Goal: Task Accomplishment & Management: Complete application form

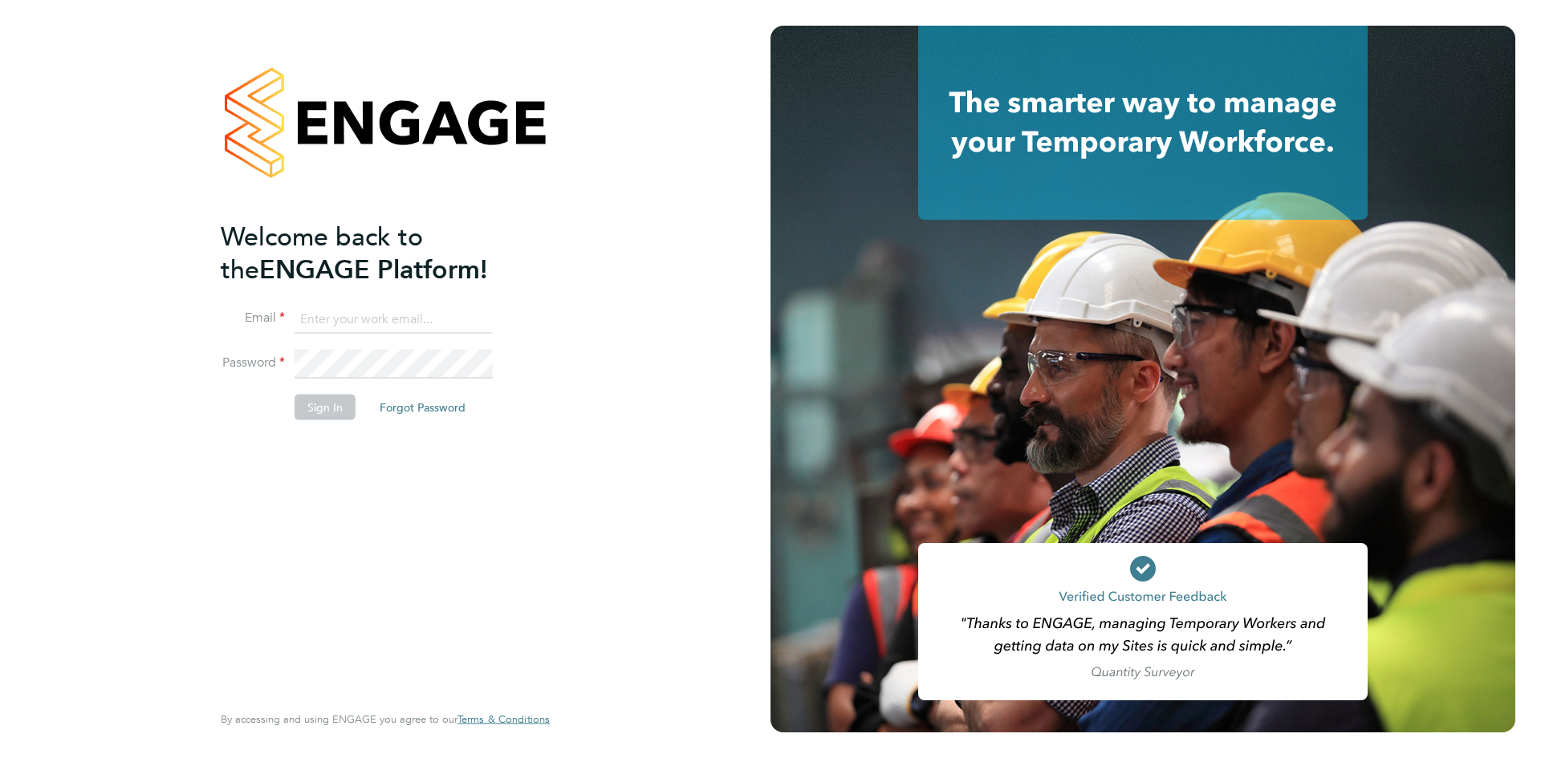
type input "nicola.lawrence@tfrecruitment.co.uk"
click at [328, 417] on button "Sign In" at bounding box center [325, 408] width 61 height 26
click at [328, 417] on div "Sorry, we are having problems connecting to our services." at bounding box center [385, 379] width 770 height 758
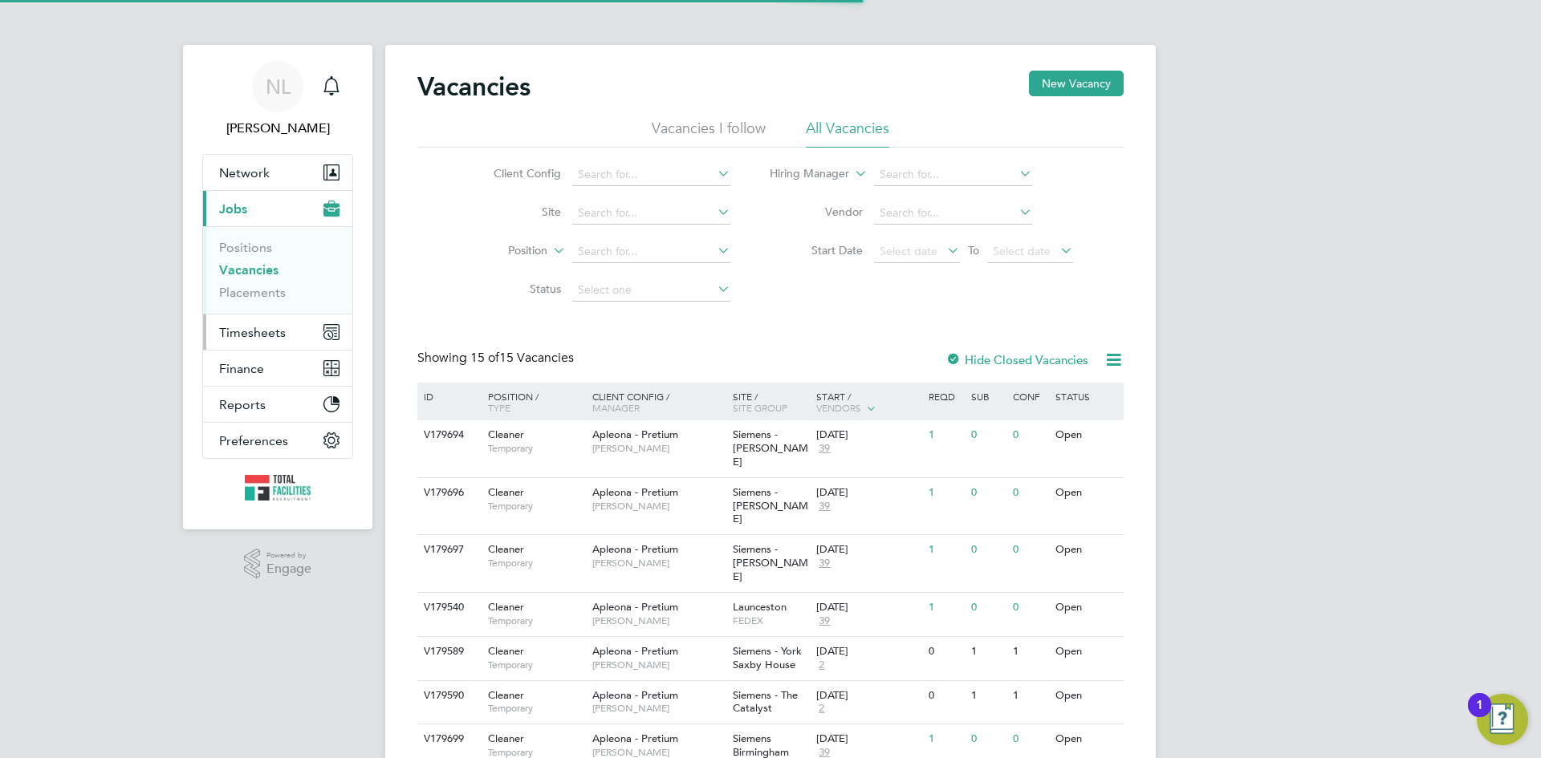
click at [273, 335] on span "Timesheets" at bounding box center [252, 332] width 67 height 15
click at [280, 334] on span "Timesheets" at bounding box center [252, 332] width 67 height 15
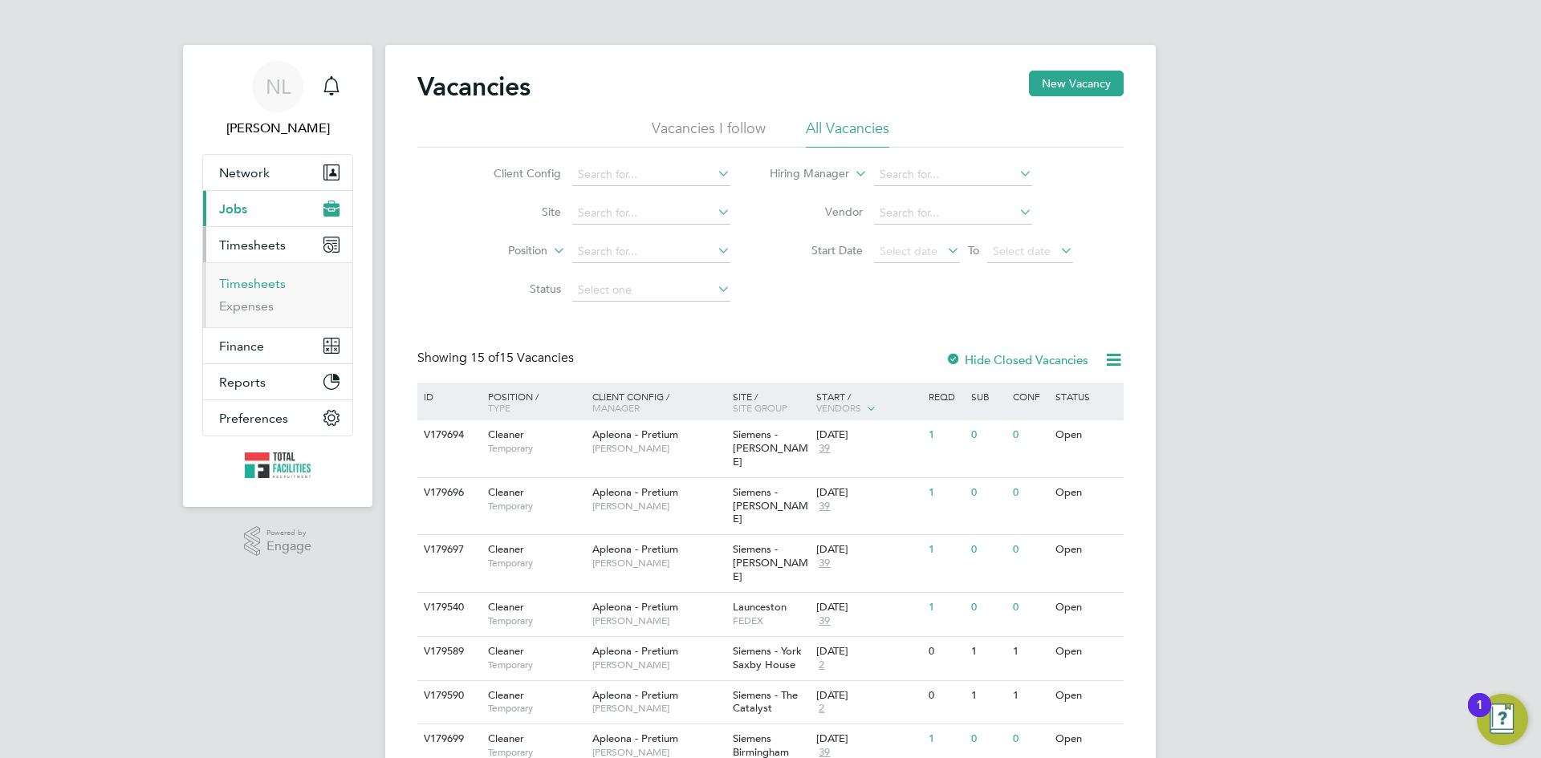
click at [257, 282] on link "Timesheets" at bounding box center [252, 283] width 67 height 15
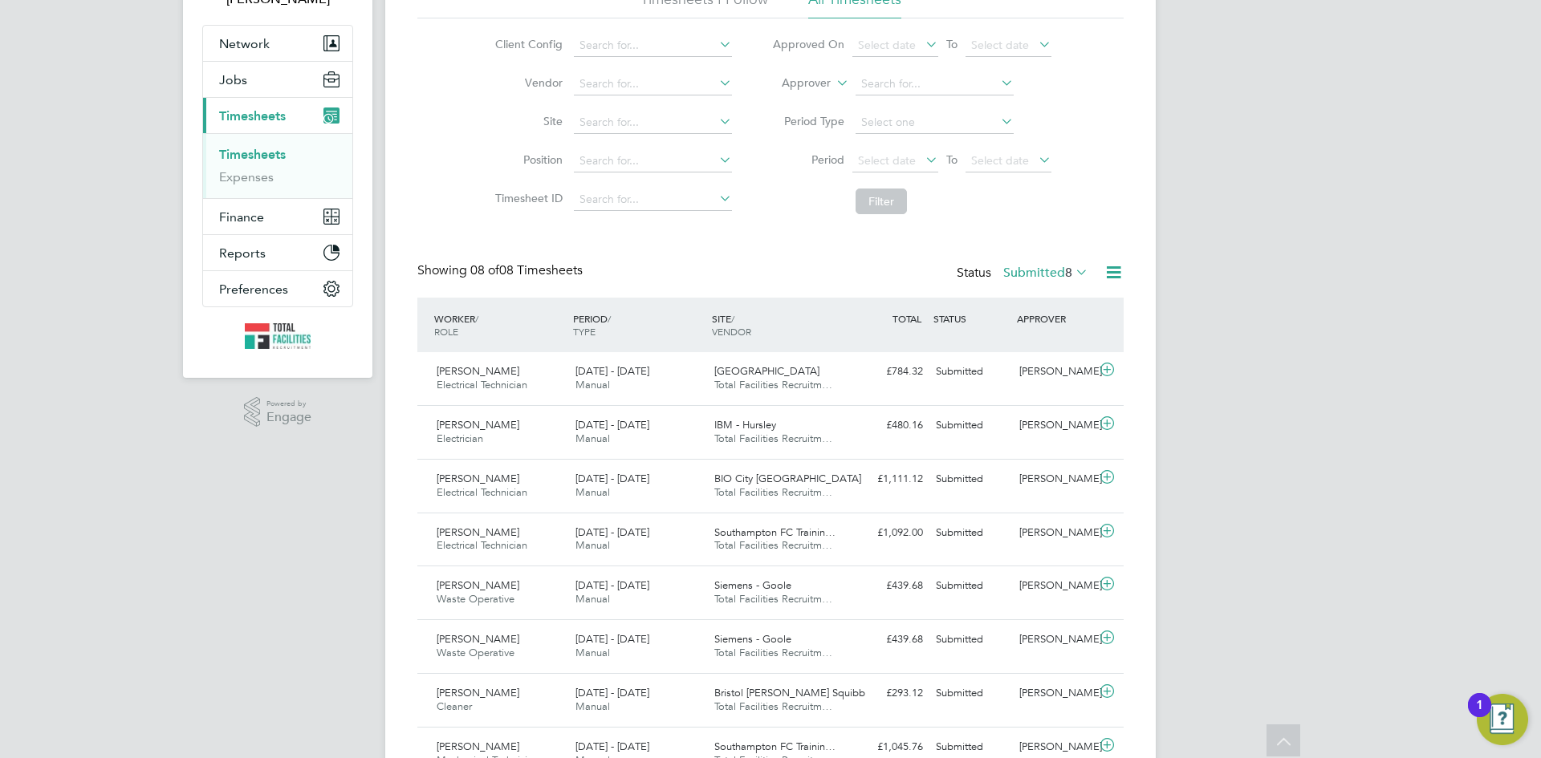
click at [1037, 284] on div "Status Submitted 8" at bounding box center [1024, 273] width 135 height 22
click at [1037, 273] on label "Submitted 8" at bounding box center [1045, 273] width 85 height 16
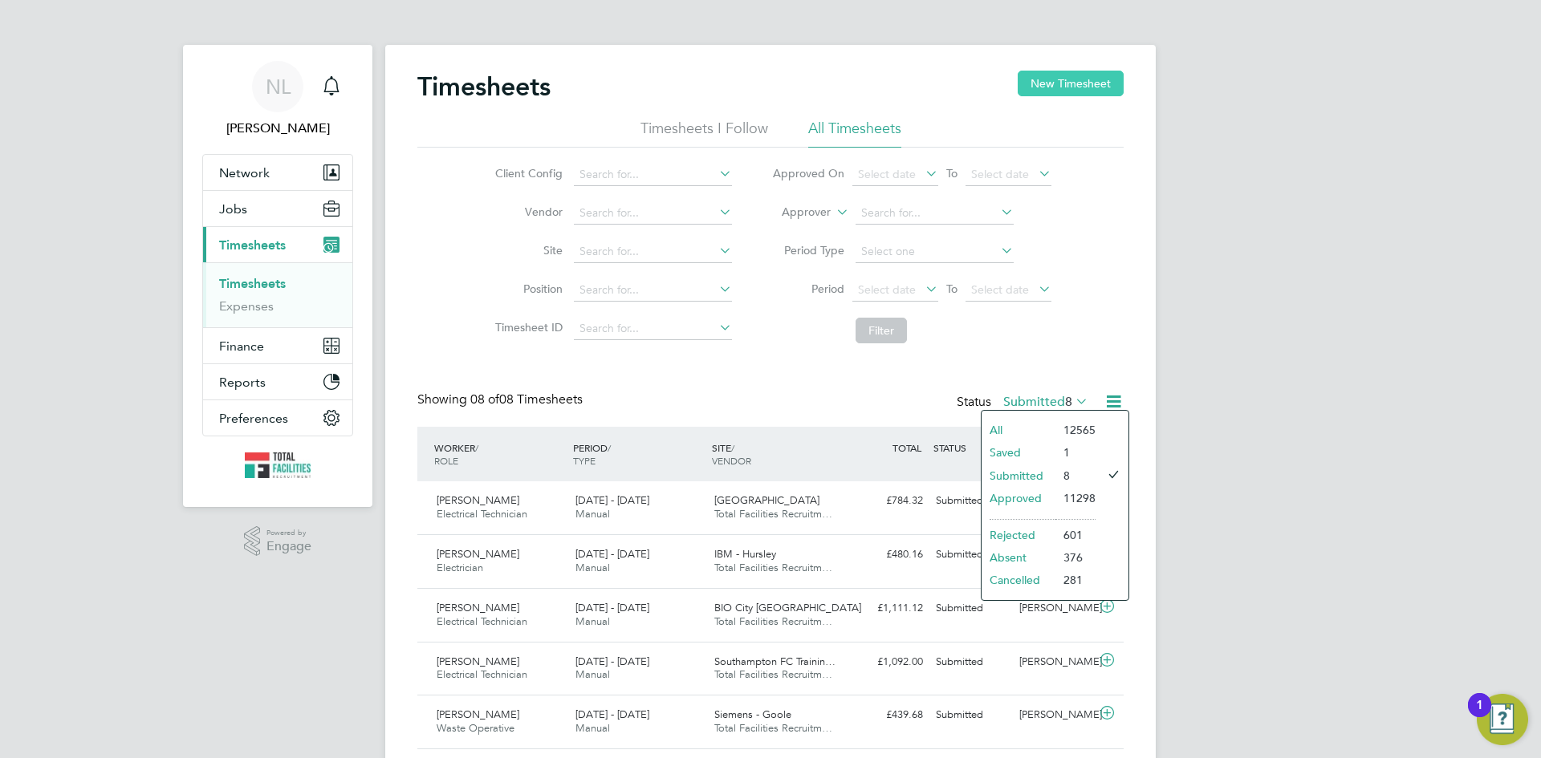
click at [1065, 72] on button "New Timesheet" at bounding box center [1071, 84] width 106 height 26
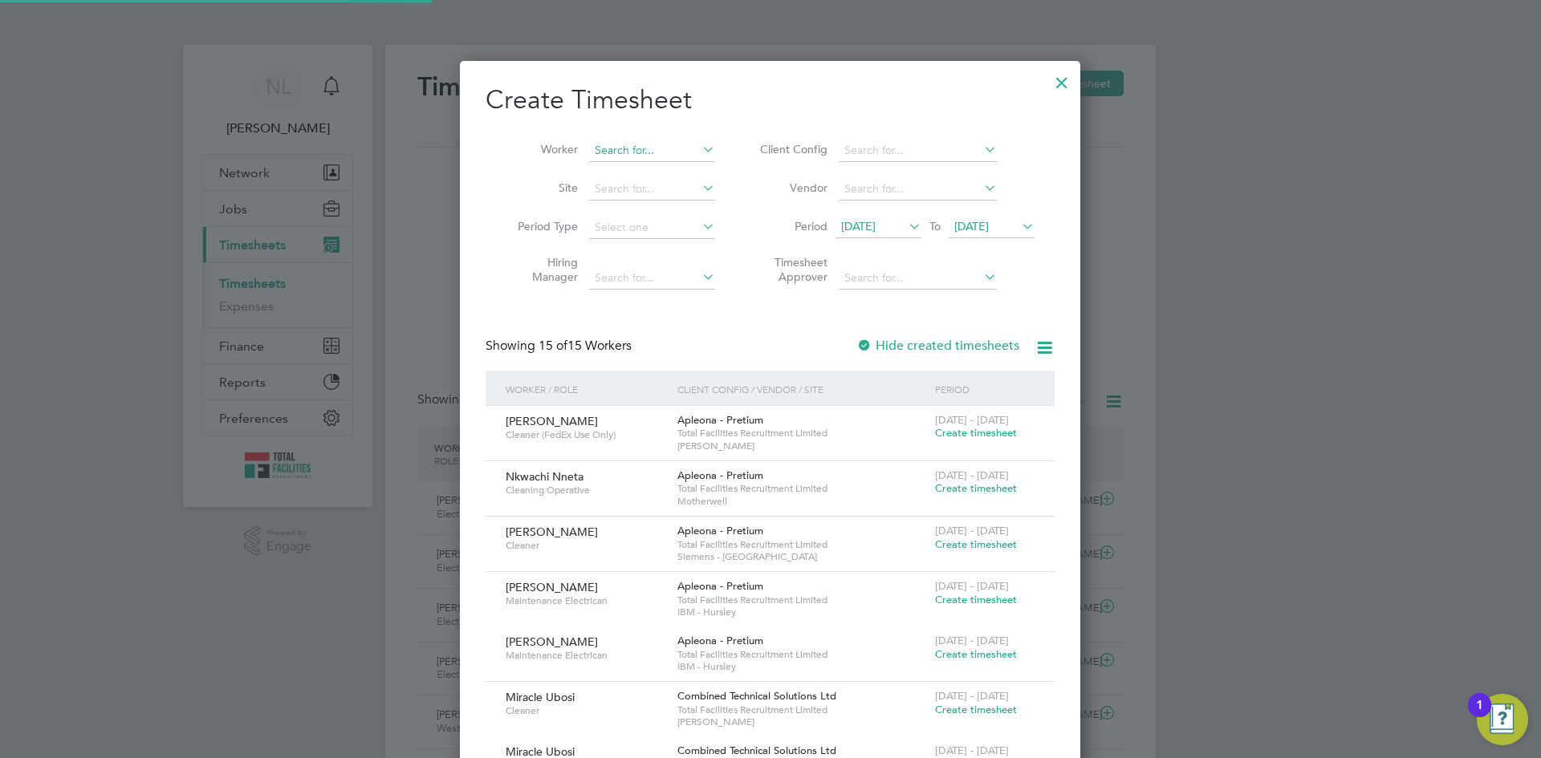
click at [636, 152] on input at bounding box center [652, 151] width 126 height 22
click at [638, 177] on li "Claws on Njume" at bounding box center [652, 172] width 128 height 22
type input "Clawson Njume"
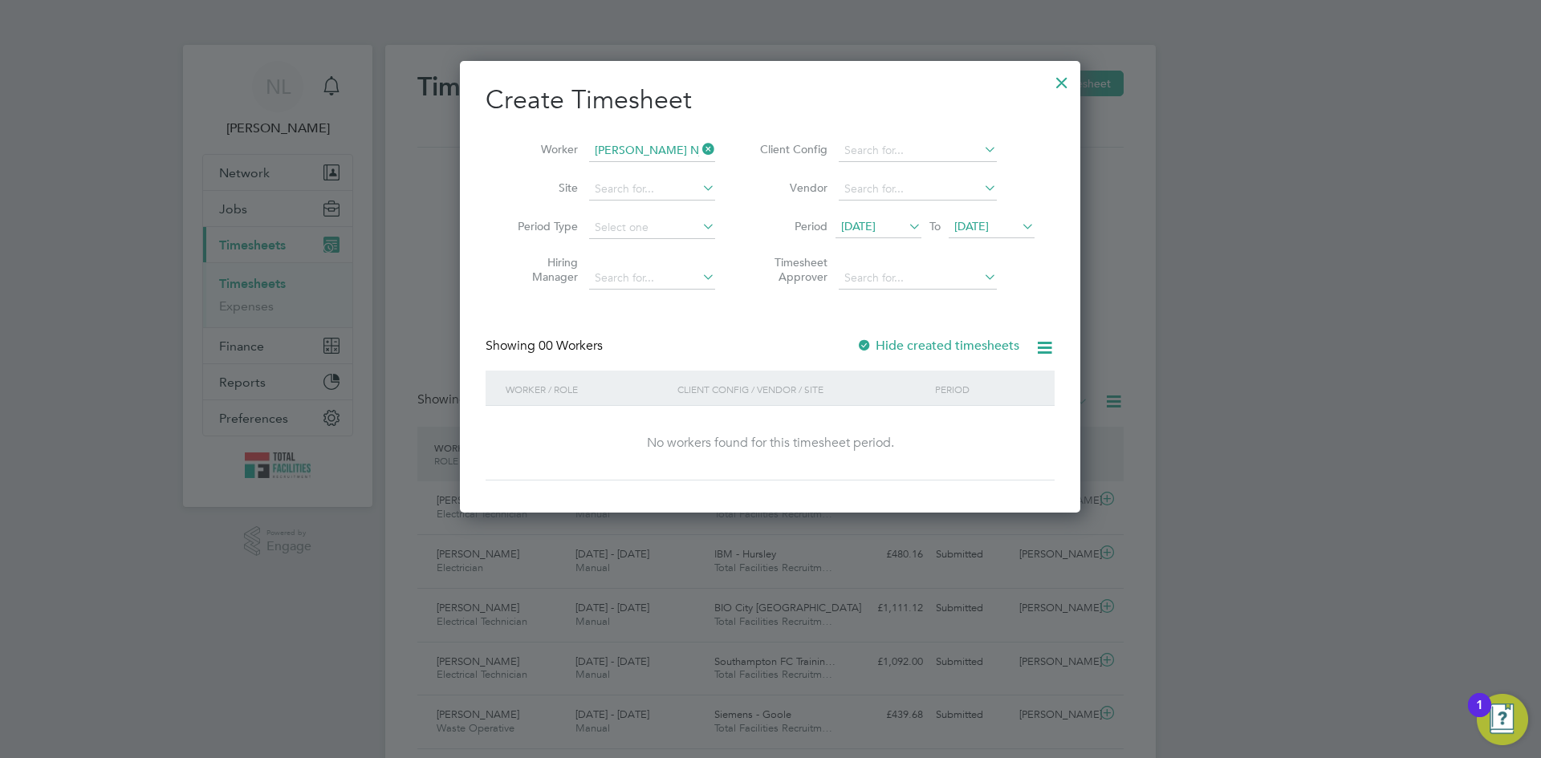
click at [876, 229] on span "19 Aug 2025" at bounding box center [858, 226] width 35 height 14
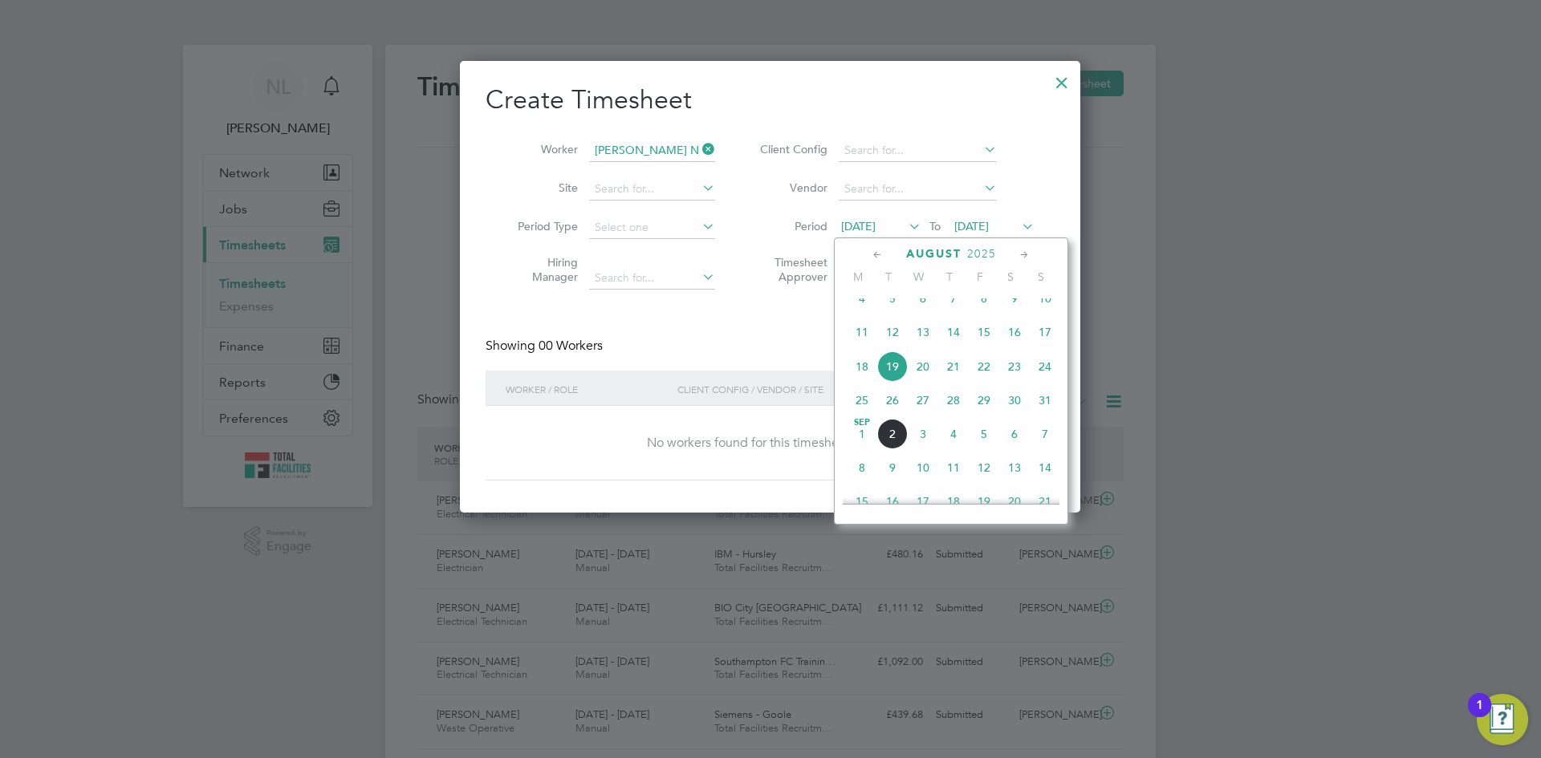
click at [862, 410] on span "25" at bounding box center [862, 400] width 30 height 30
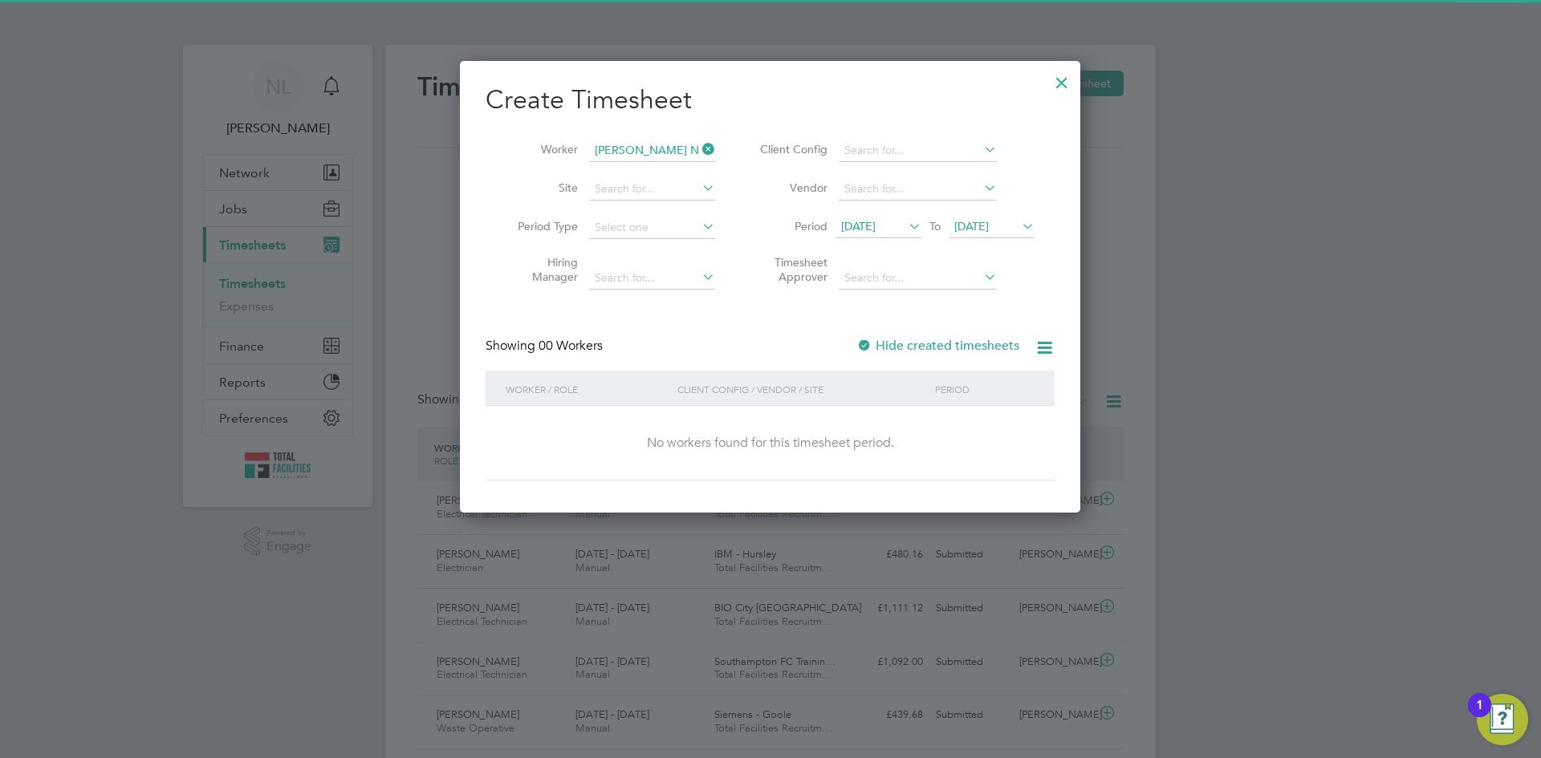
click at [864, 339] on div at bounding box center [864, 347] width 16 height 16
click at [979, 214] on li "Period 25 Aug 2025 To 26 Aug 2025" at bounding box center [894, 228] width 319 height 39
click at [977, 231] on span "[DATE]" at bounding box center [971, 226] width 35 height 14
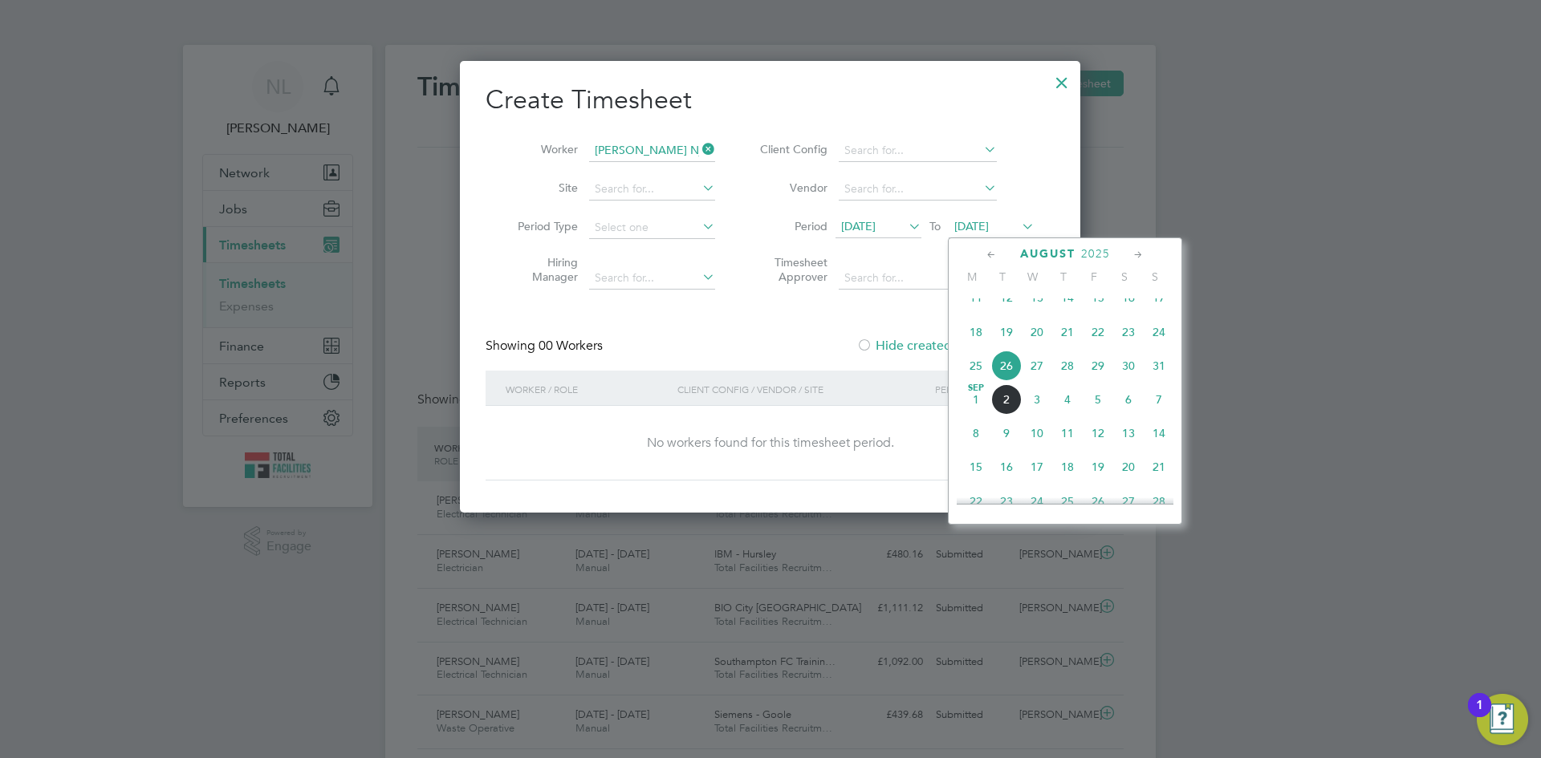
click at [1148, 381] on span "31" at bounding box center [1159, 366] width 30 height 30
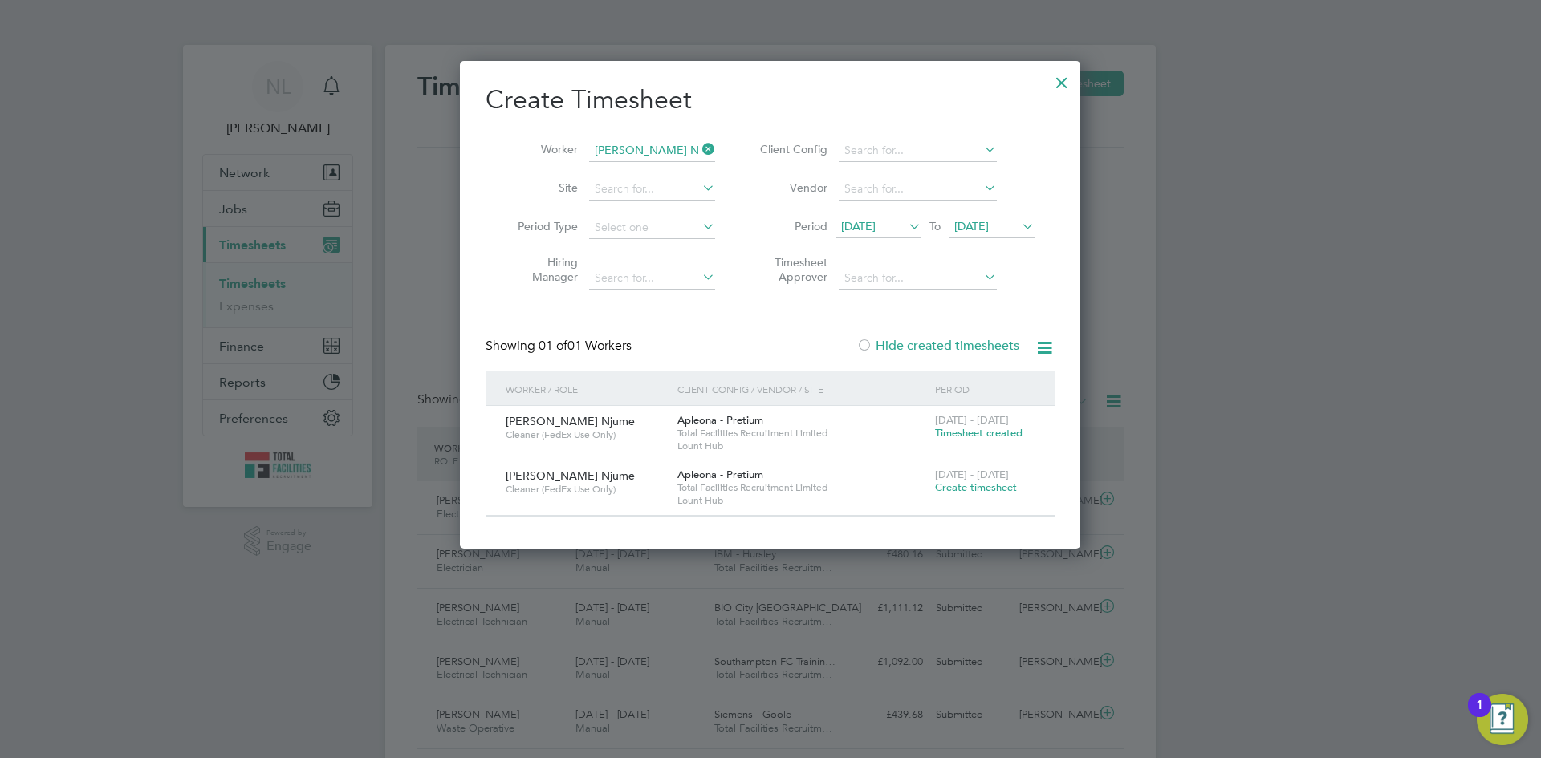
click at [996, 429] on span "Timesheet created" at bounding box center [978, 433] width 87 height 14
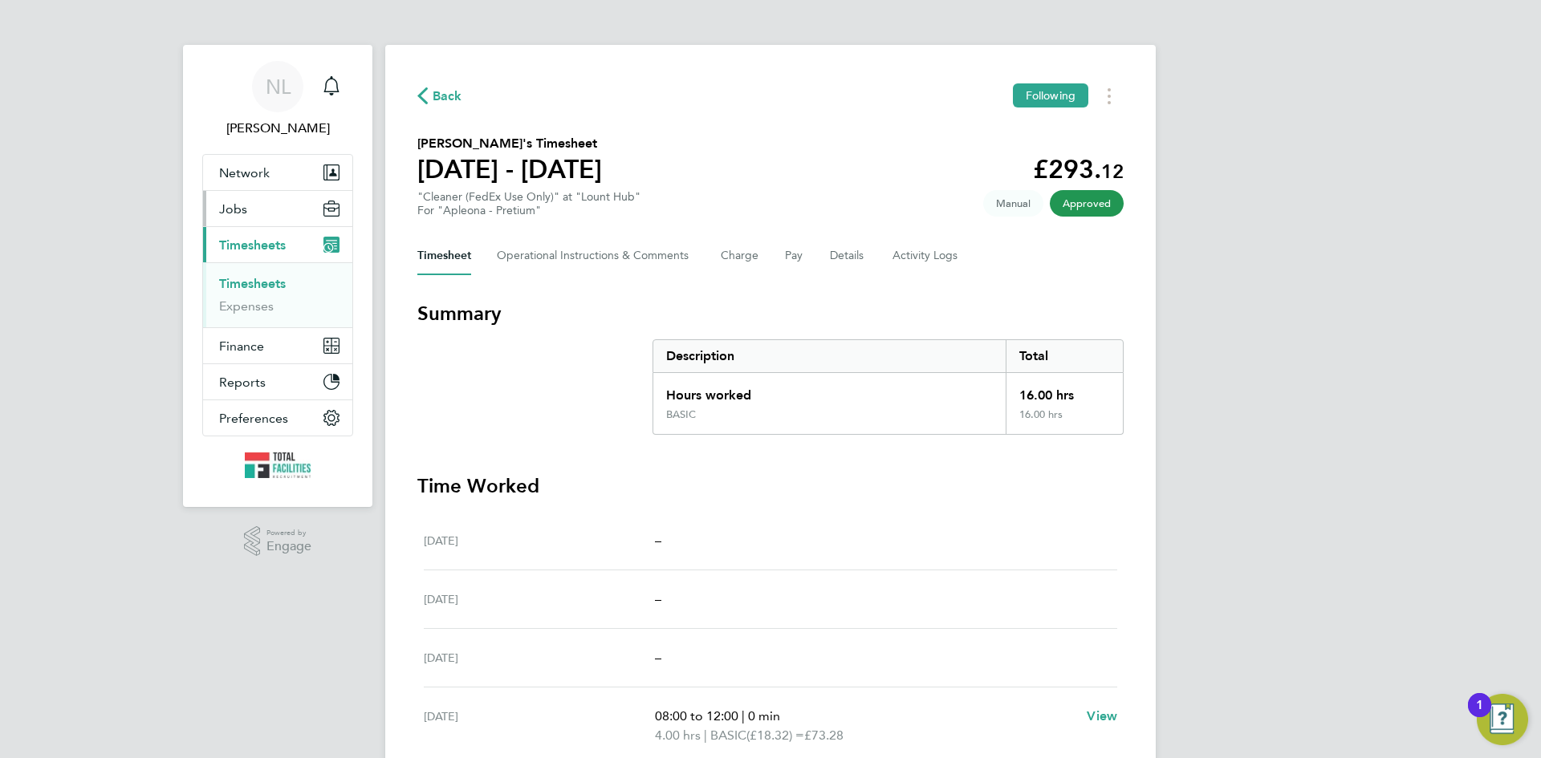
click at [242, 212] on span "Jobs" at bounding box center [233, 208] width 28 height 15
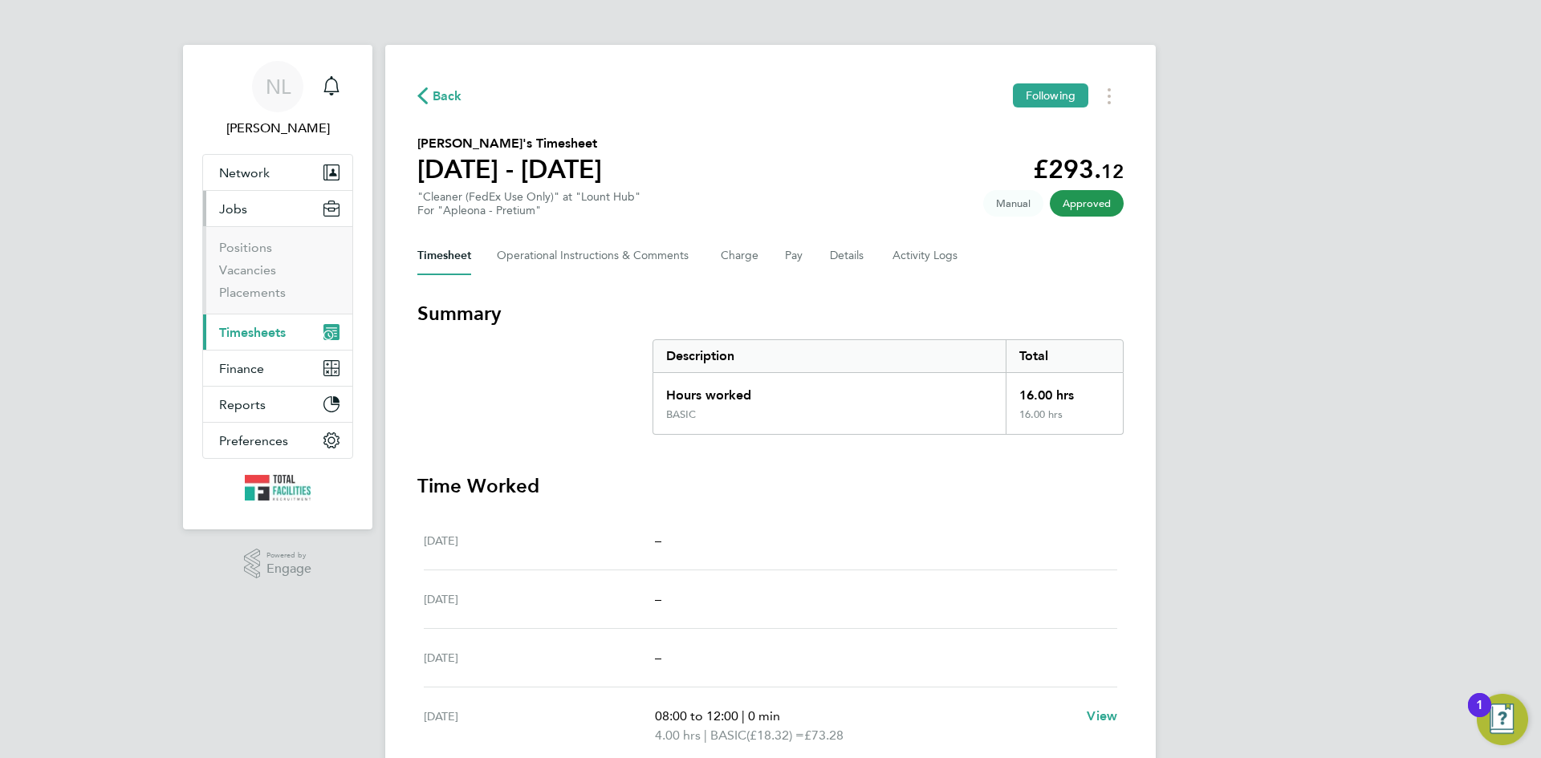
click at [253, 261] on li "Positions" at bounding box center [279, 251] width 120 height 22
click at [250, 265] on link "Vacancies" at bounding box center [247, 269] width 57 height 15
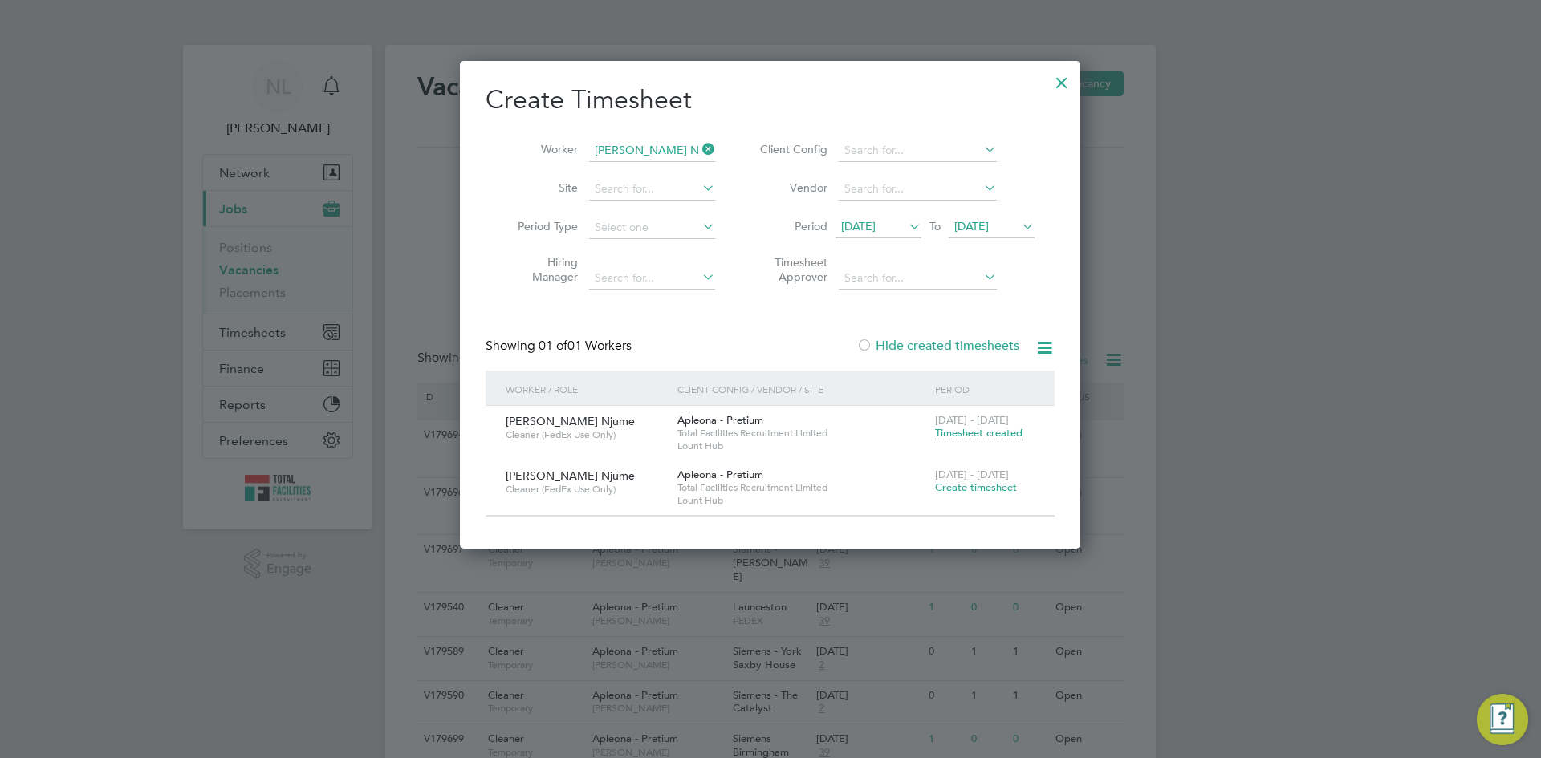
click at [1061, 87] on div at bounding box center [1061, 78] width 29 height 29
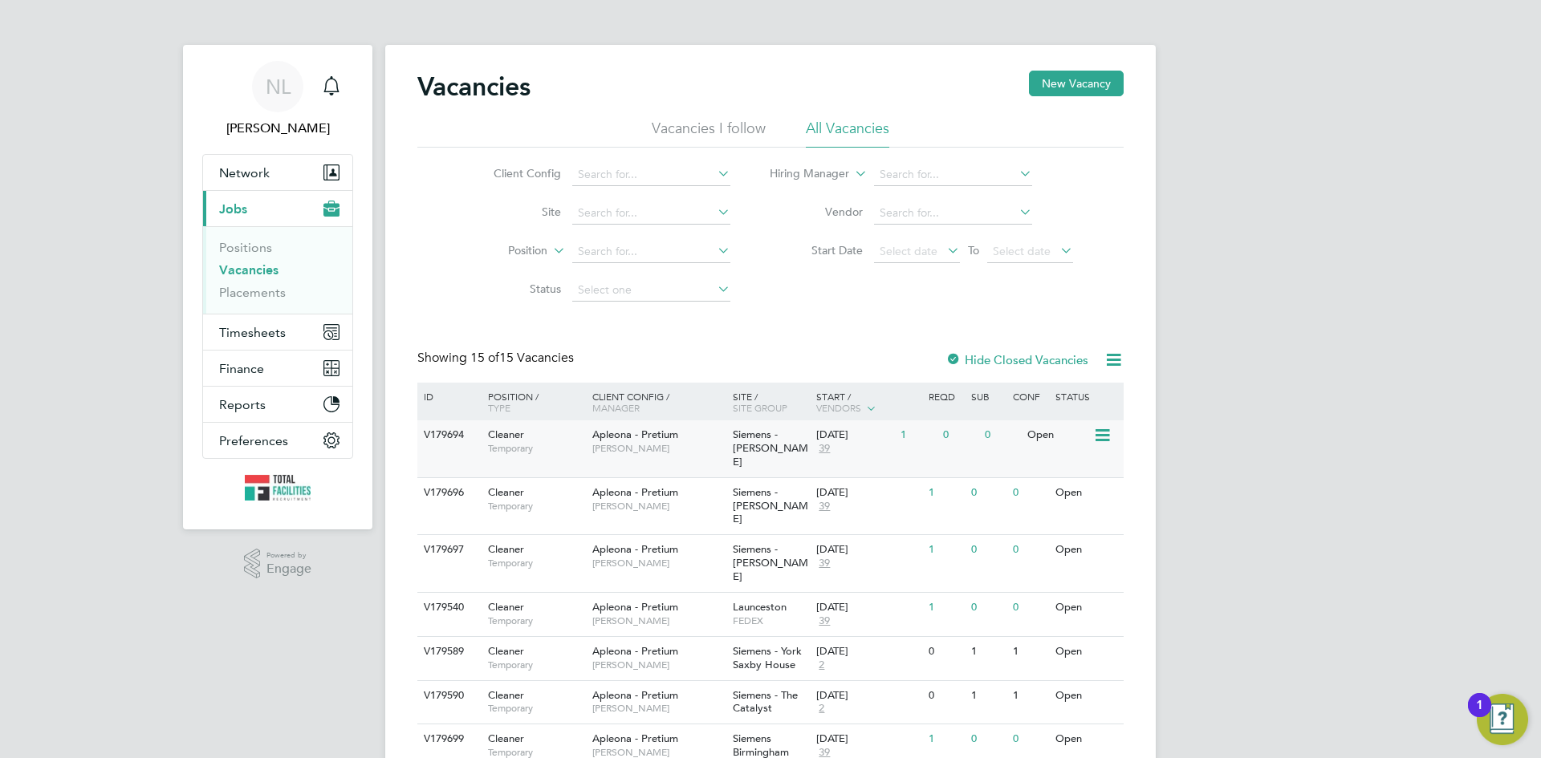
click at [757, 444] on span "Siemens - [PERSON_NAME]" at bounding box center [770, 448] width 75 height 41
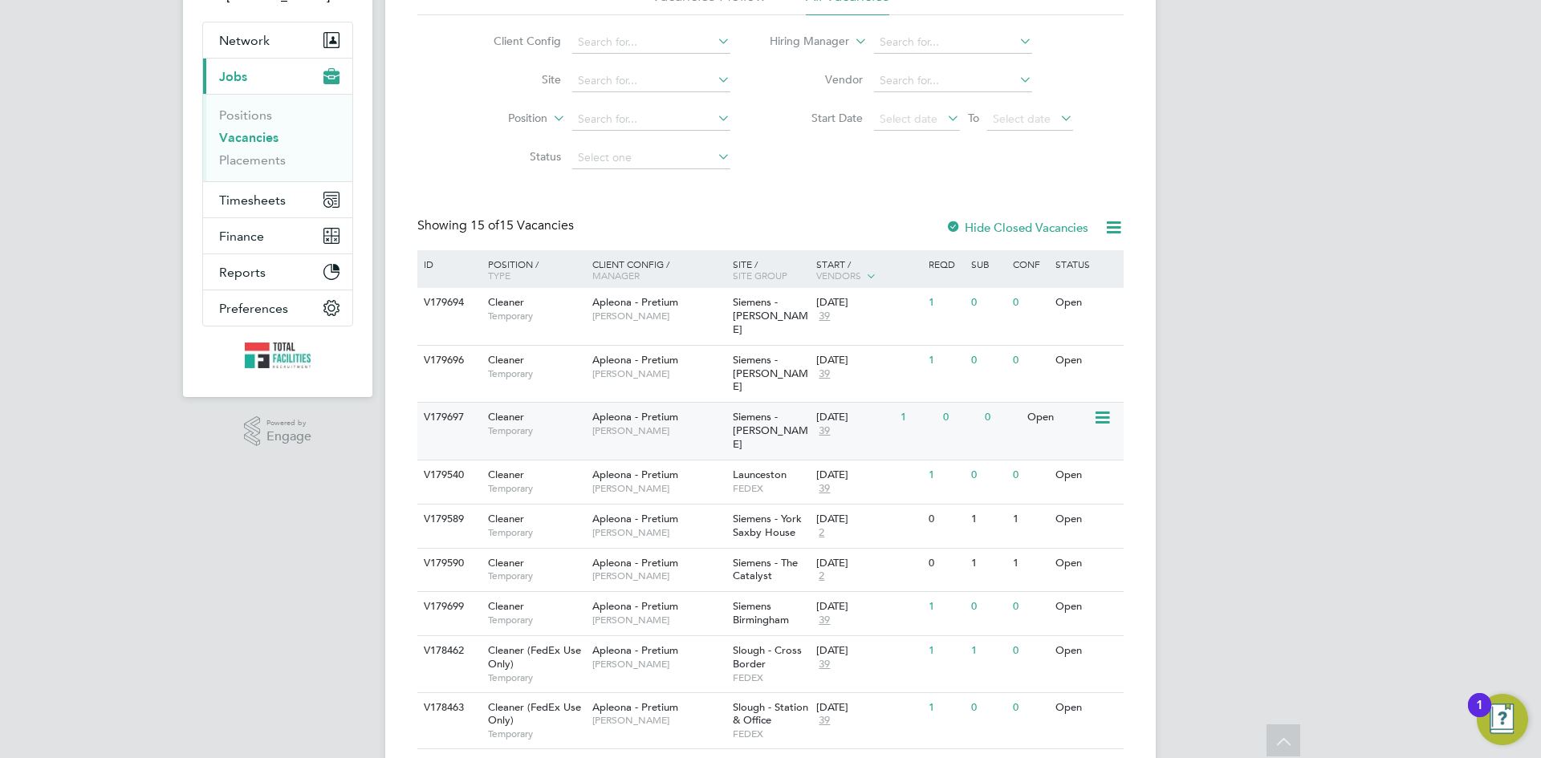
scroll to position [161, 0]
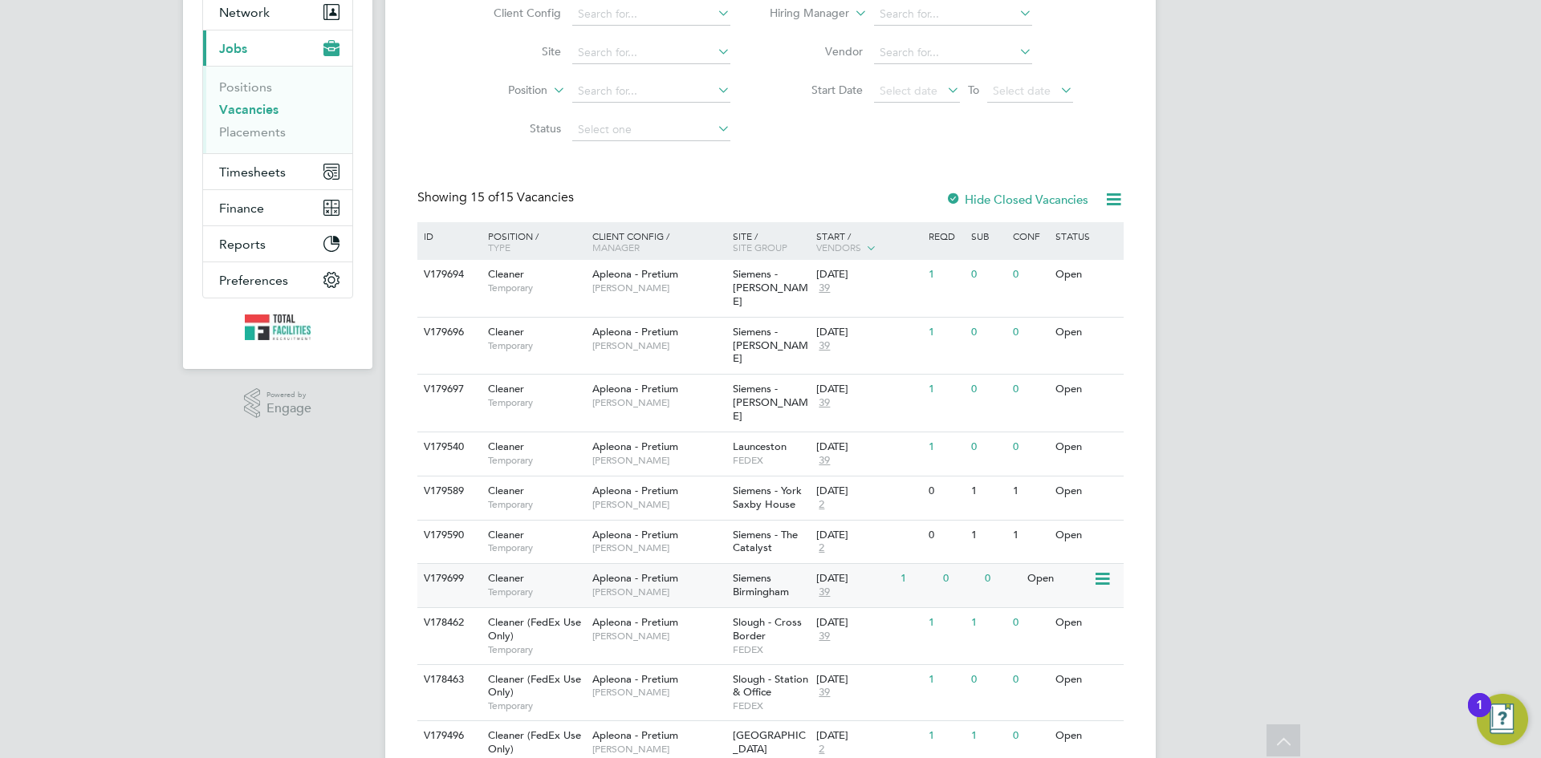
click at [755, 571] on span "Siemens Birmingham" at bounding box center [761, 584] width 56 height 27
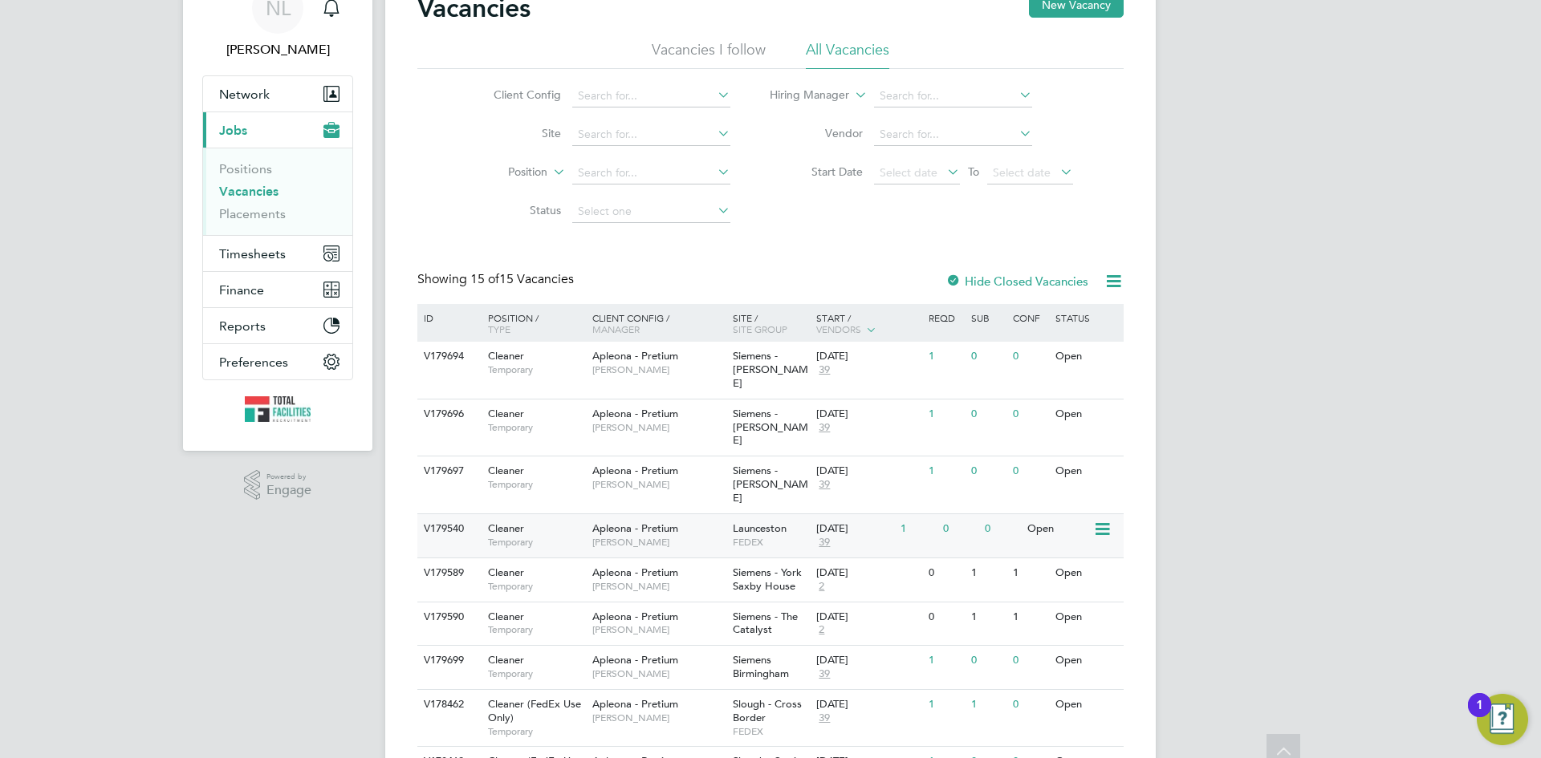
scroll to position [0, 0]
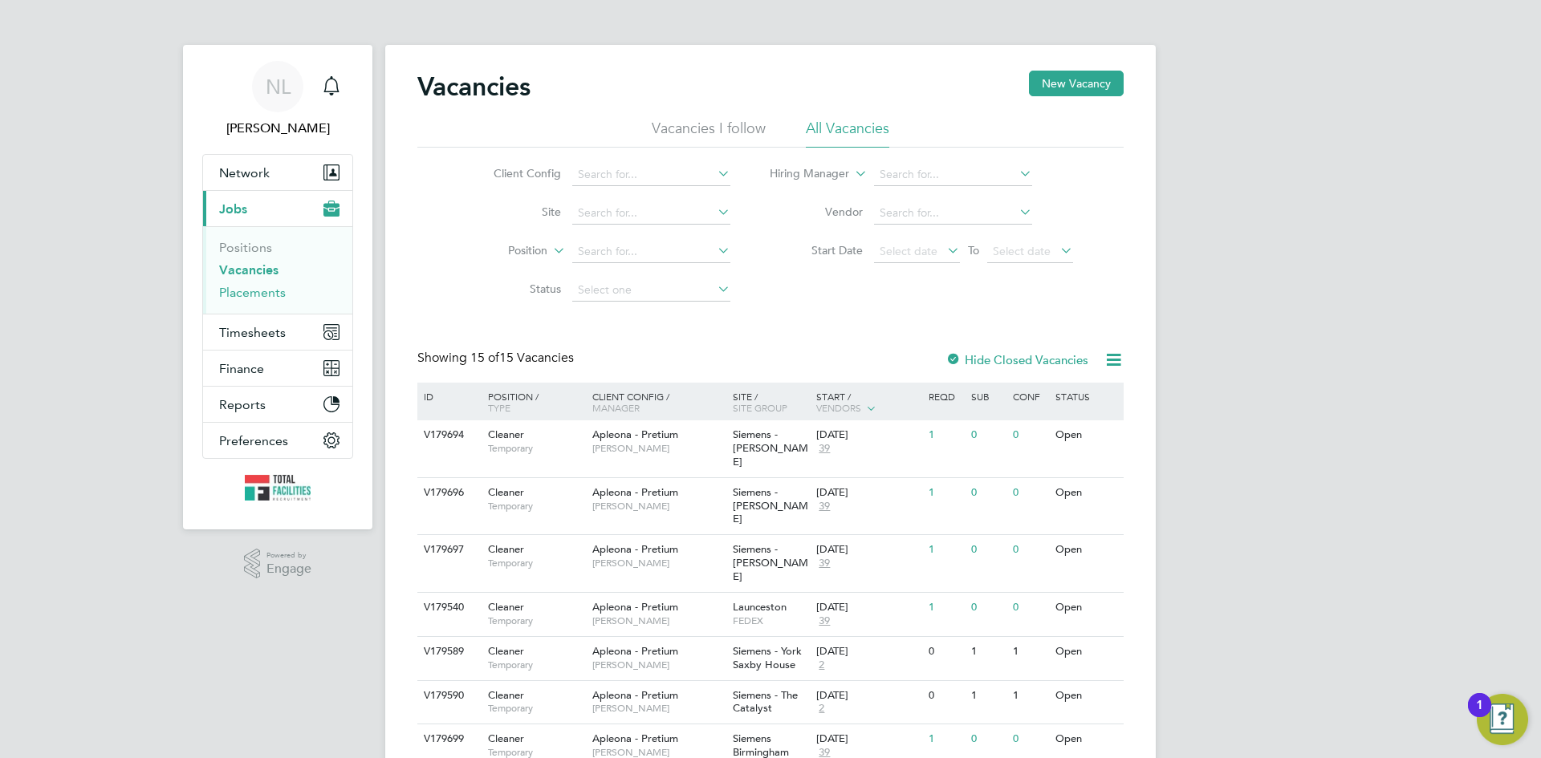
click at [269, 294] on link "Placements" at bounding box center [252, 292] width 67 height 15
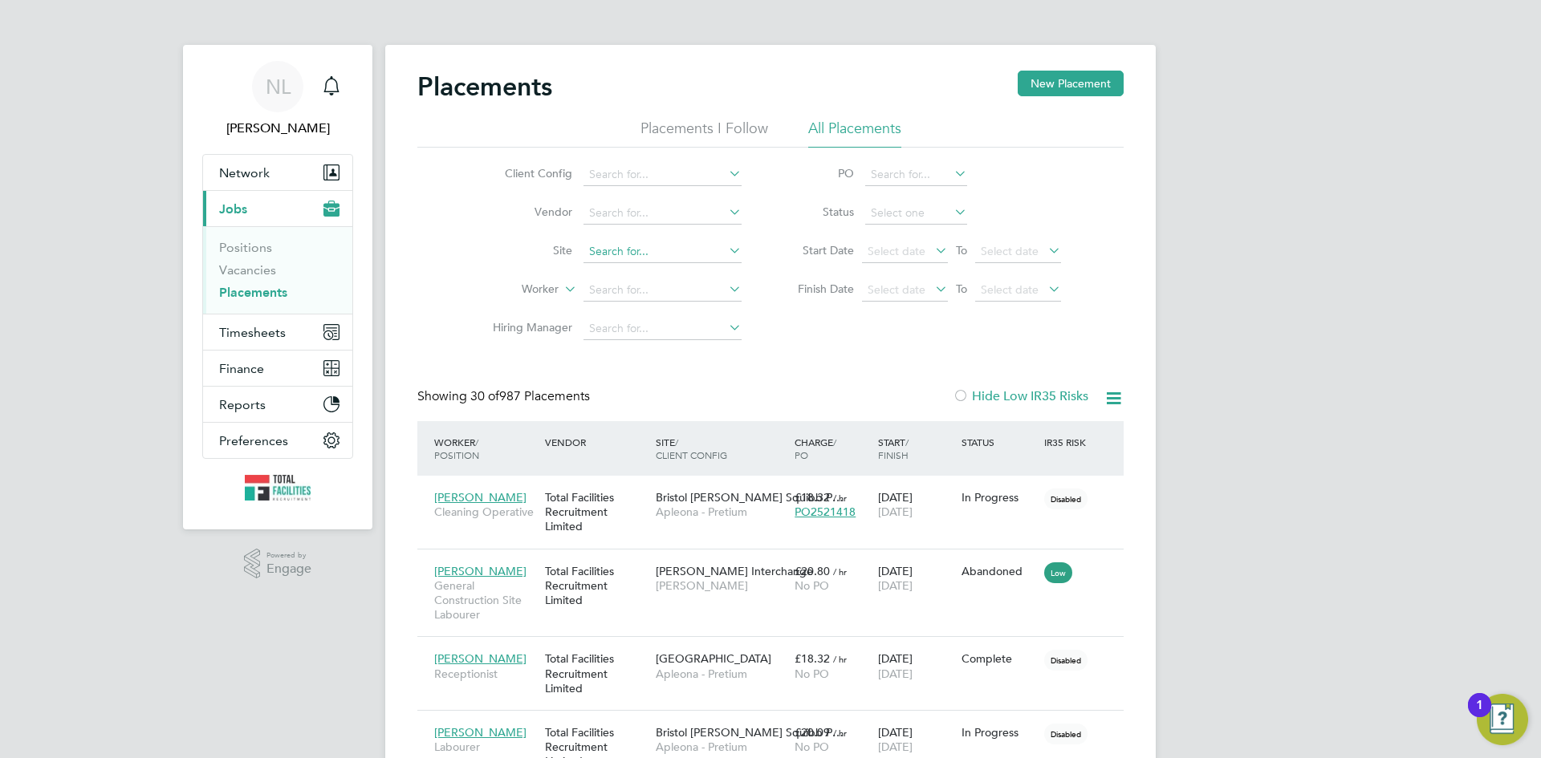
scroll to position [47, 140]
click at [606, 250] on input at bounding box center [662, 252] width 158 height 22
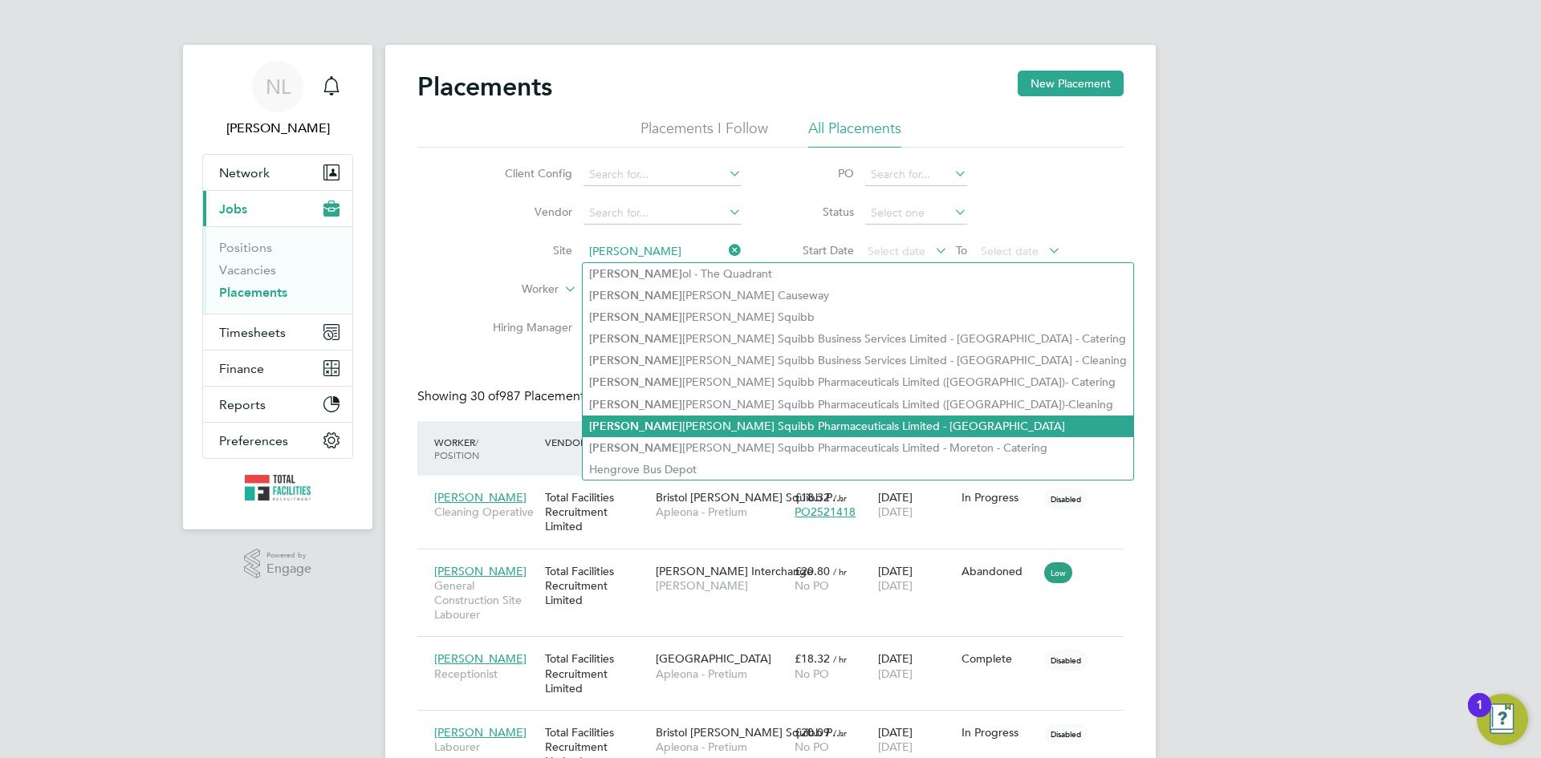
click at [703, 416] on li "Brist ol Myers Squibb Pharmaceuticals Limited - Moreton" at bounding box center [858, 427] width 551 height 22
type input "Bristol Myers Squibb Pharmaceuticals Limited - Moreton"
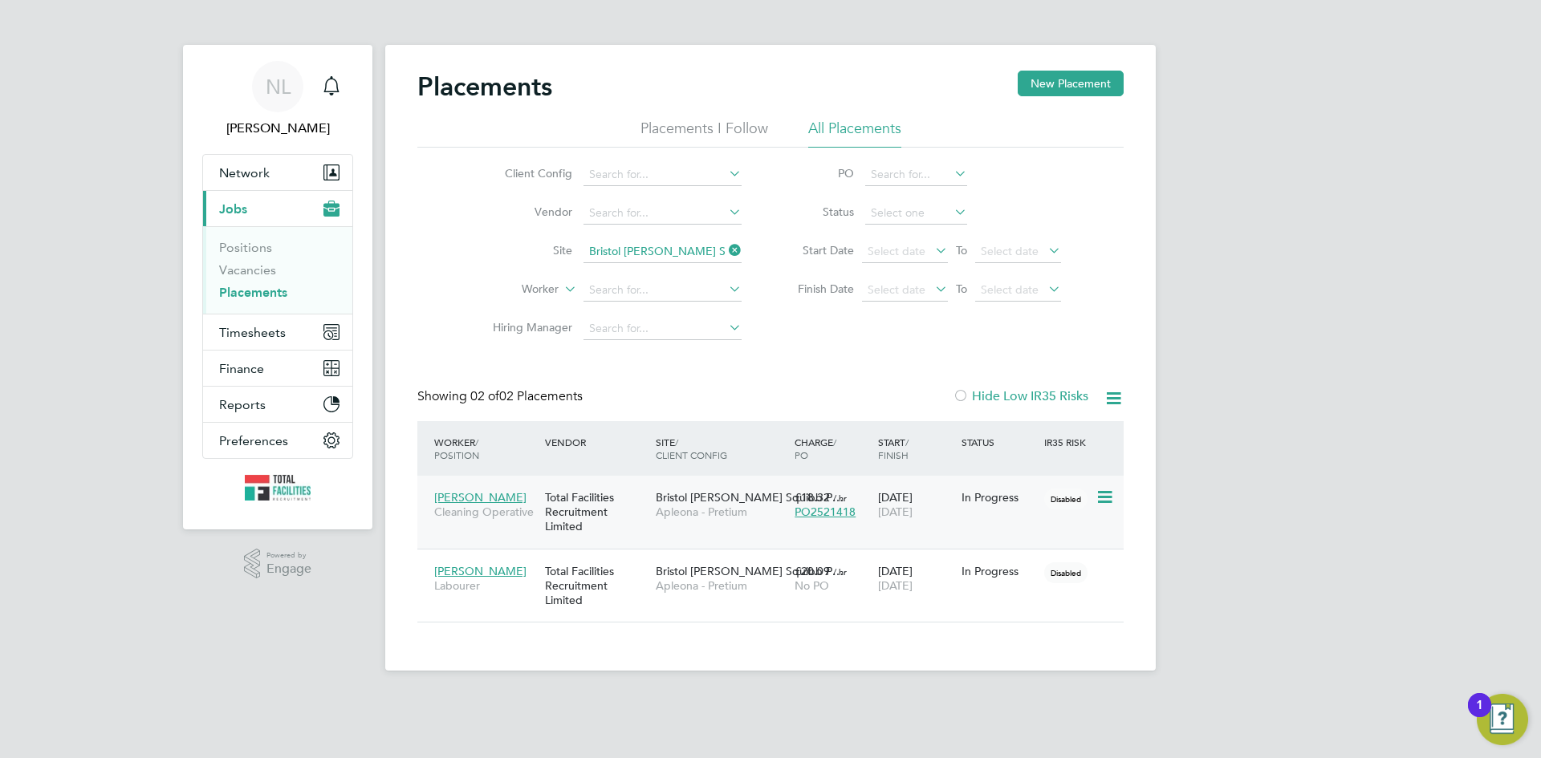
click at [739, 503] on span "Bristol Myers Squibb P…" at bounding box center [750, 497] width 188 height 14
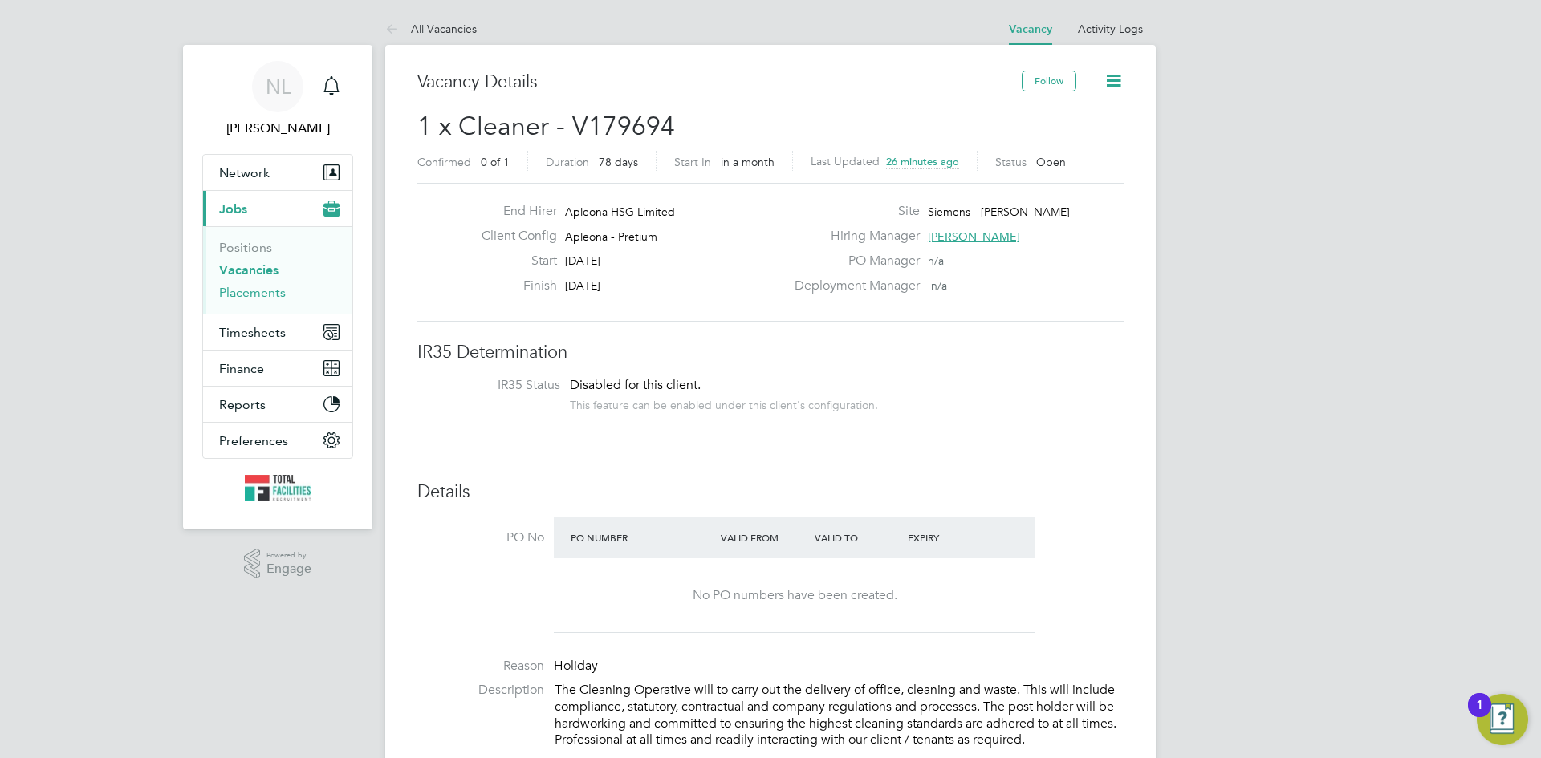
click at [268, 292] on link "Placements" at bounding box center [252, 292] width 67 height 15
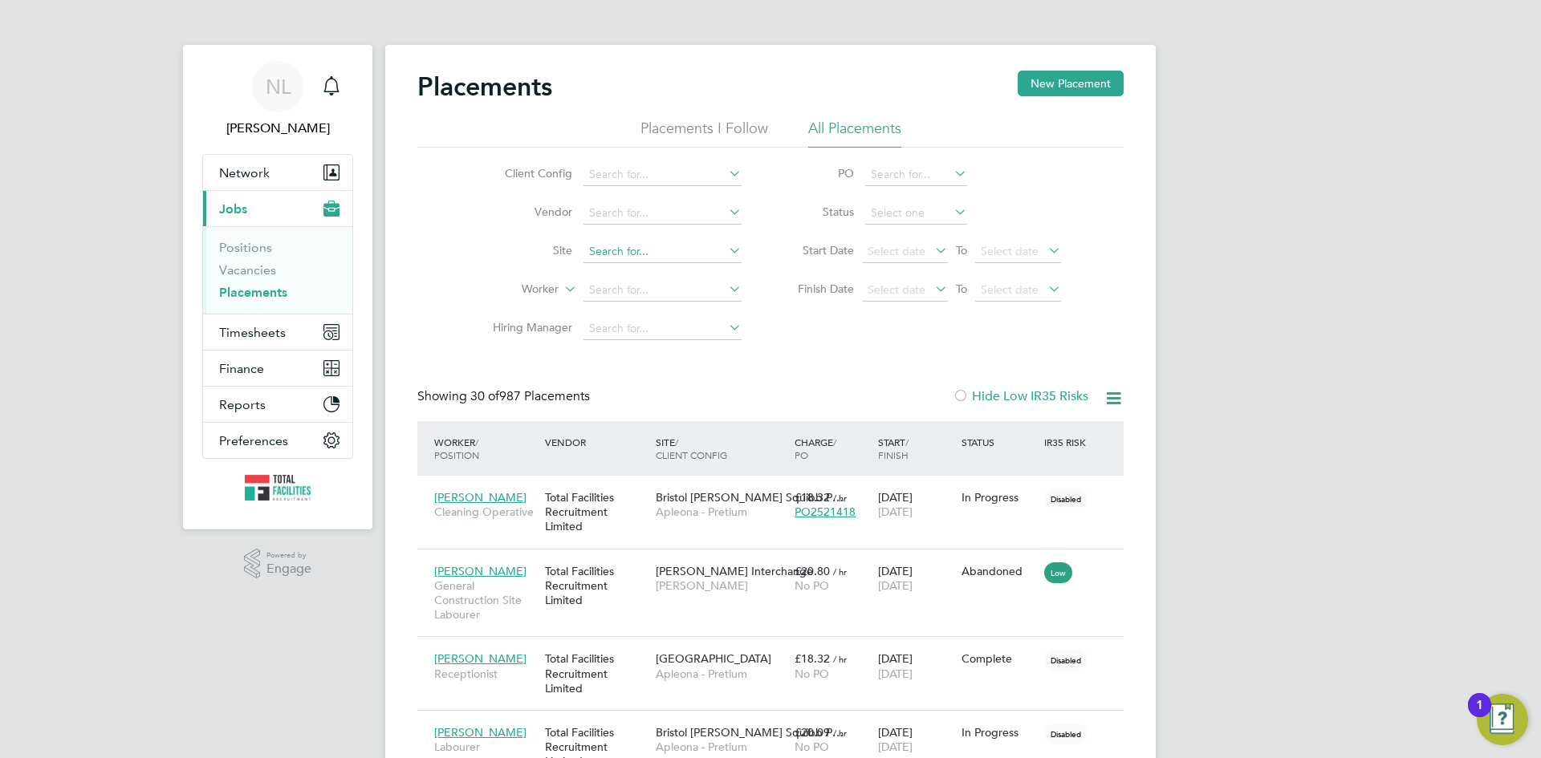
click at [616, 250] on input at bounding box center [662, 252] width 158 height 22
click at [640, 267] on b "[GEOGRAPHIC_DATA]" at bounding box center [694, 274] width 117 height 14
type input "Siemens Birmingham"
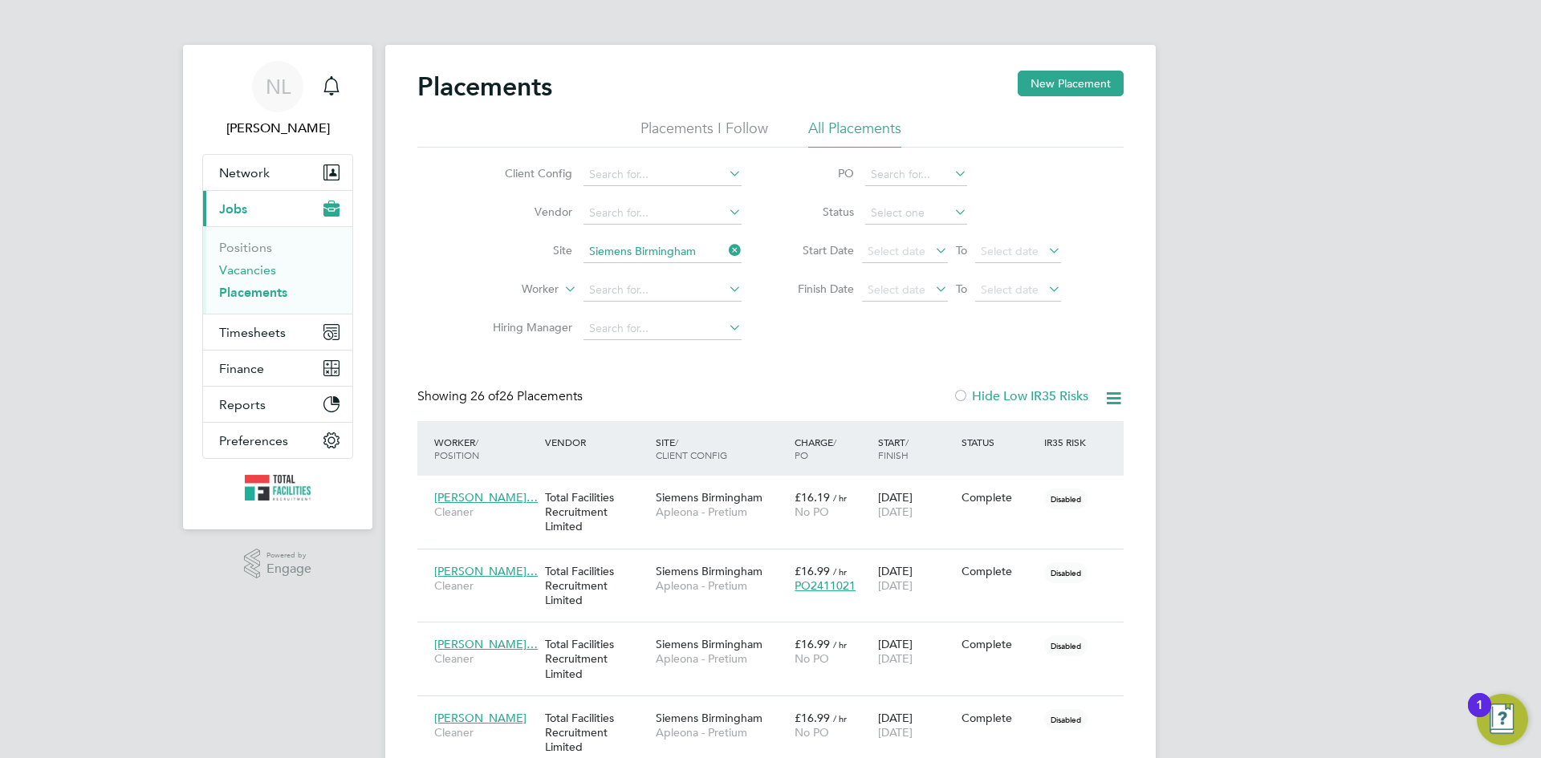
drag, startPoint x: 235, startPoint y: 262, endPoint x: 246, endPoint y: 264, distance: 11.3
click at [234, 263] on link "Vacancies" at bounding box center [247, 269] width 57 height 15
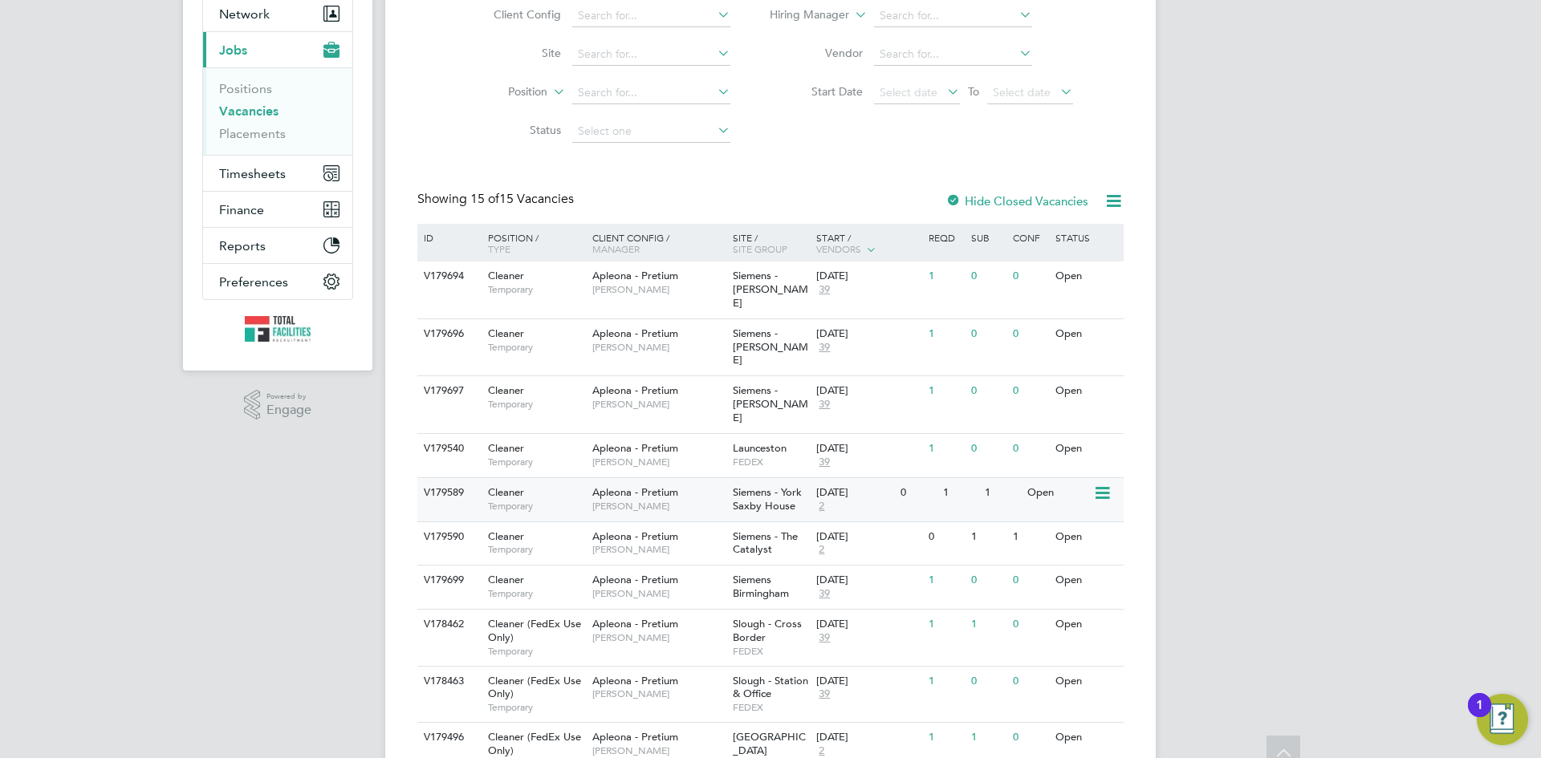
scroll to position [161, 0]
click at [754, 571] on span "Siemens Birmingham" at bounding box center [761, 584] width 56 height 27
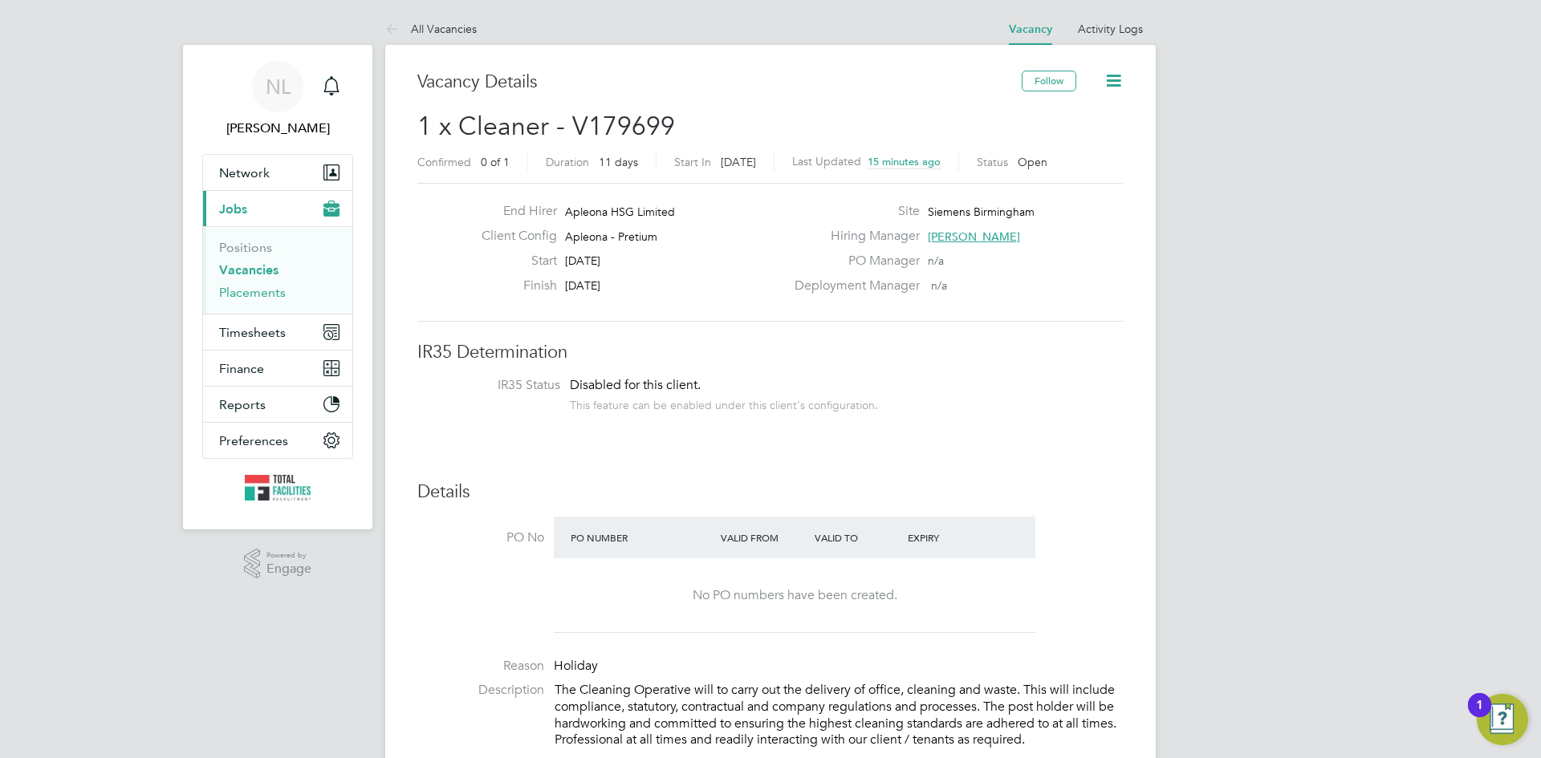
click at [271, 297] on link "Placements" at bounding box center [252, 292] width 67 height 15
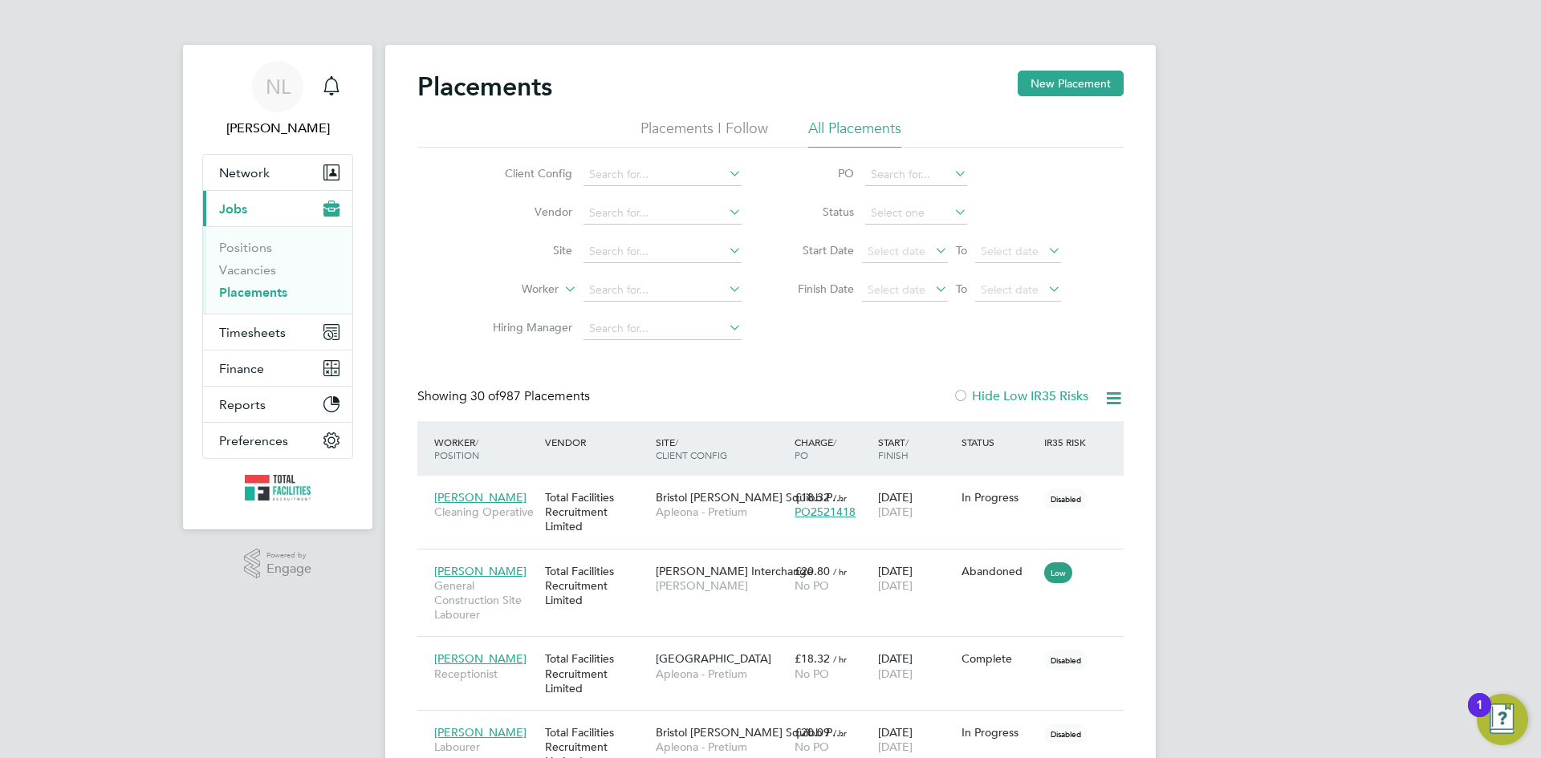
click at [243, 296] on link "Placements" at bounding box center [253, 292] width 68 height 15
click at [612, 258] on input at bounding box center [662, 252] width 158 height 22
click at [622, 267] on b "Siemens" at bounding box center [610, 274] width 43 height 14
type input "Siemens Birmingham"
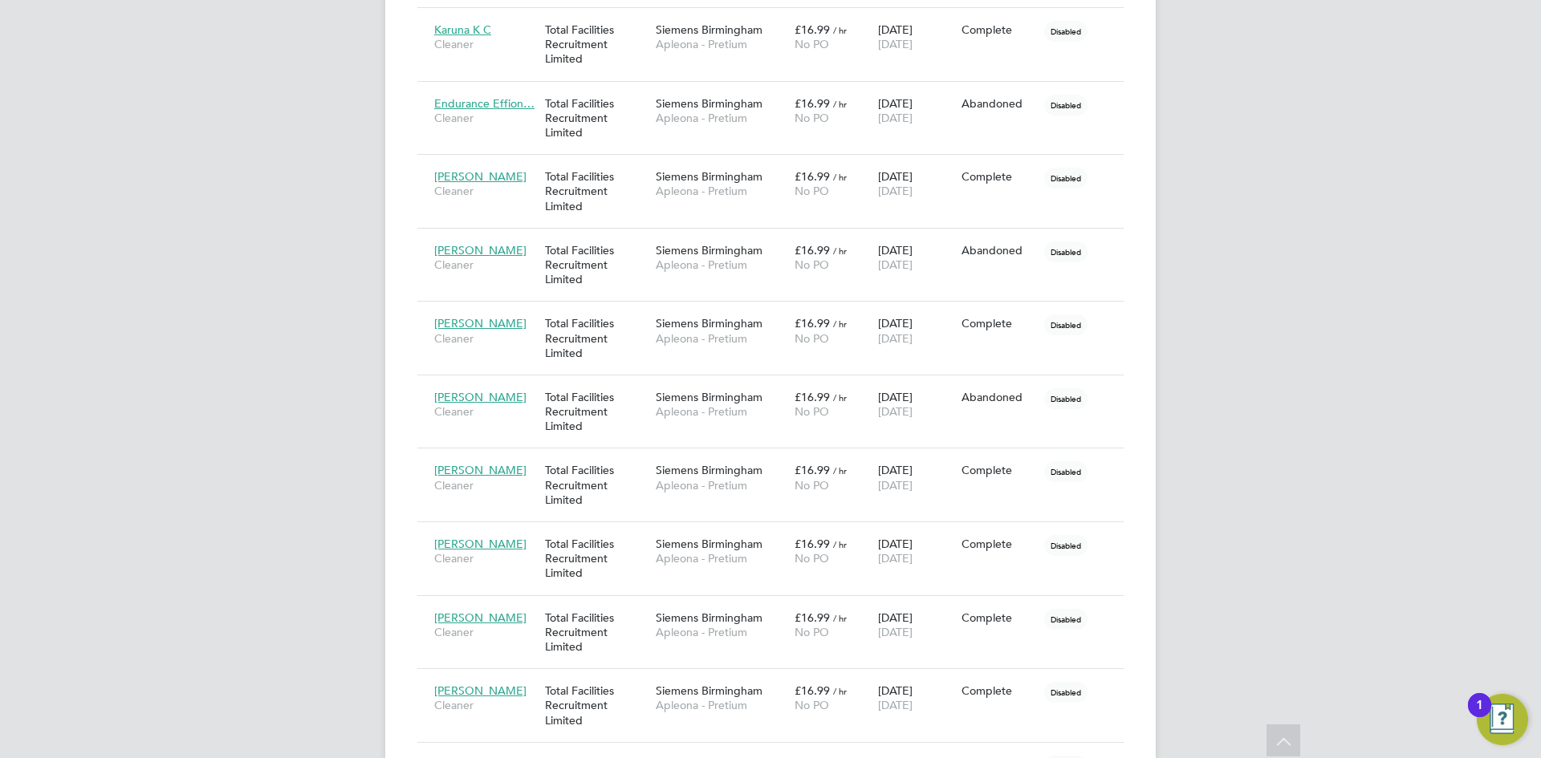
scroll to position [980, 0]
click at [490, 624] on span "[PERSON_NAME]" at bounding box center [480, 619] width 92 height 14
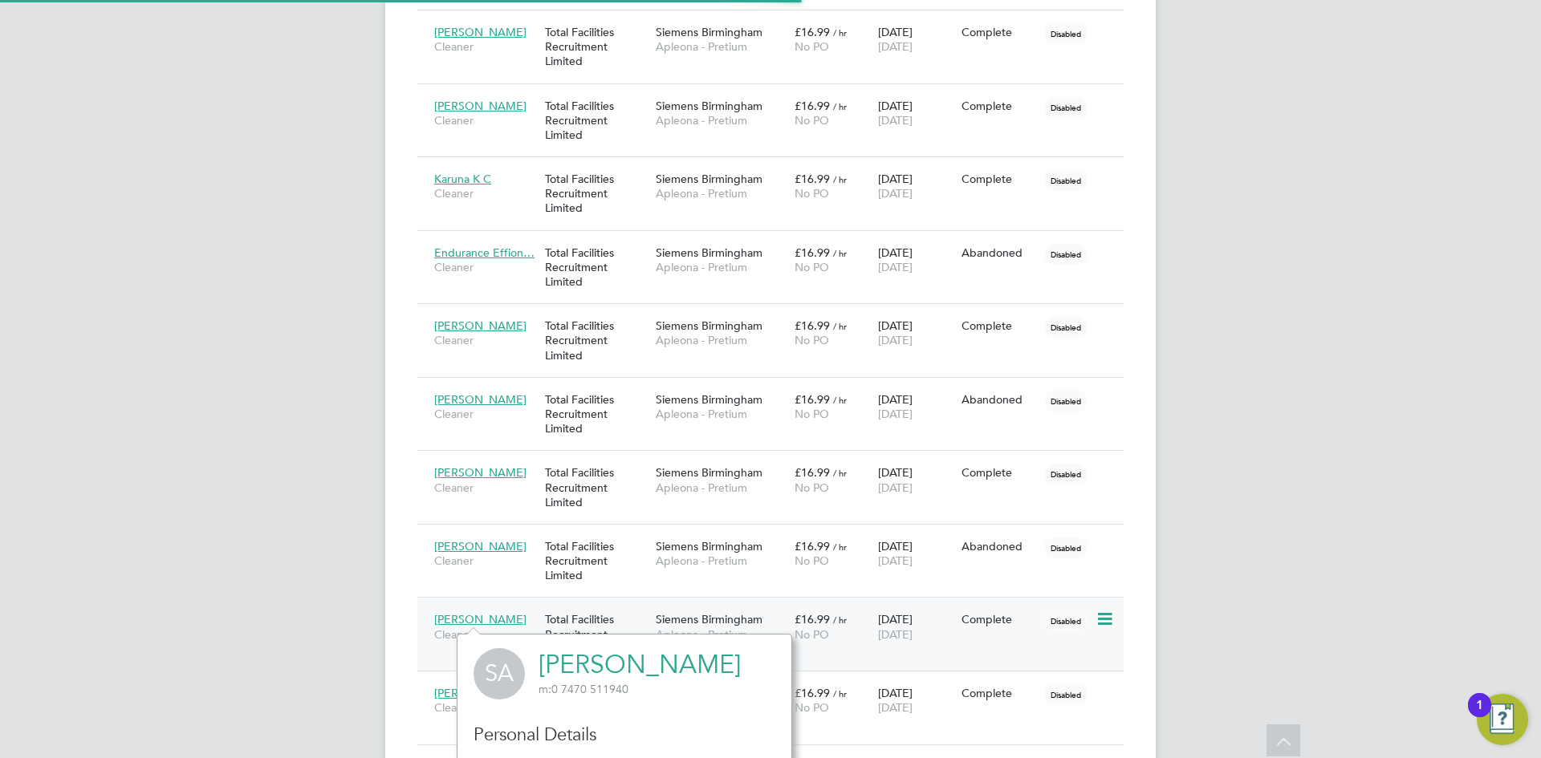
scroll to position [440, 335]
click at [672, 669] on link "[PERSON_NAME]" at bounding box center [640, 664] width 202 height 31
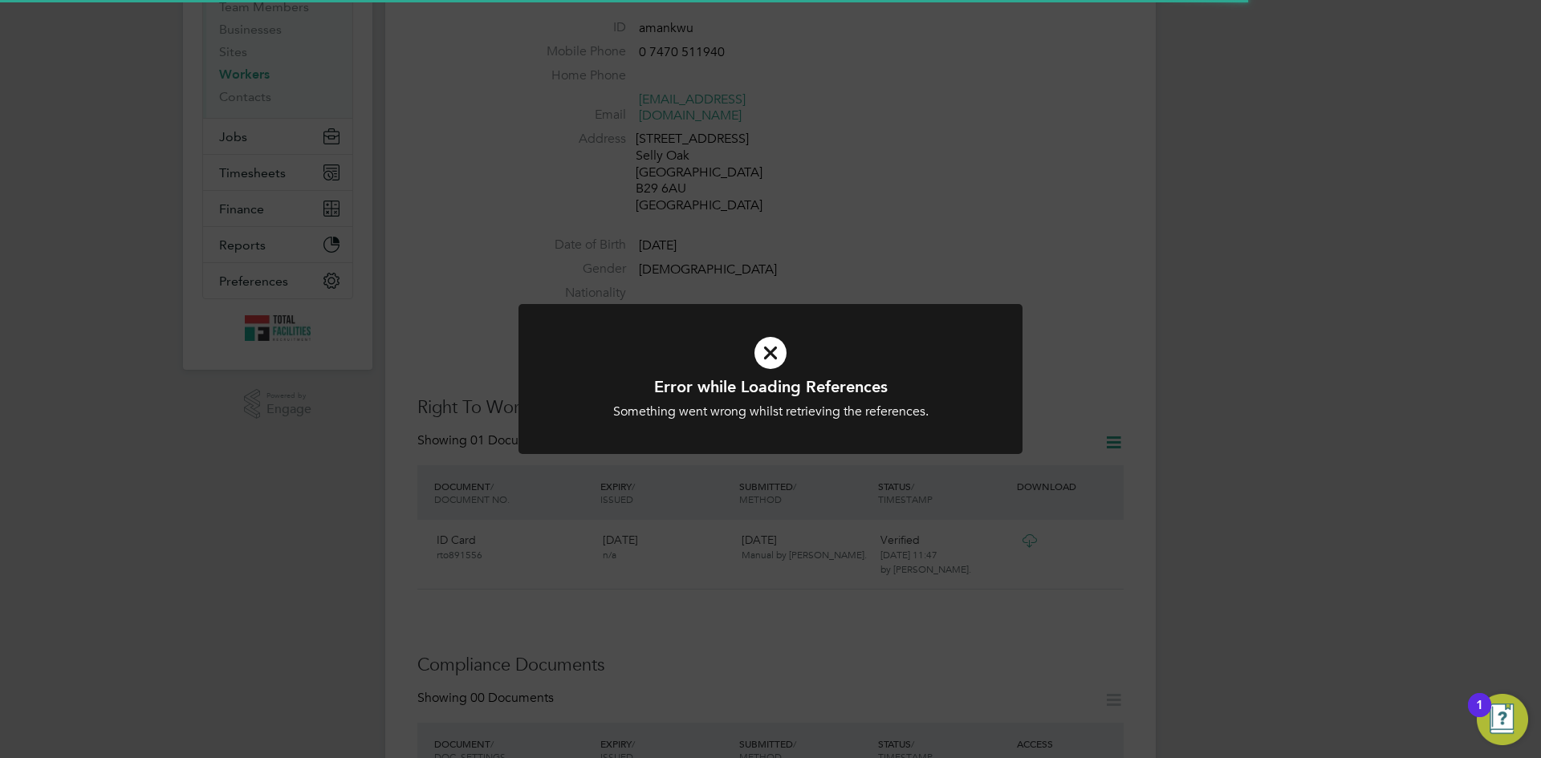
scroll to position [401, 0]
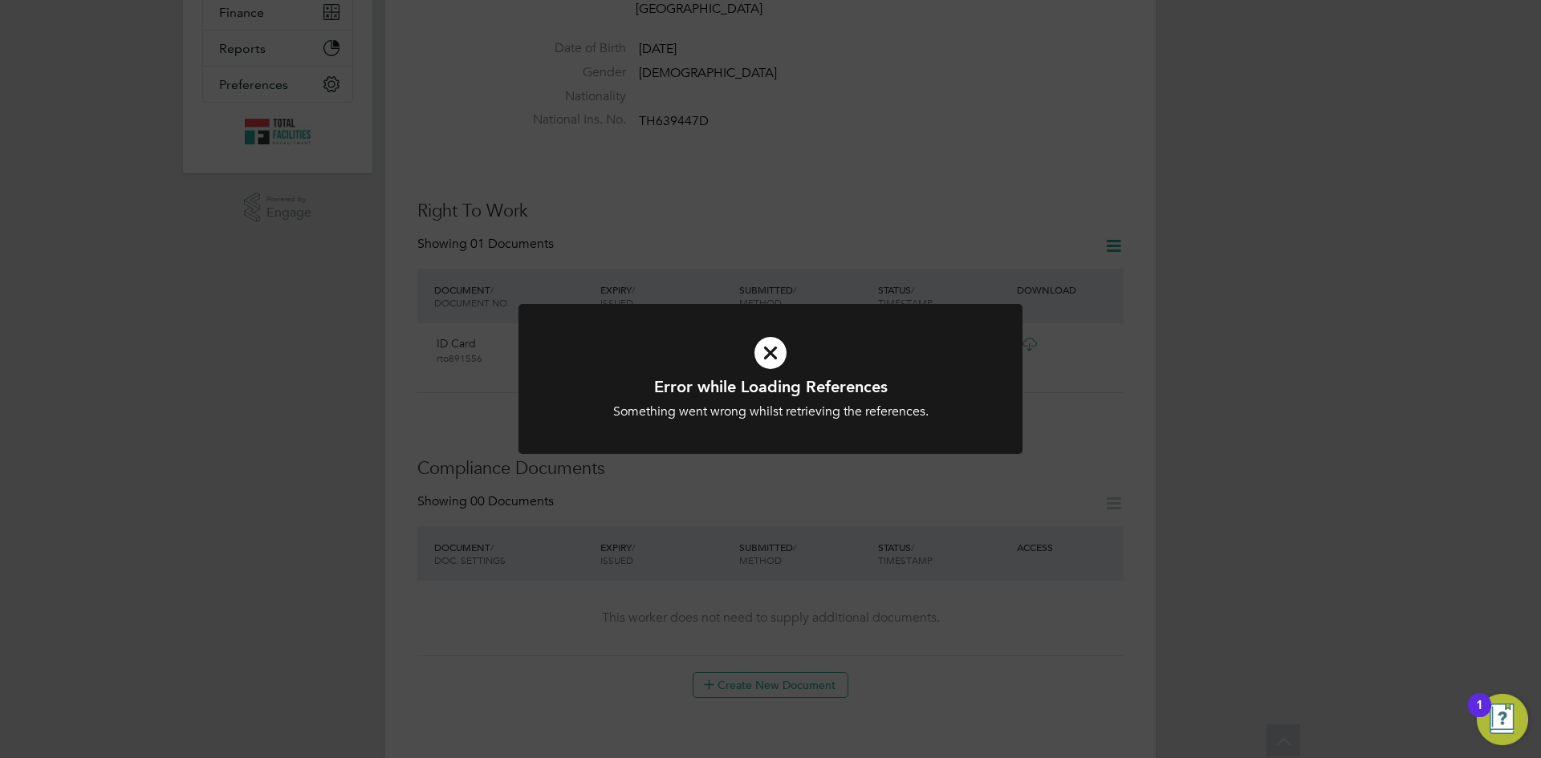
click at [763, 356] on icon at bounding box center [770, 353] width 417 height 63
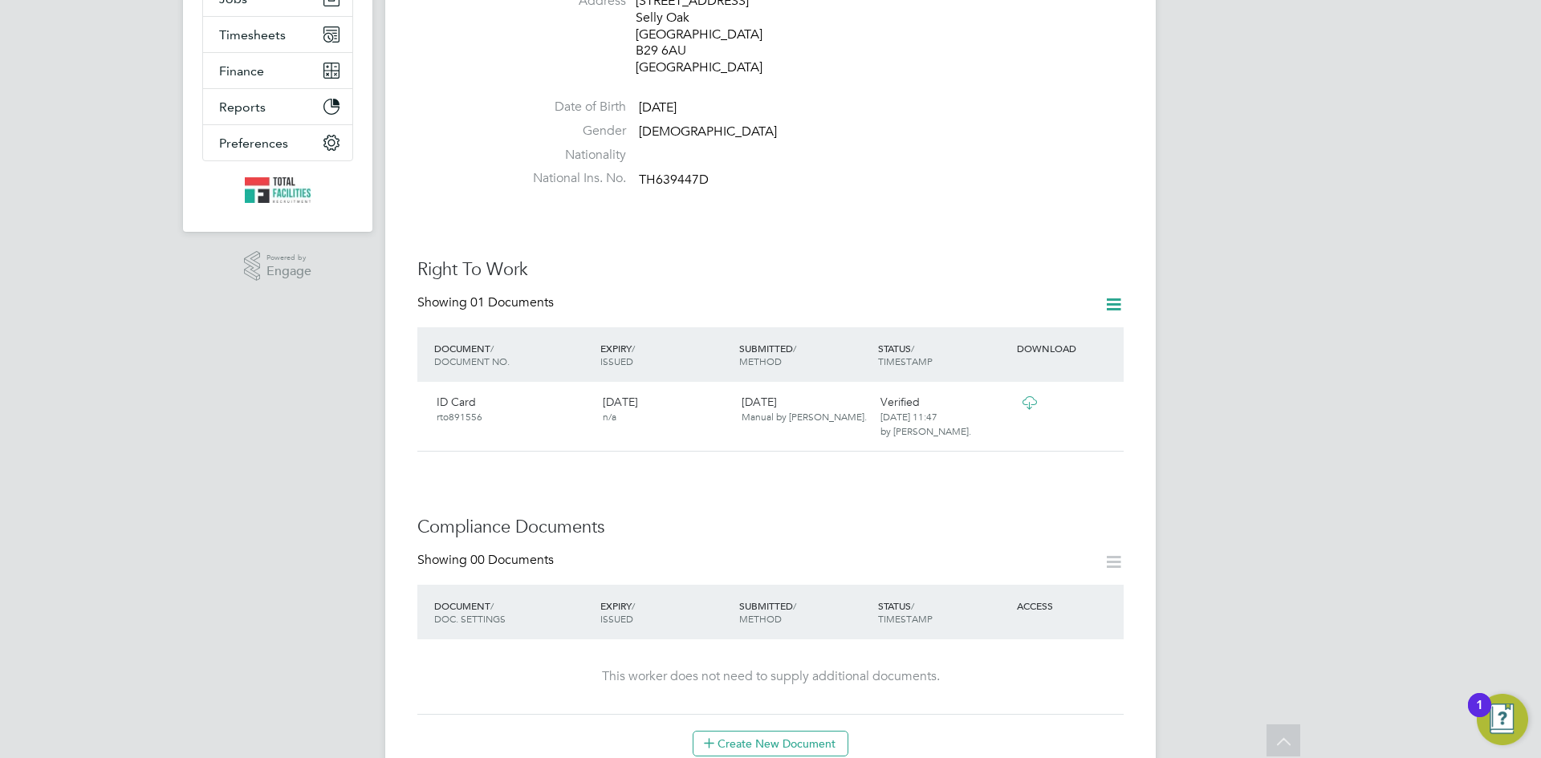
scroll to position [0, 0]
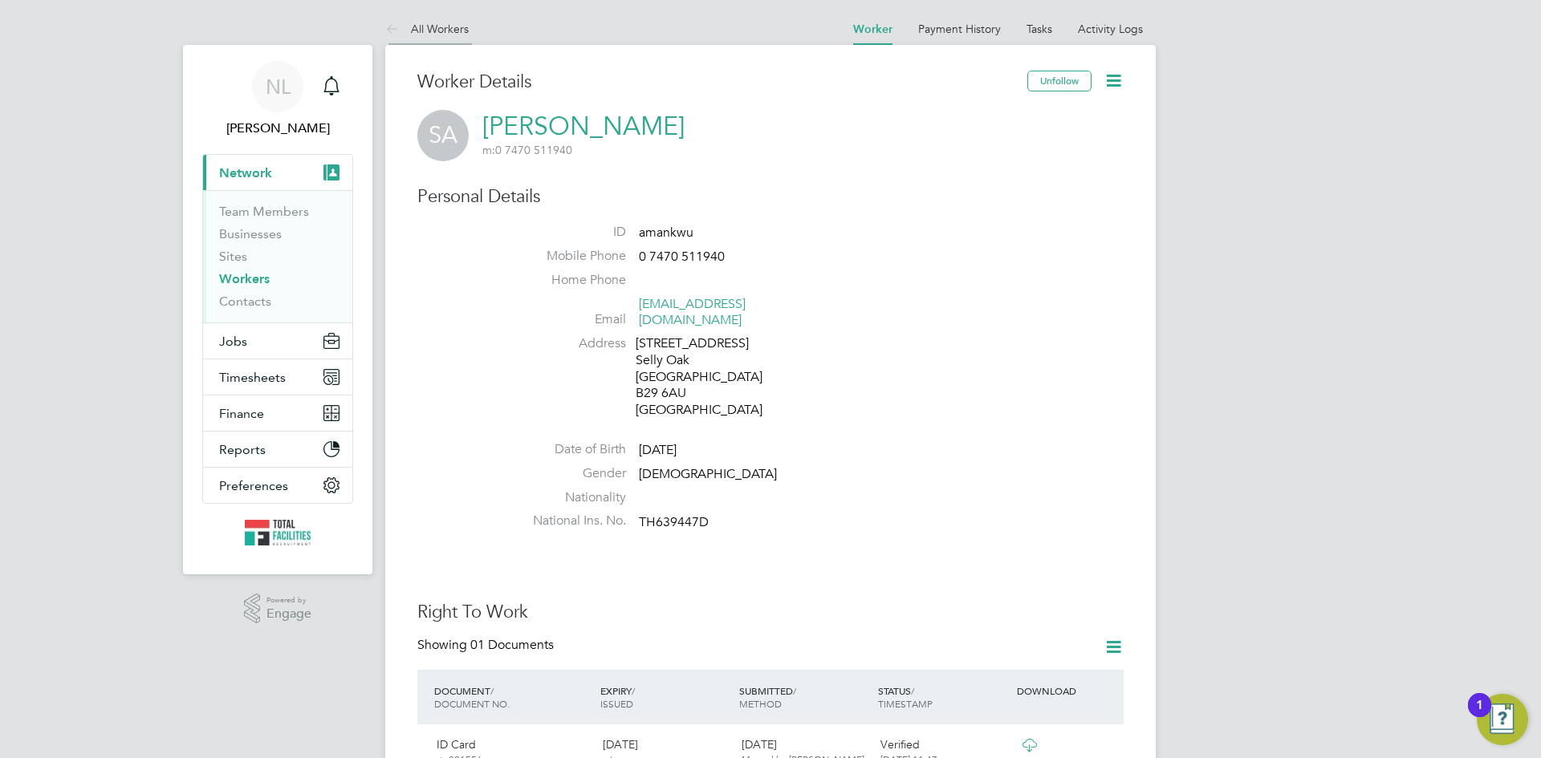
click at [392, 24] on icon at bounding box center [395, 30] width 20 height 20
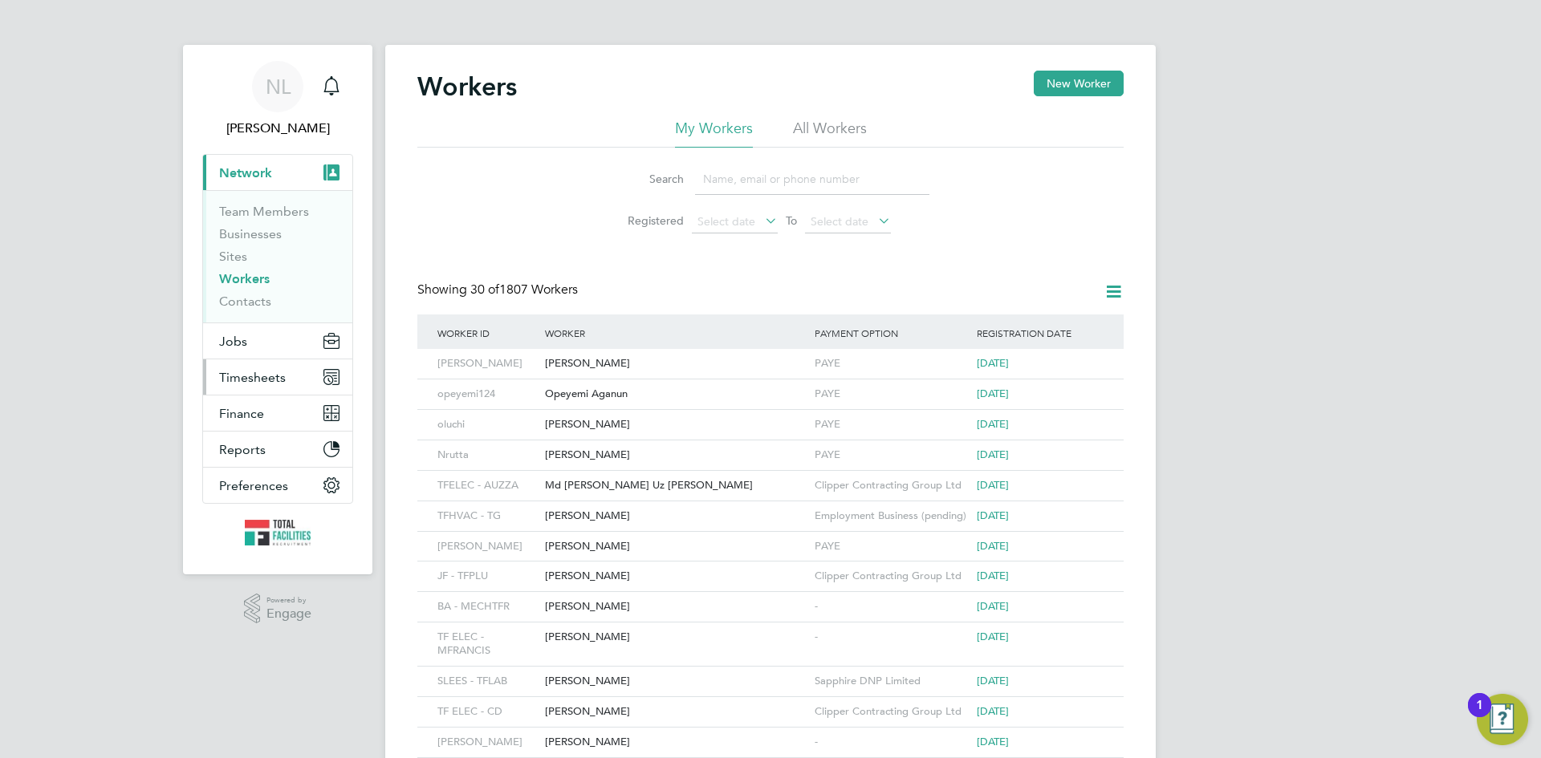
click at [233, 372] on span "Timesheets" at bounding box center [252, 377] width 67 height 15
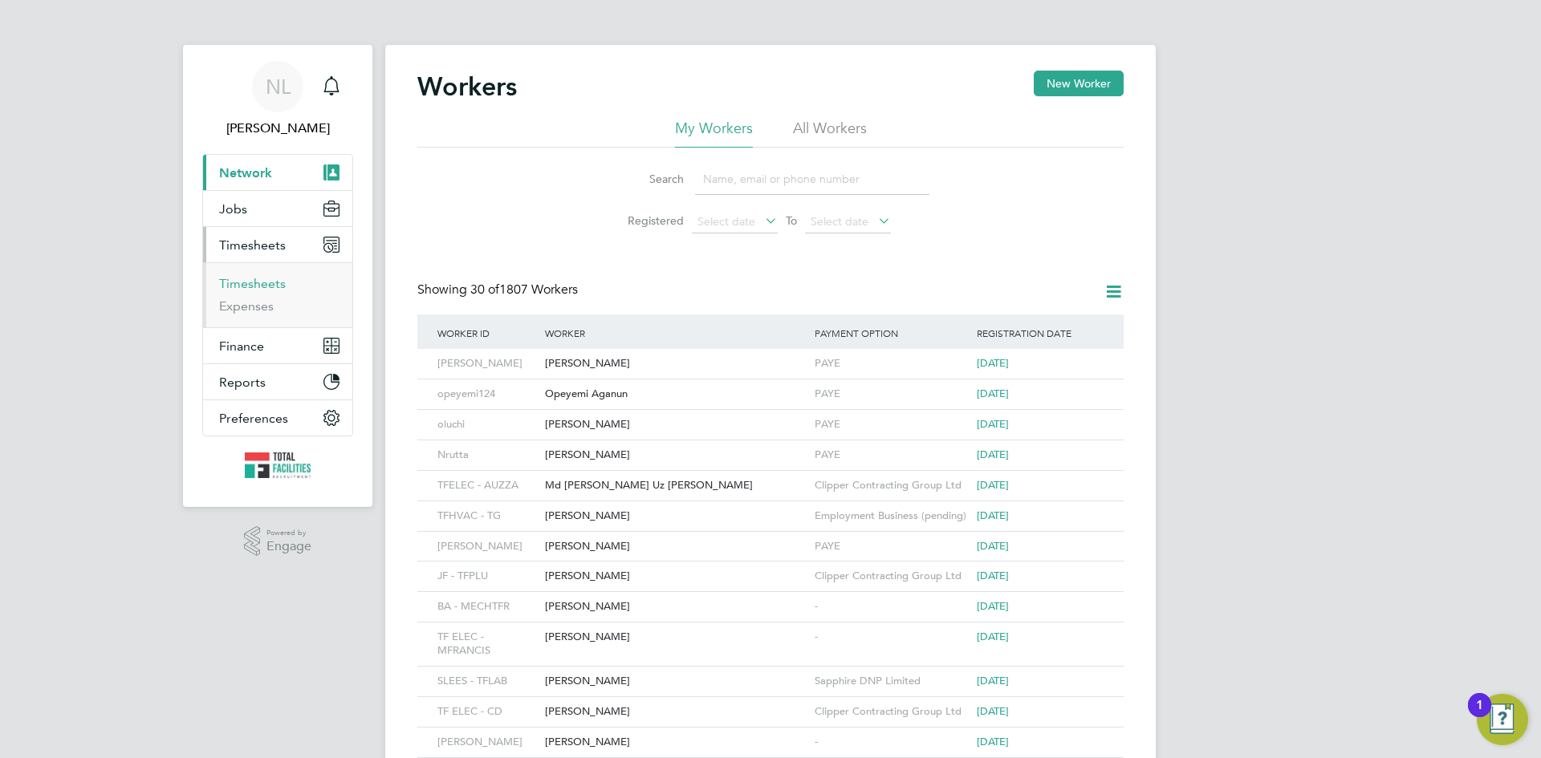
click at [244, 289] on link "Timesheets" at bounding box center [252, 283] width 67 height 15
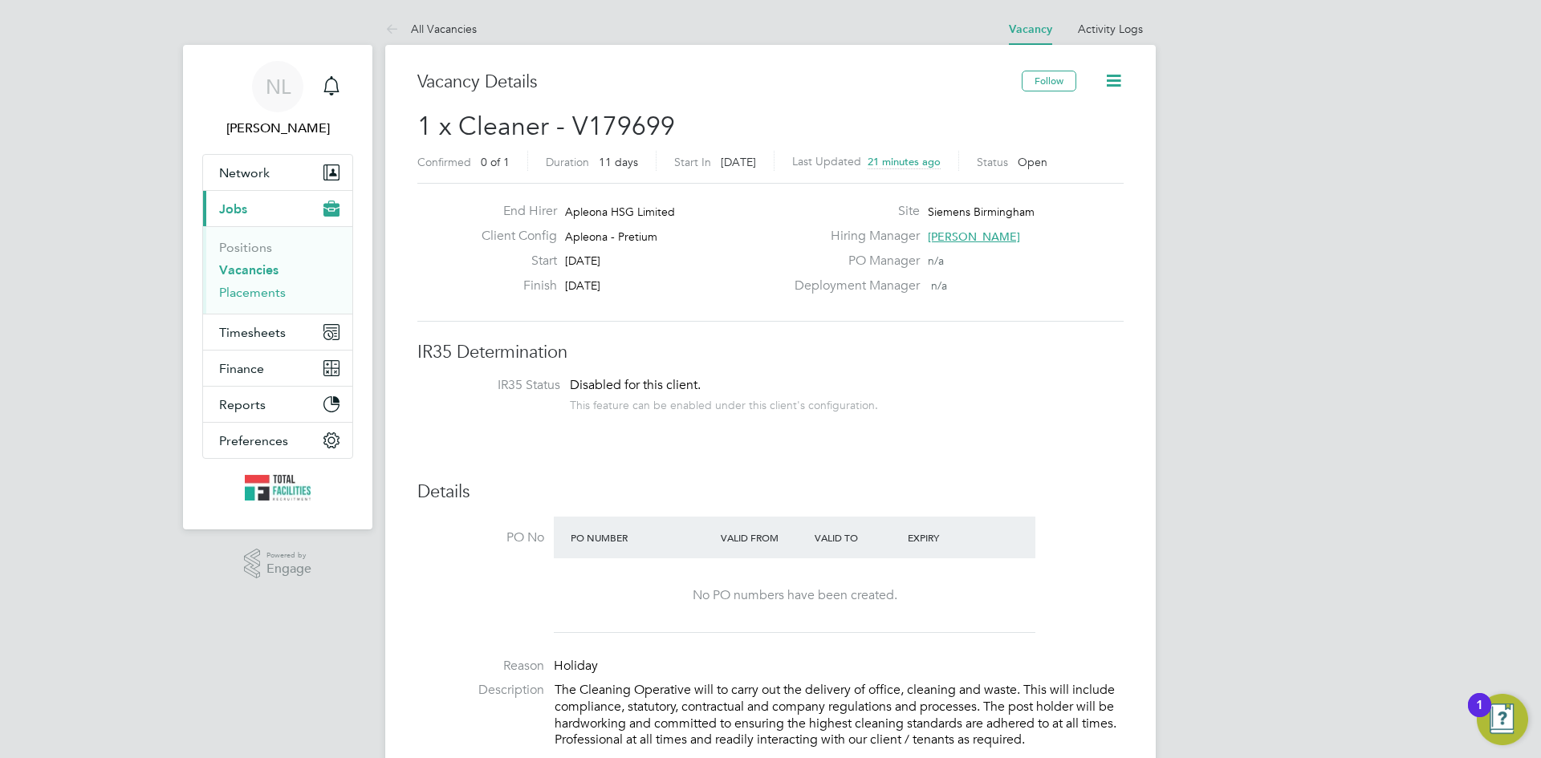
click at [270, 291] on link "Placements" at bounding box center [252, 292] width 67 height 15
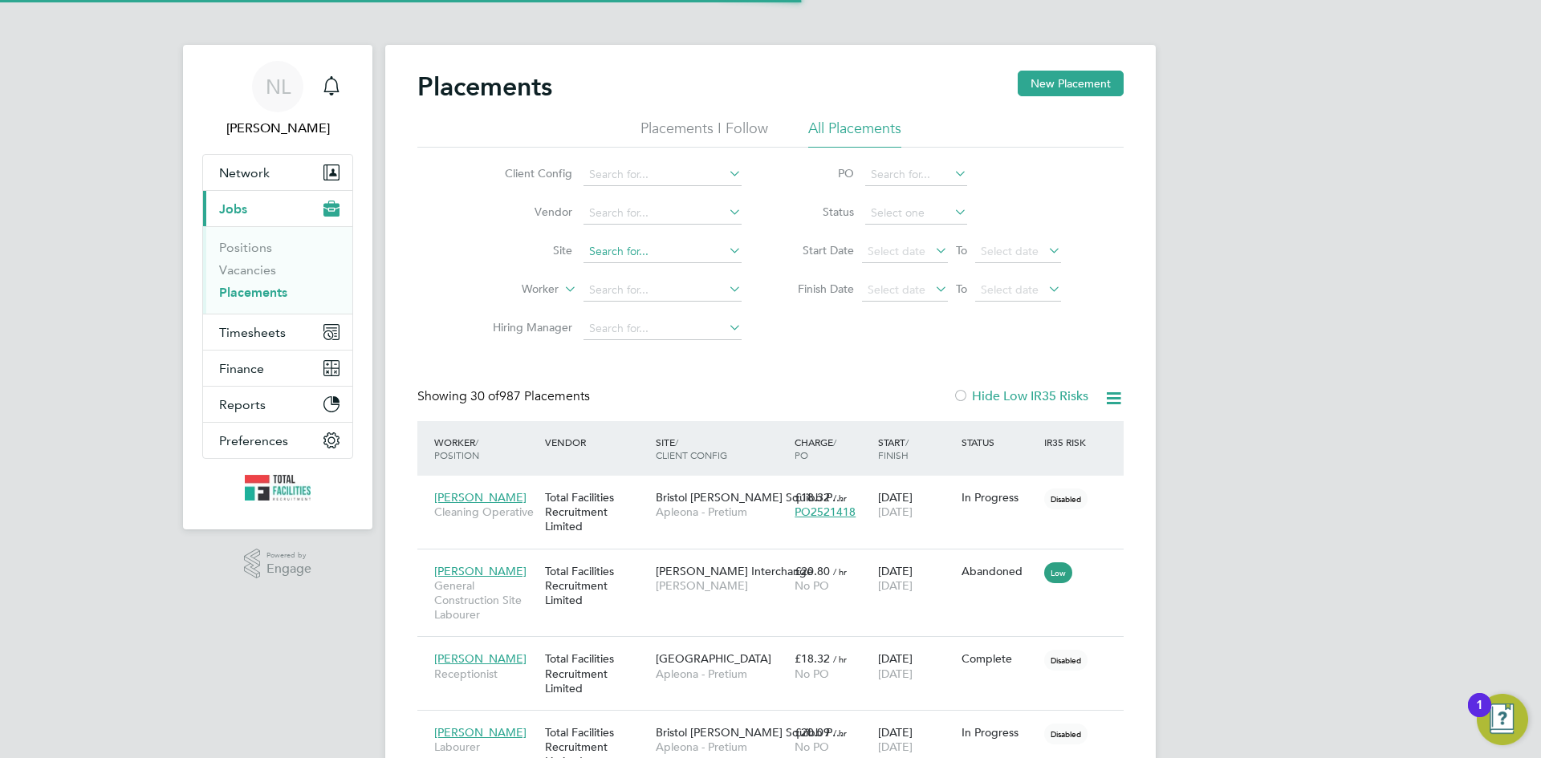
click at [626, 260] on input at bounding box center [662, 252] width 158 height 22
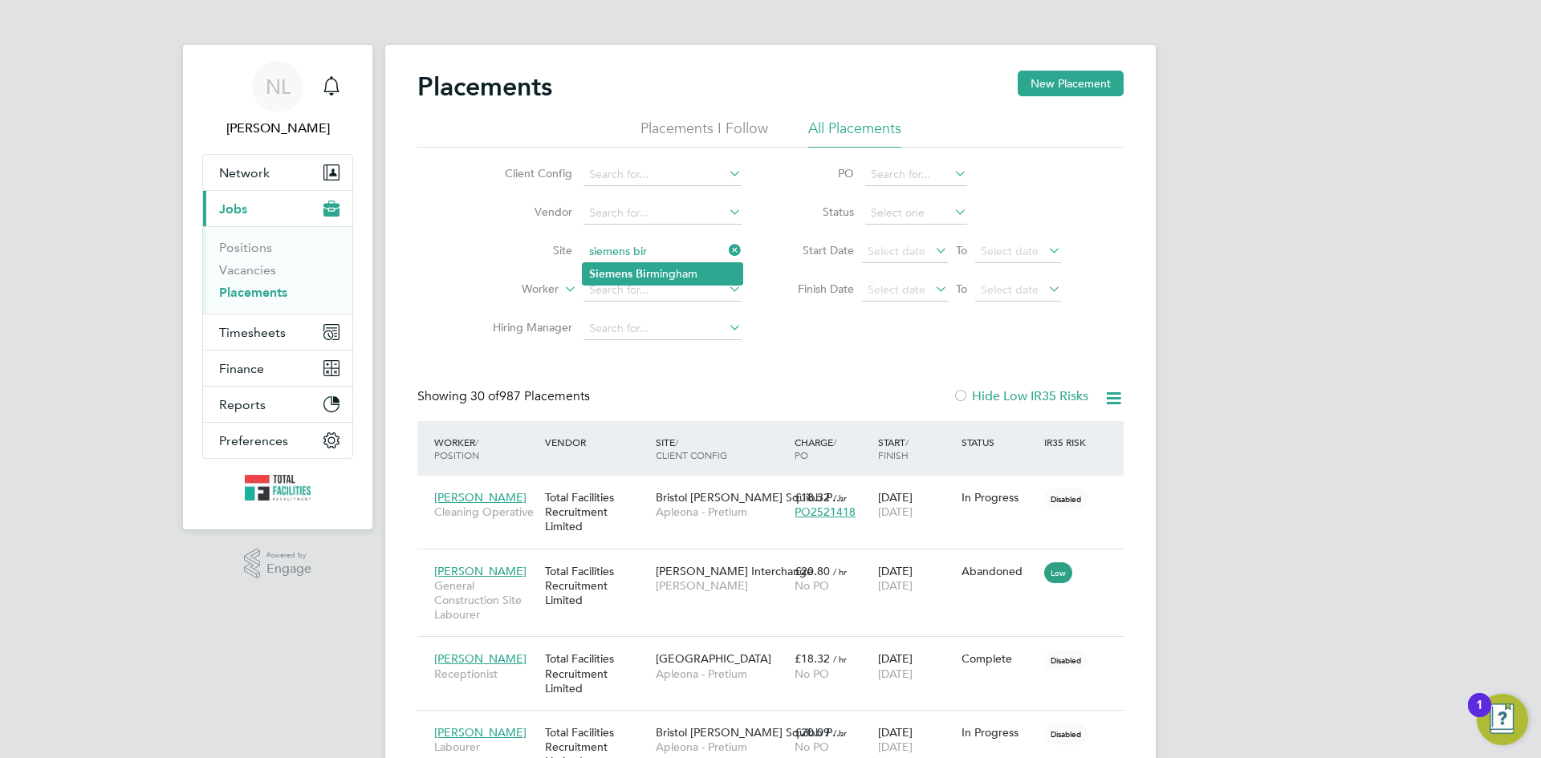
click at [620, 264] on li "Siemens Bir mingham" at bounding box center [663, 274] width 160 height 22
type input "Siemens Birmingham"
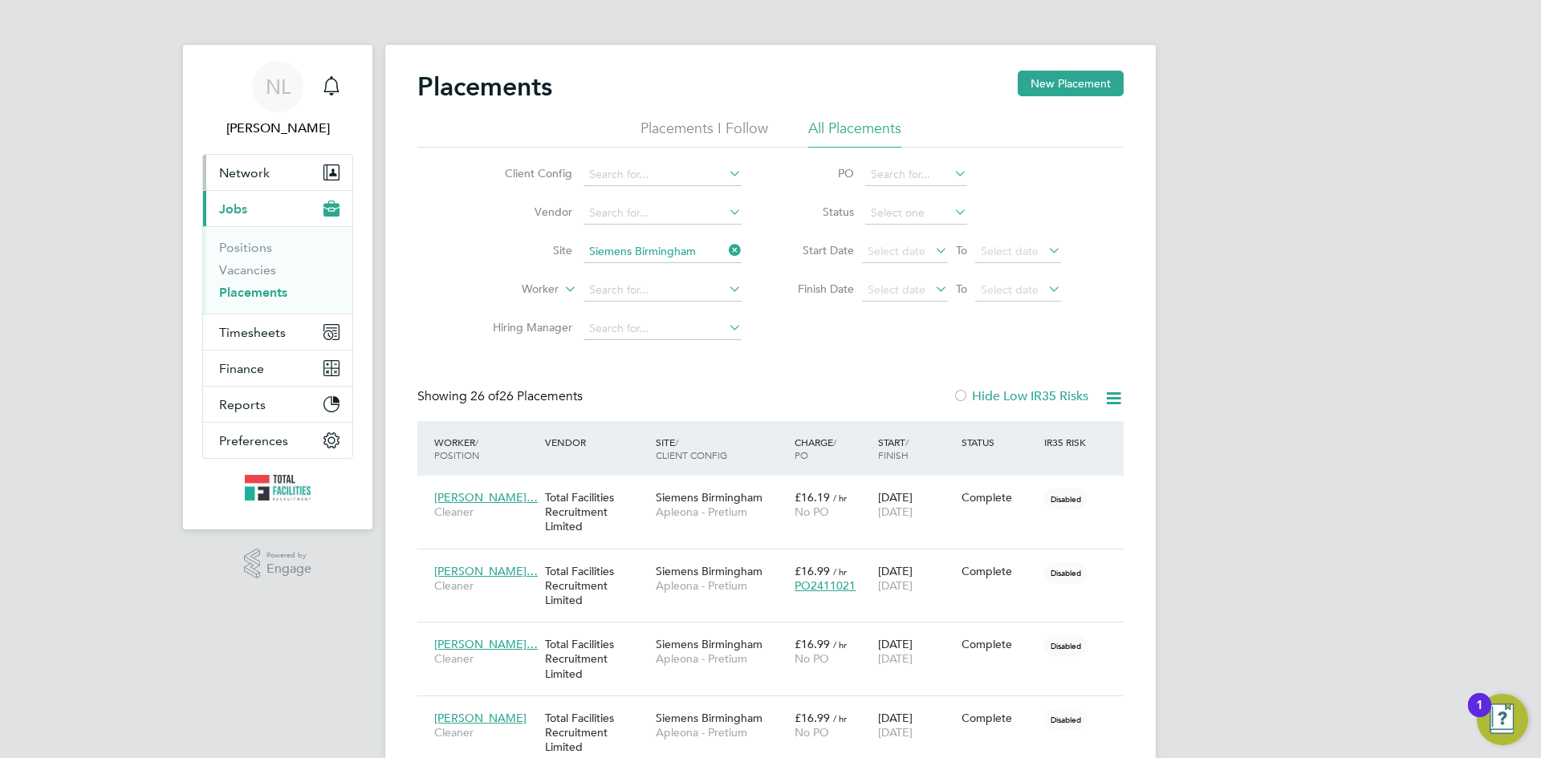
click at [248, 177] on span "Network" at bounding box center [244, 172] width 51 height 15
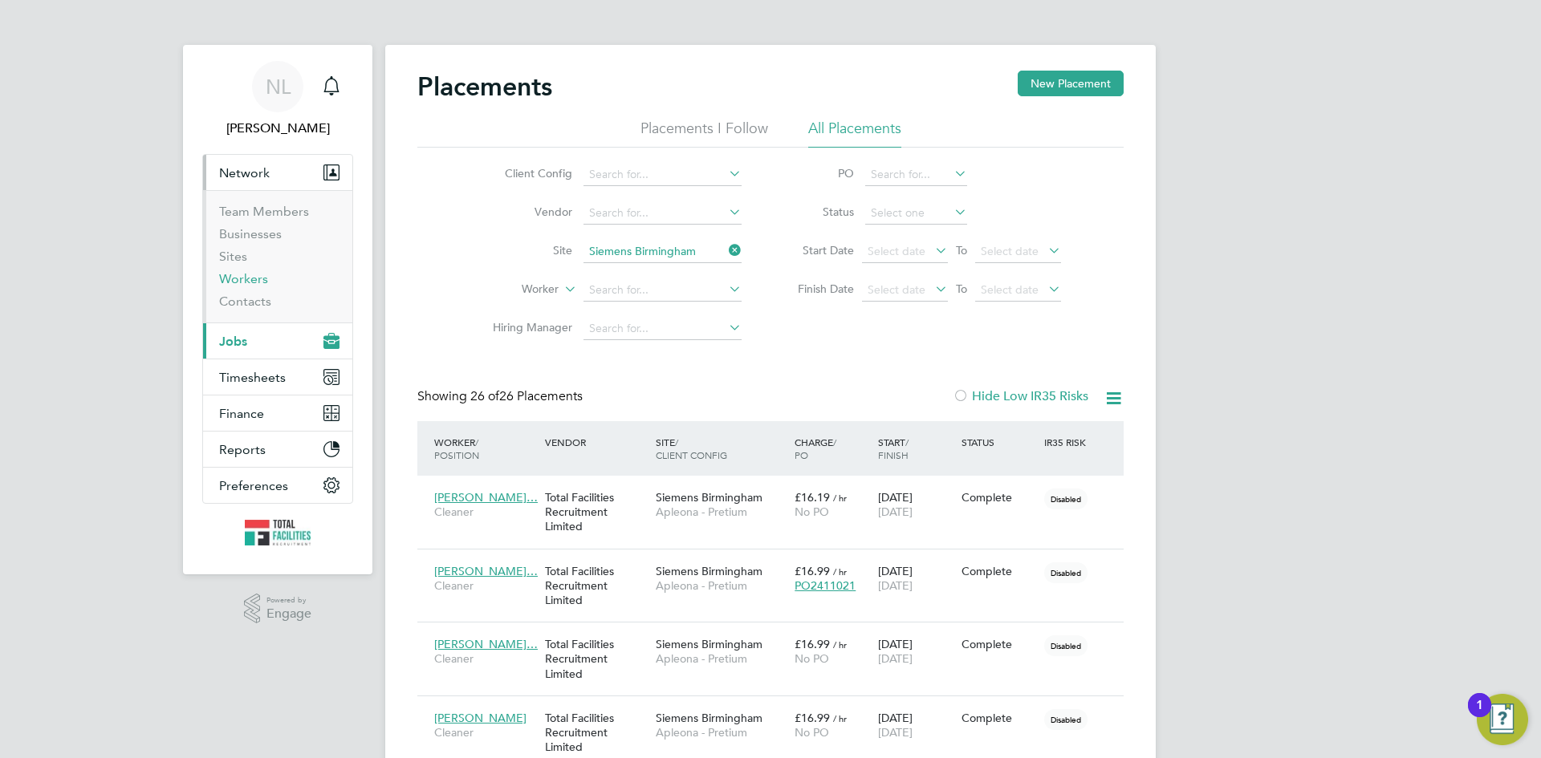
click at [238, 277] on link "Workers" at bounding box center [243, 278] width 49 height 15
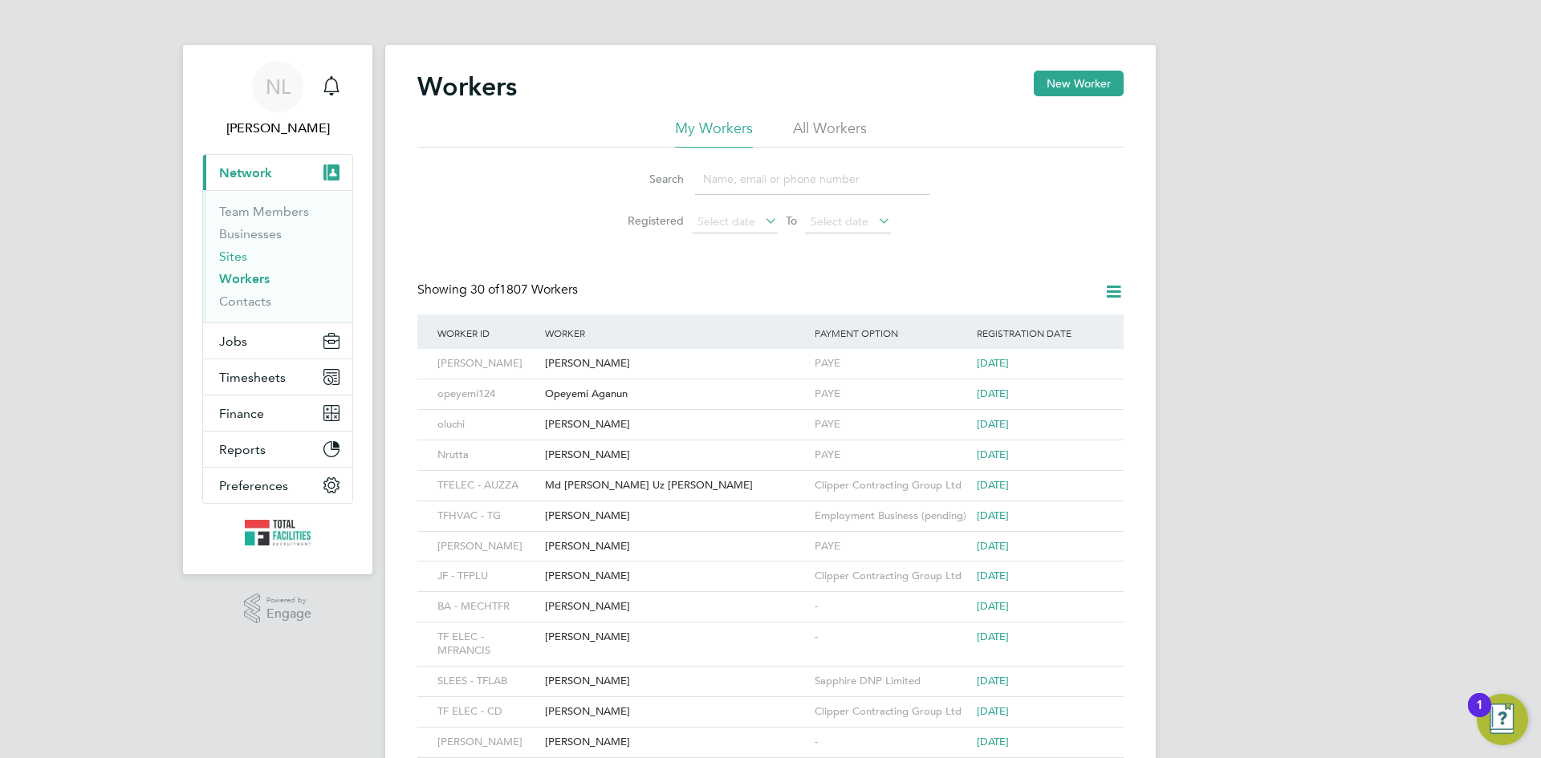
click at [231, 250] on link "Sites" at bounding box center [233, 256] width 28 height 15
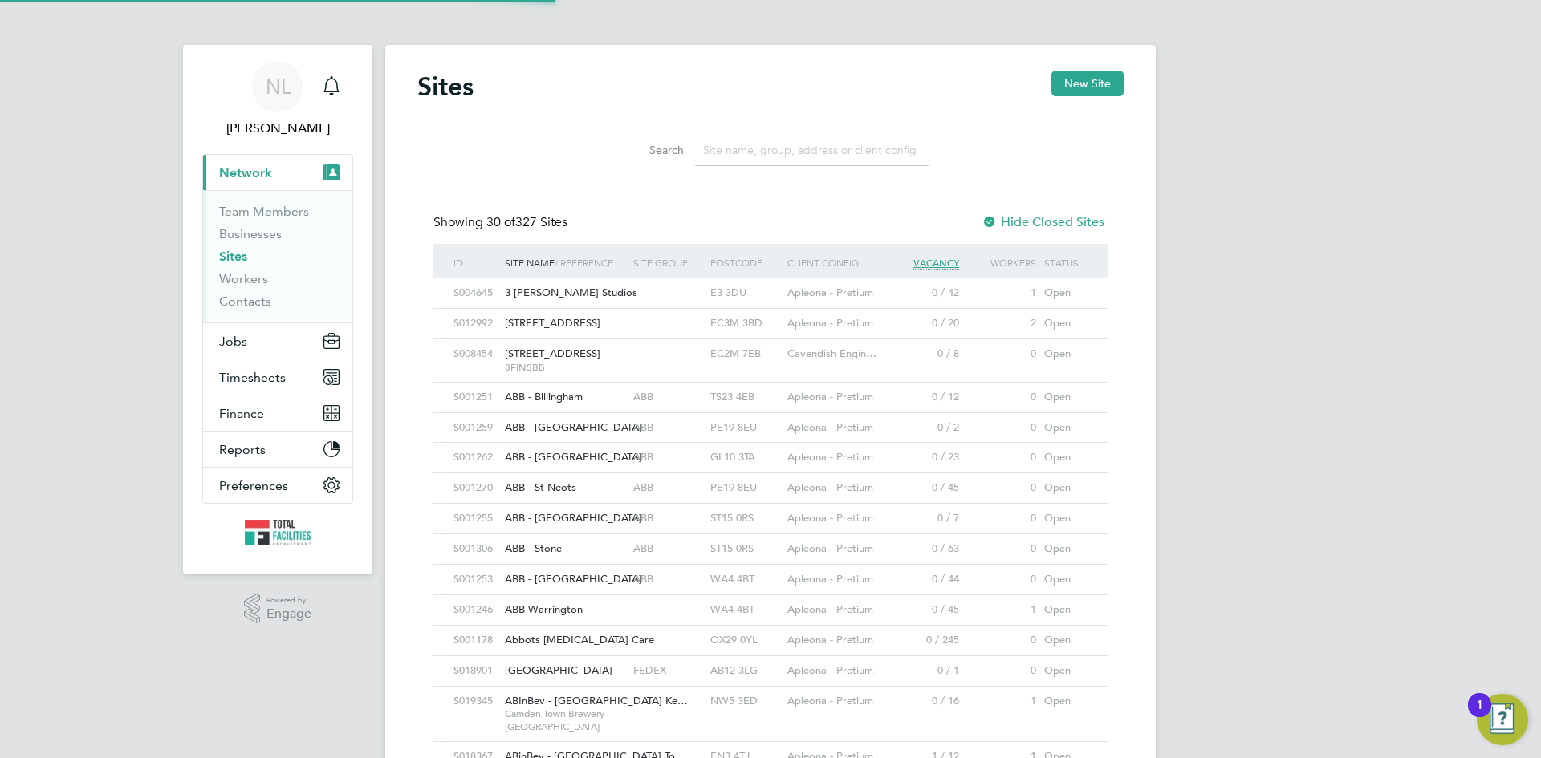
click at [778, 156] on input at bounding box center [812, 150] width 234 height 31
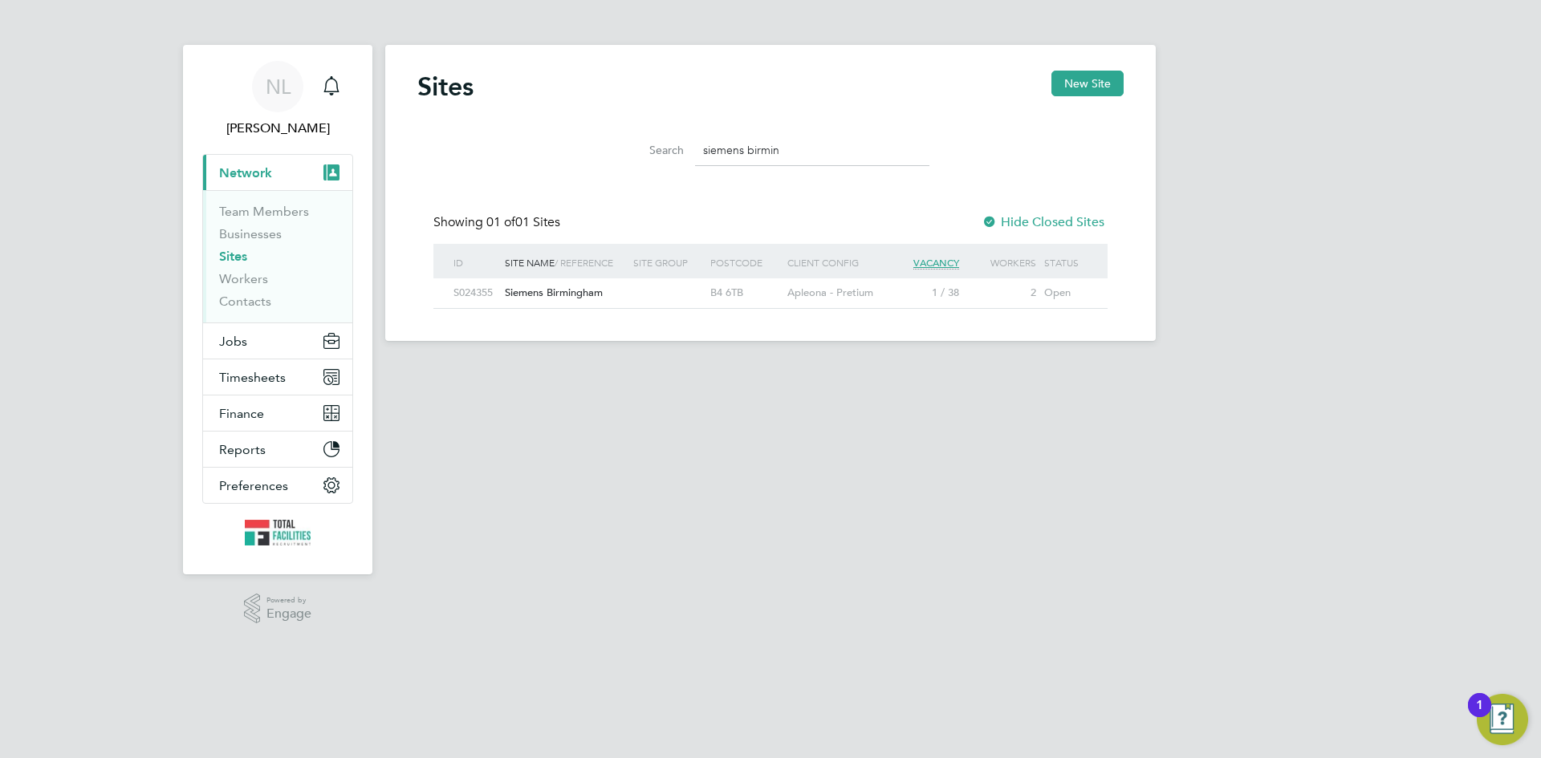
type input "siemens birmin"
click at [718, 295] on div "B4 6TB" at bounding box center [744, 293] width 77 height 30
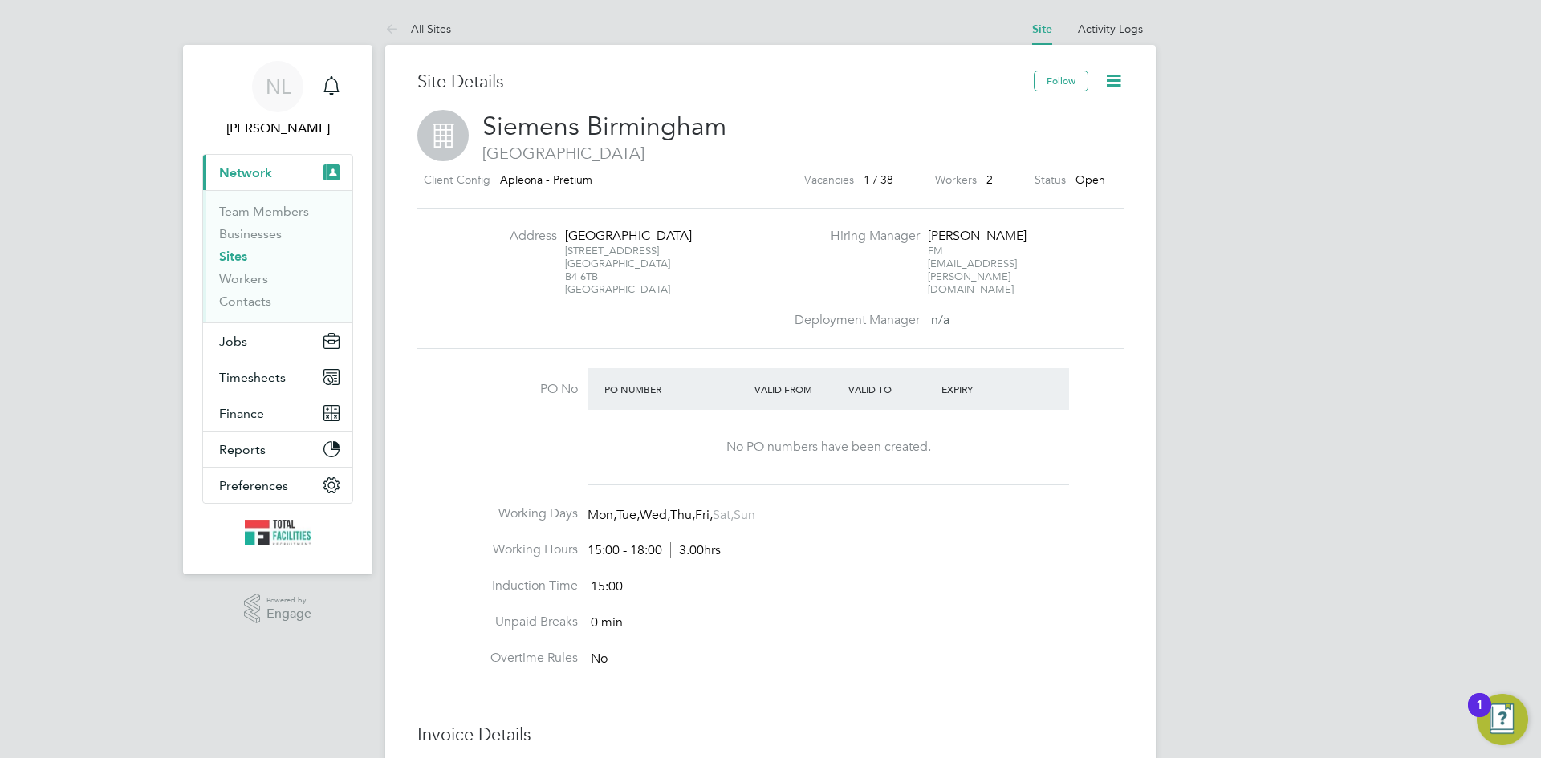
drag, startPoint x: 604, startPoint y: 285, endPoint x: 566, endPoint y: 234, distance: 63.1
click at [566, 234] on div "Maple House [STREET_ADDRESS]" at bounding box center [615, 262] width 100 height 68
copy div "Maple House [STREET_ADDRESS]"
click at [716, 213] on div "Address Maple House [STREET_ADDRESS] Hiring Manager [PERSON_NAME] FM [EMAIL_ADD…" at bounding box center [770, 278] width 706 height 141
click at [244, 304] on link "Contacts" at bounding box center [245, 301] width 52 height 15
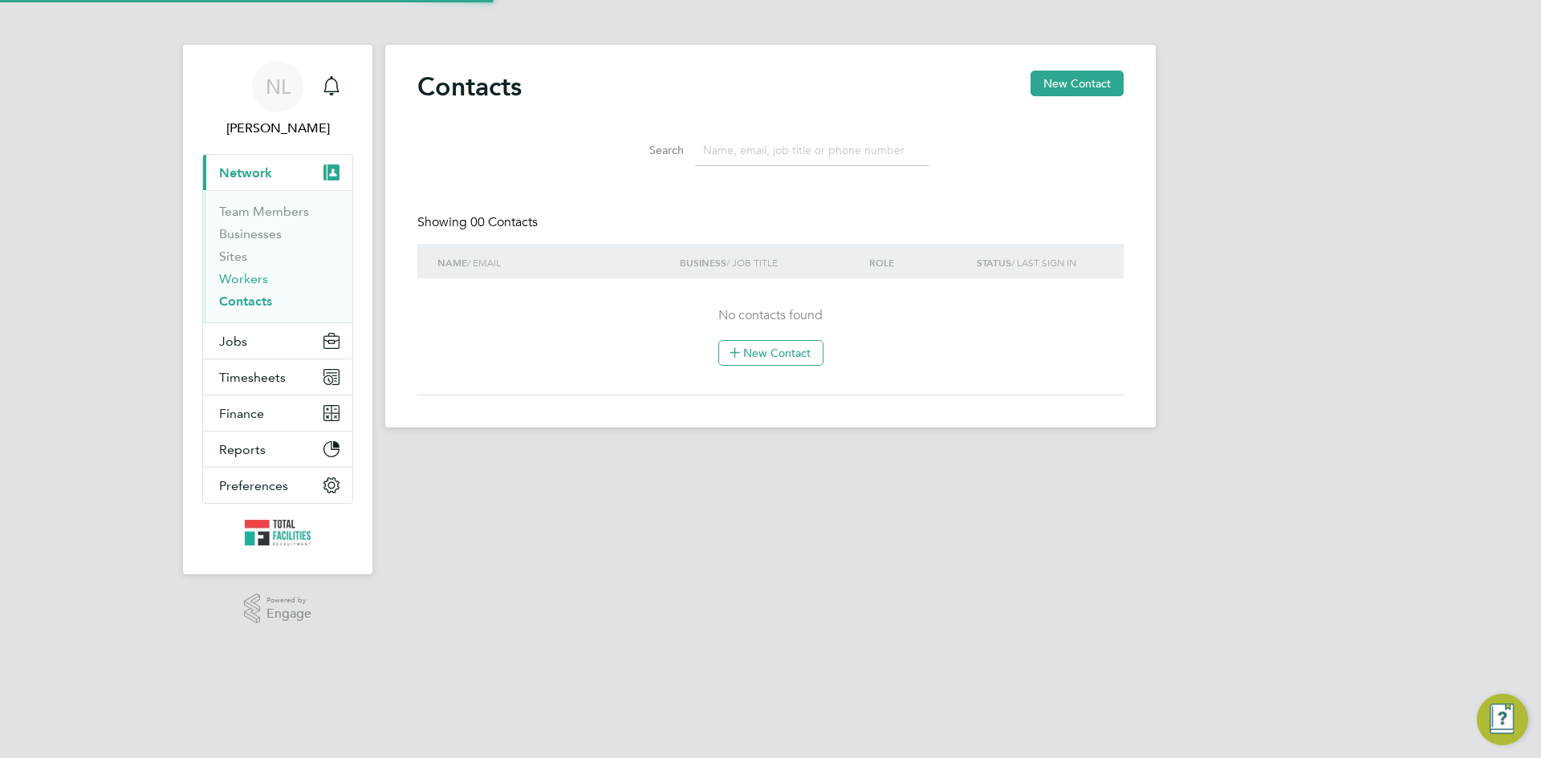
click at [256, 274] on link "Workers" at bounding box center [243, 278] width 49 height 15
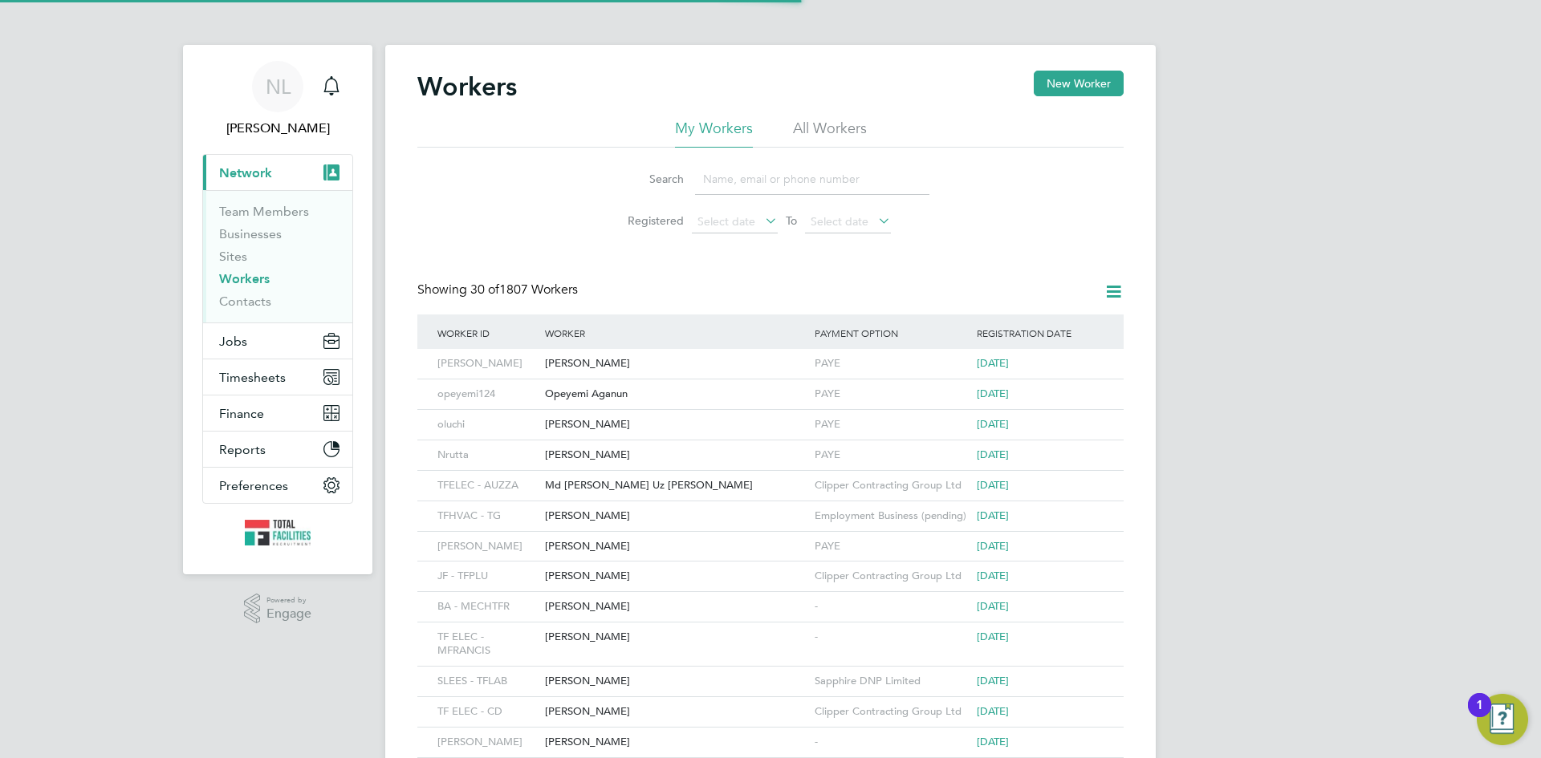
click at [750, 189] on input at bounding box center [812, 179] width 234 height 31
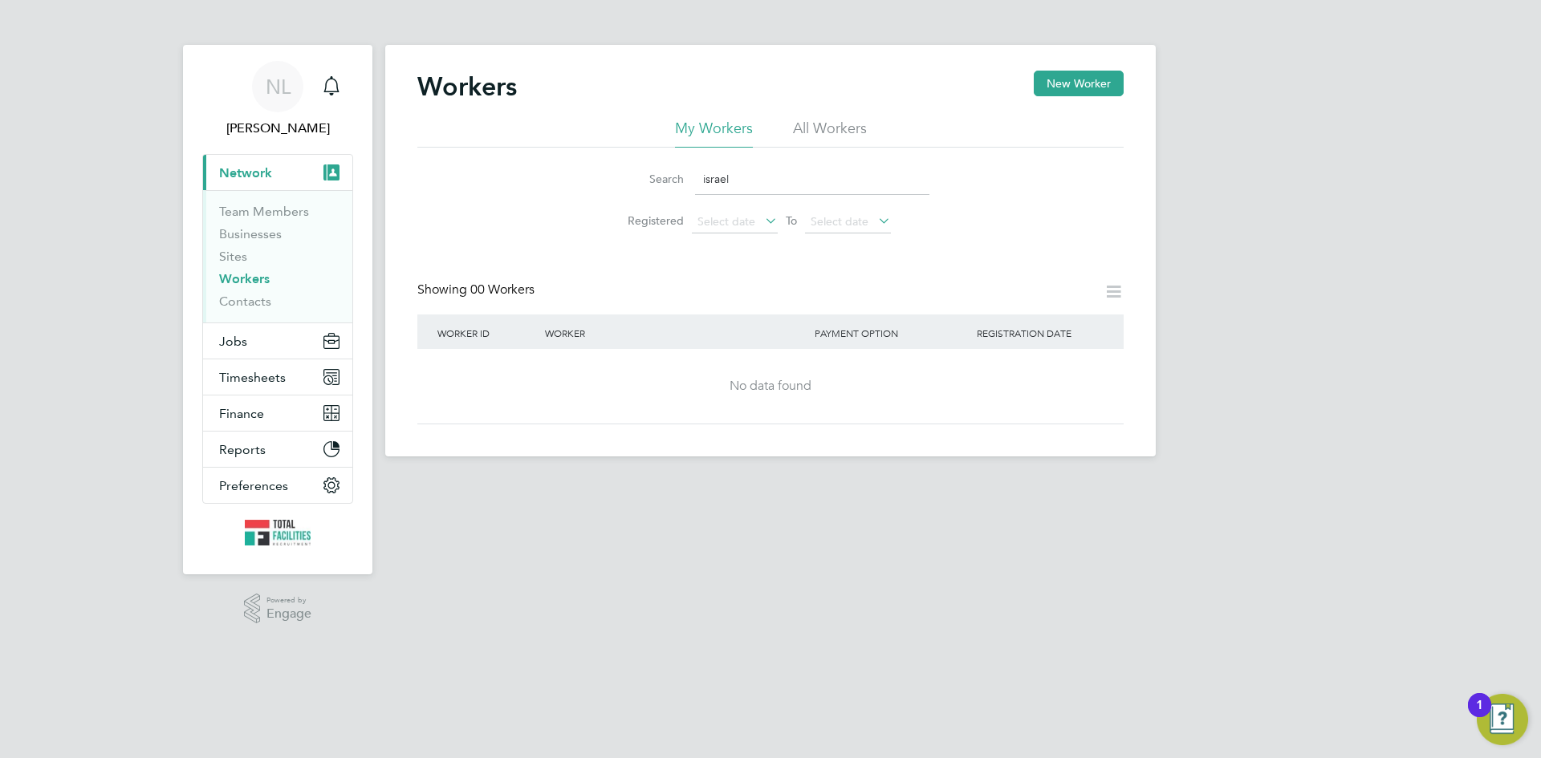
type input "israel"
click at [233, 178] on span "Network" at bounding box center [245, 172] width 53 height 15
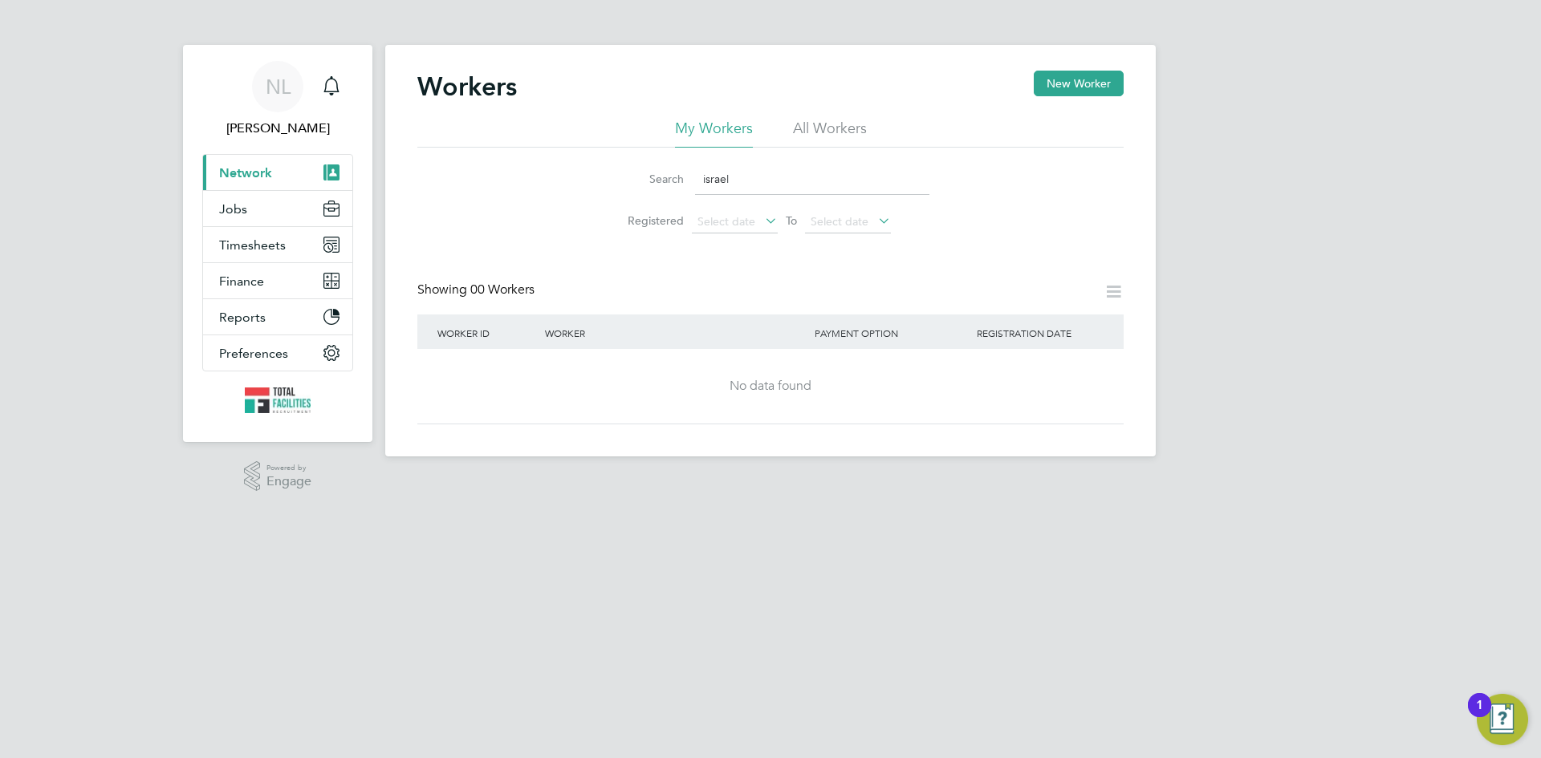
click at [234, 180] on span "Network" at bounding box center [245, 172] width 53 height 15
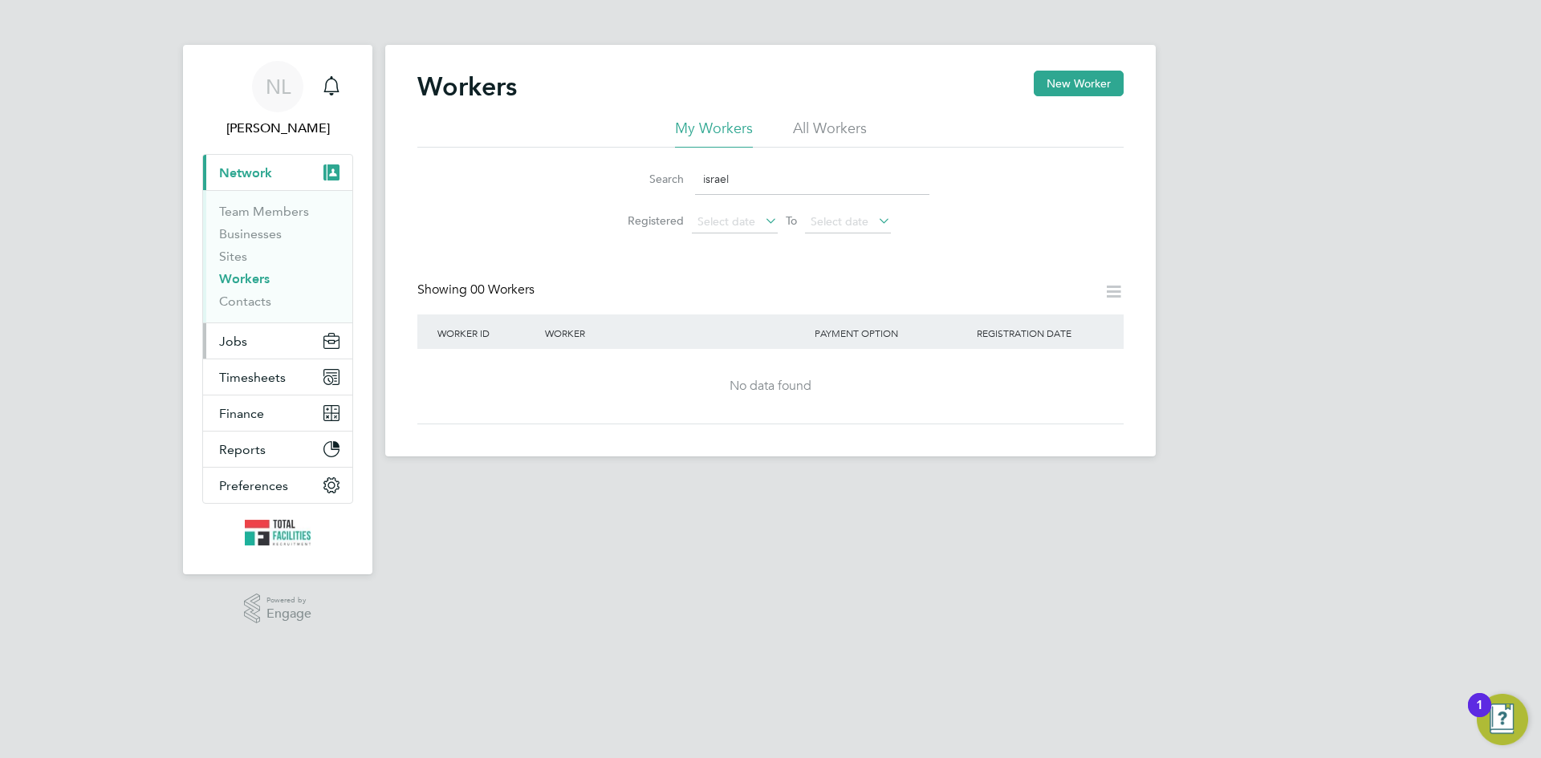
click at [246, 339] on button "Jobs" at bounding box center [277, 340] width 149 height 35
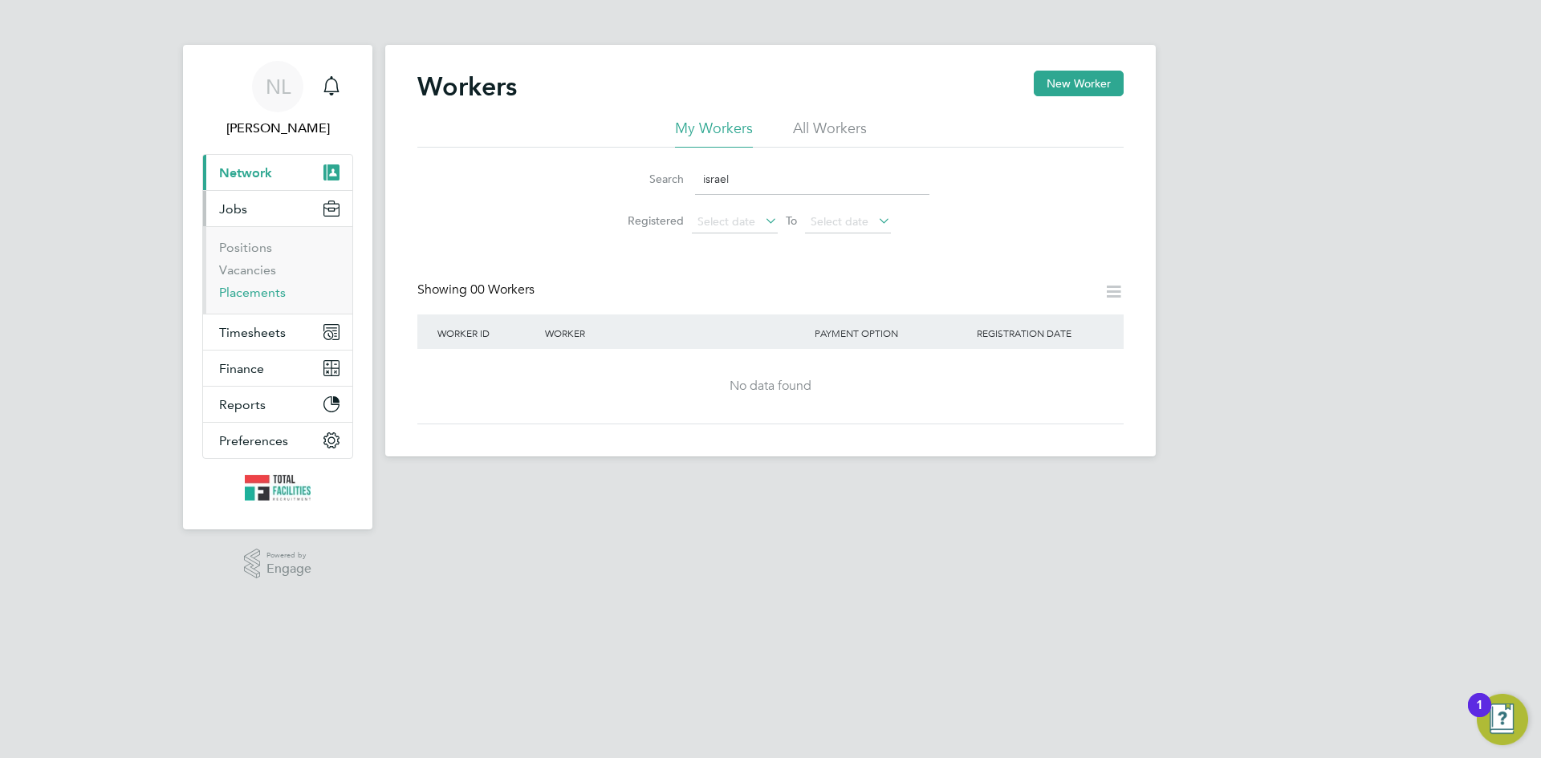
click at [248, 294] on link "Placements" at bounding box center [252, 292] width 67 height 15
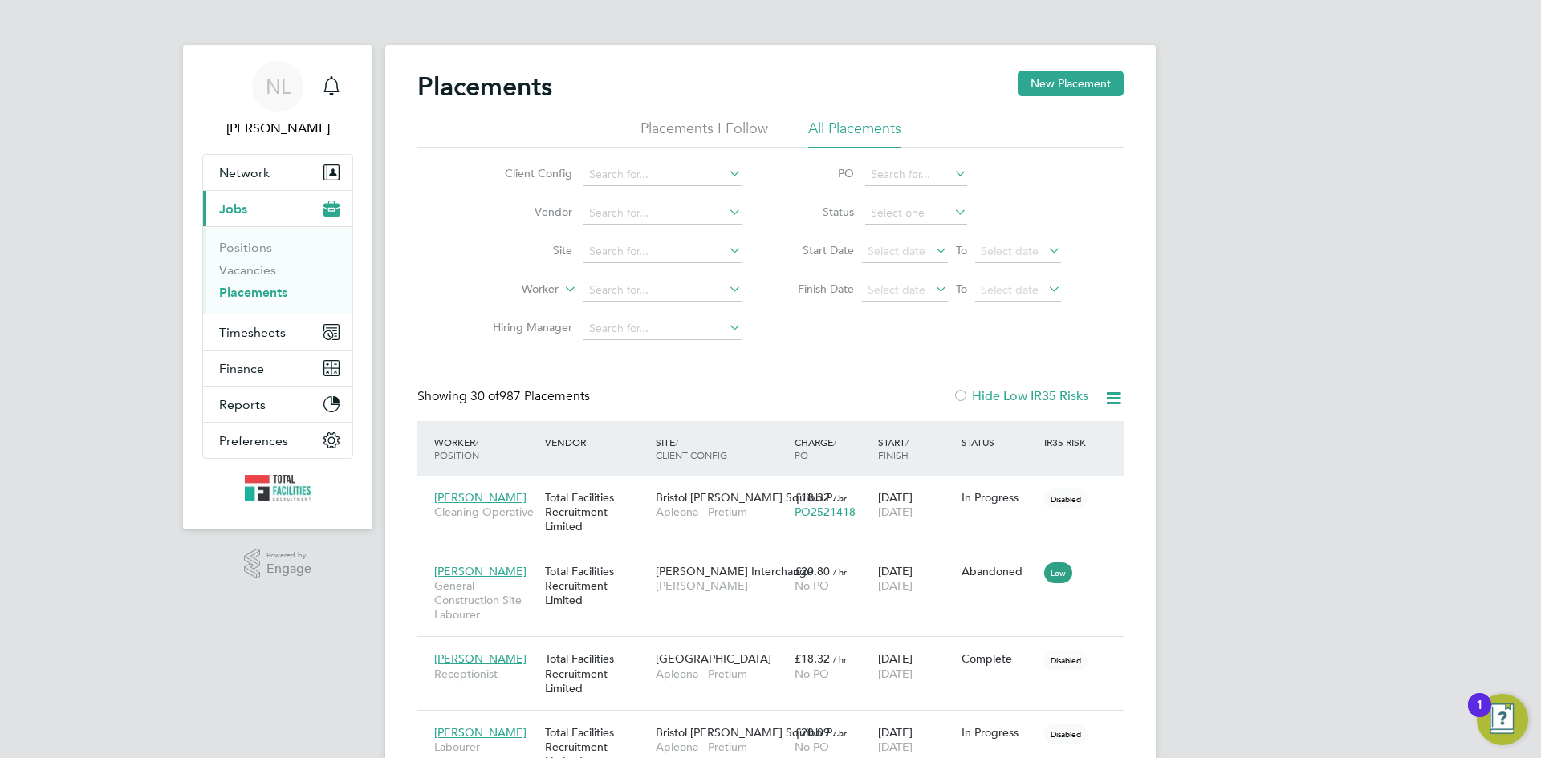
click at [591, 305] on li "Worker" at bounding box center [611, 290] width 302 height 39
click at [605, 290] on input at bounding box center [662, 290] width 158 height 22
type input "siemens birmingham"
click at [725, 287] on icon at bounding box center [725, 289] width 0 height 22
click at [642, 250] on input at bounding box center [662, 252] width 158 height 22
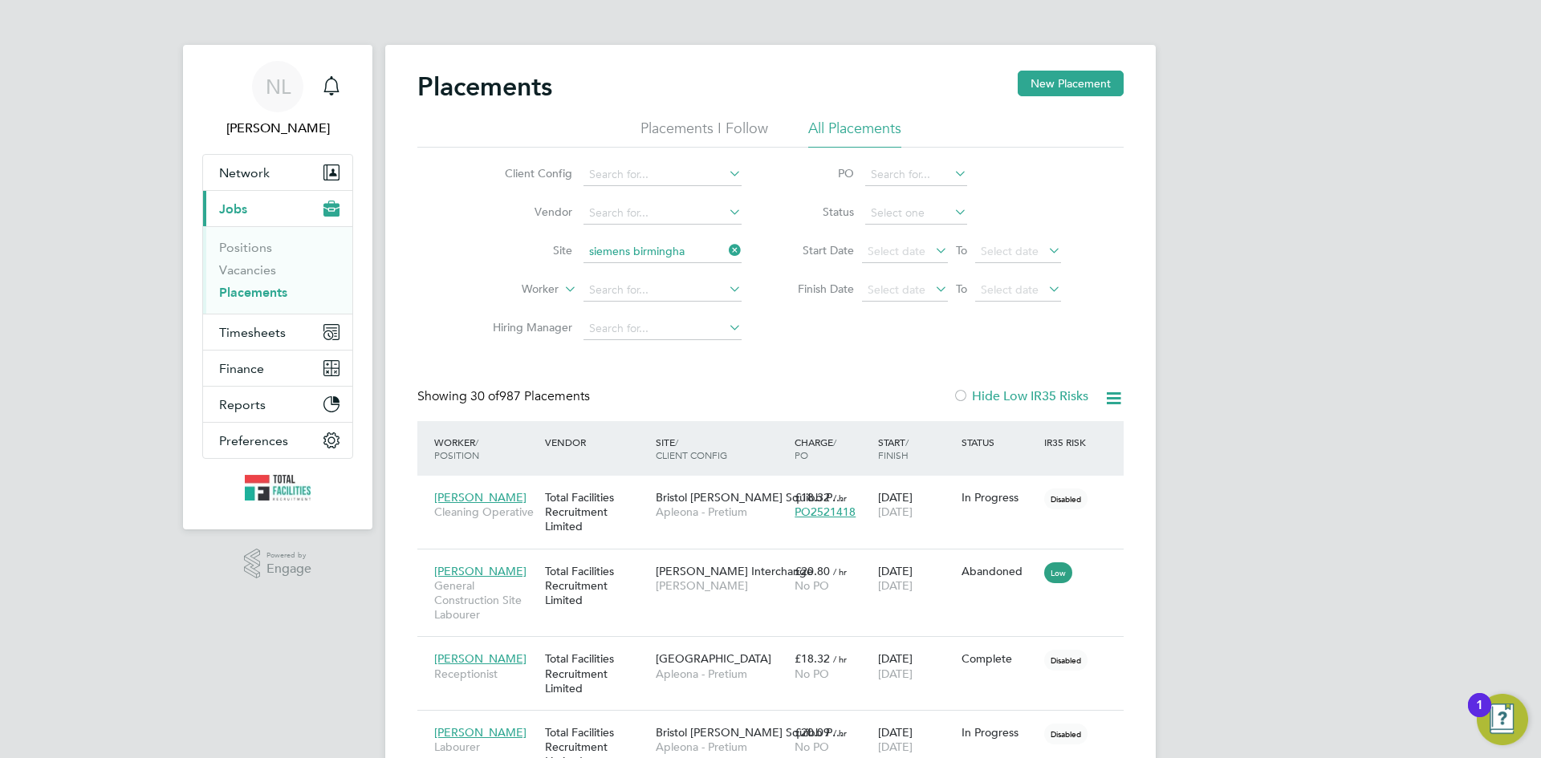
click at [640, 272] on b "Birmingha" at bounding box center [663, 274] width 54 height 14
type input "Siemens Birmingham"
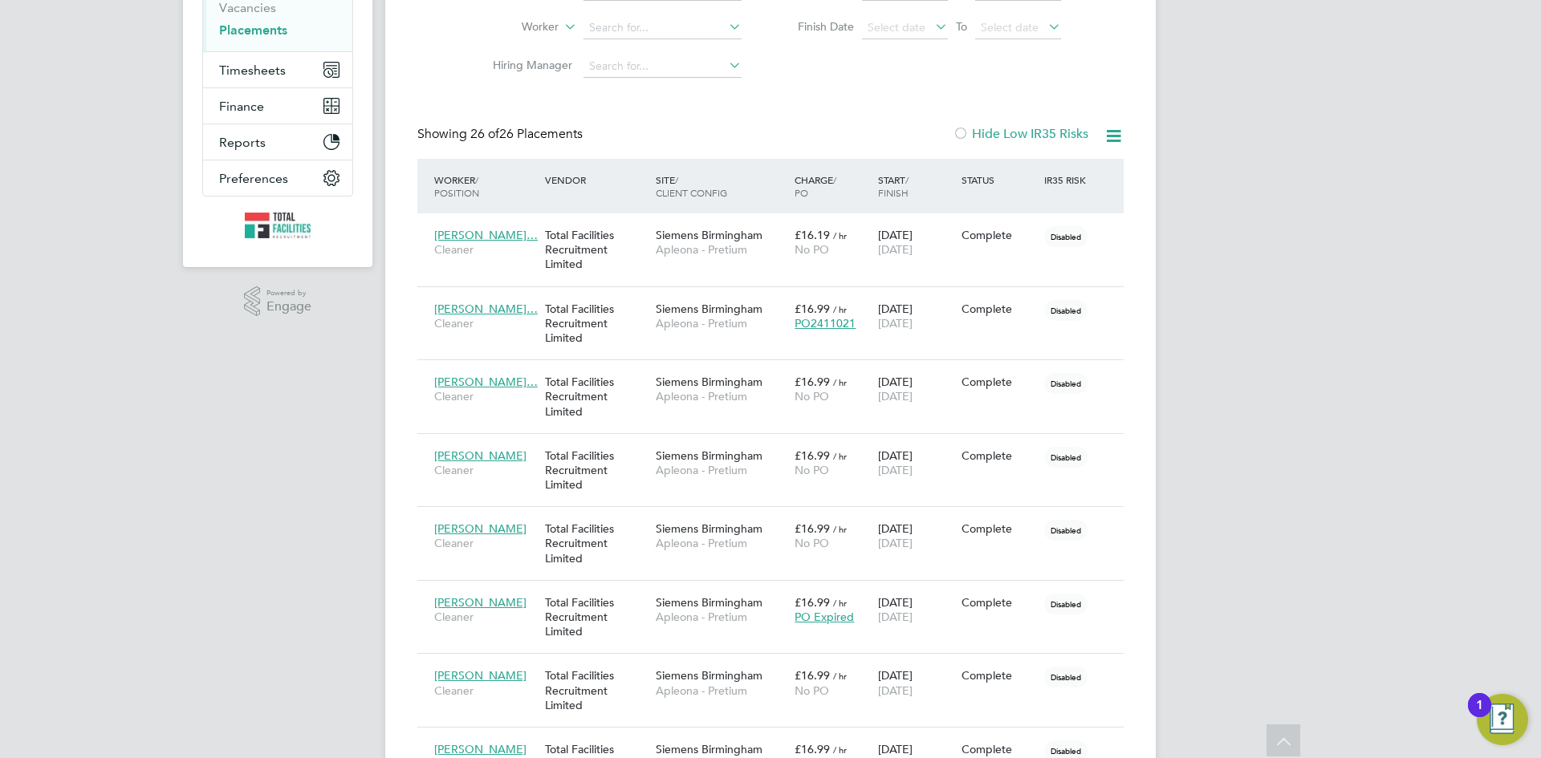
scroll to position [80, 0]
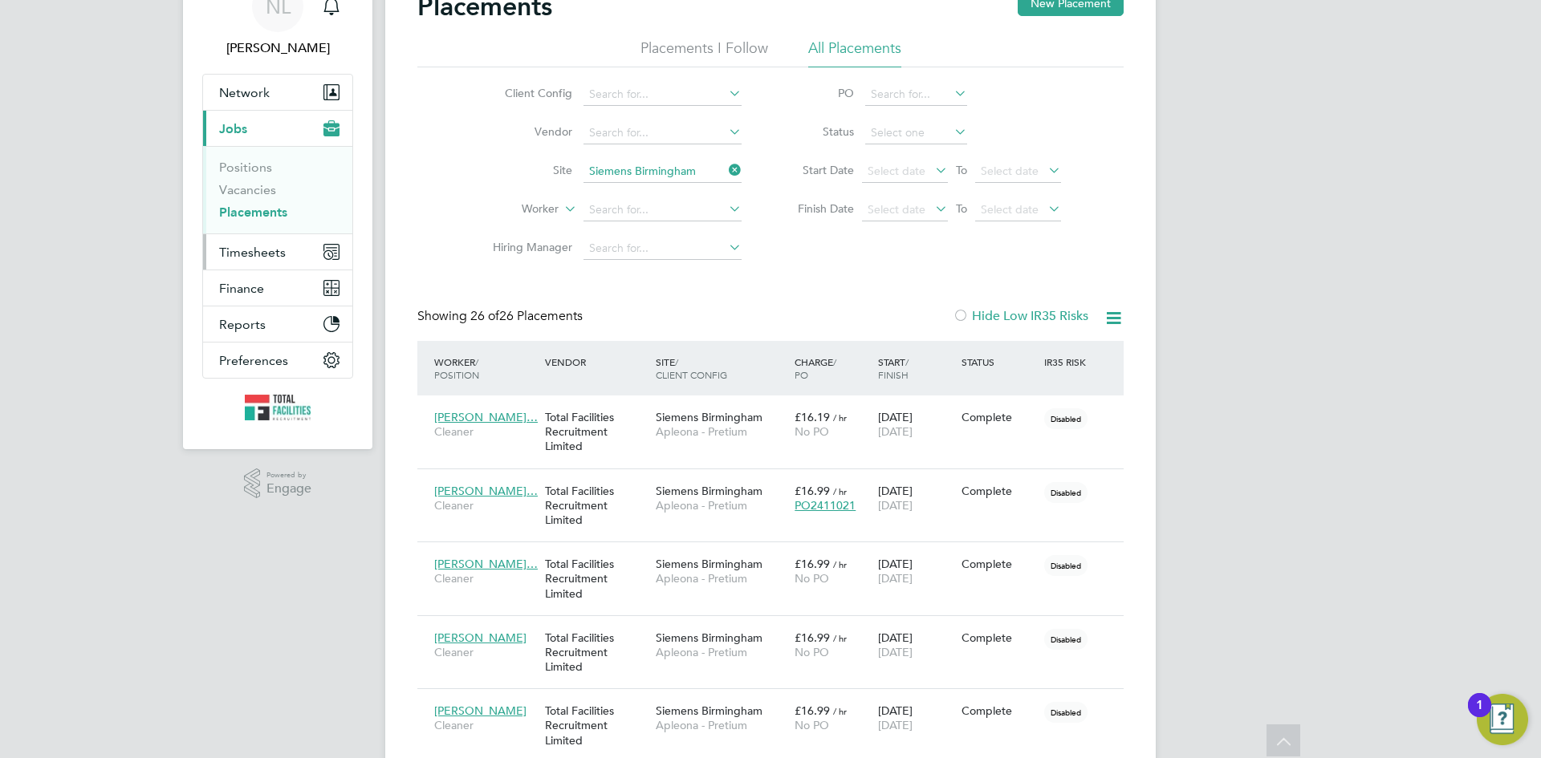
click at [254, 254] on span "Timesheets" at bounding box center [252, 252] width 67 height 15
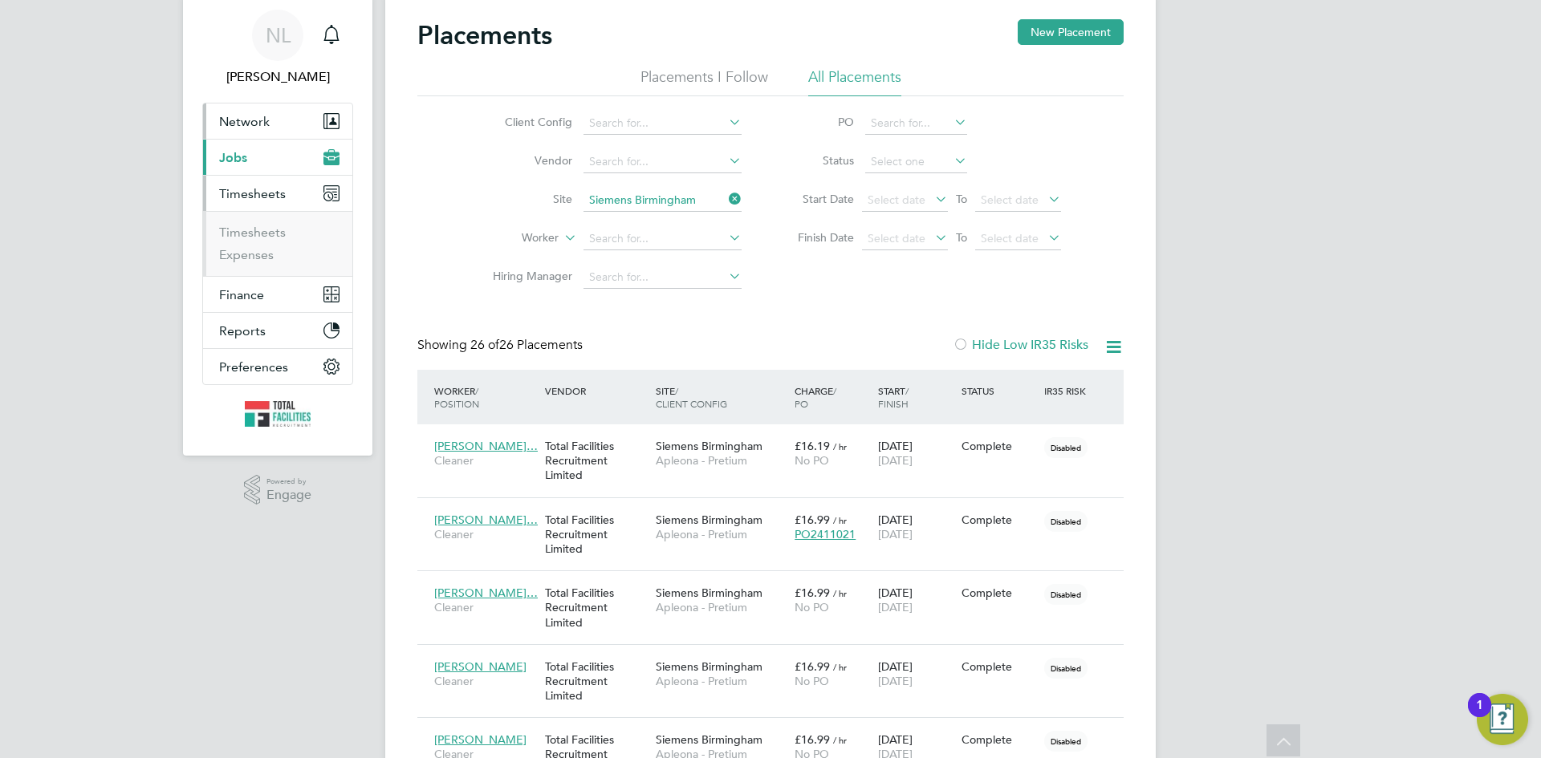
scroll to position [0, 0]
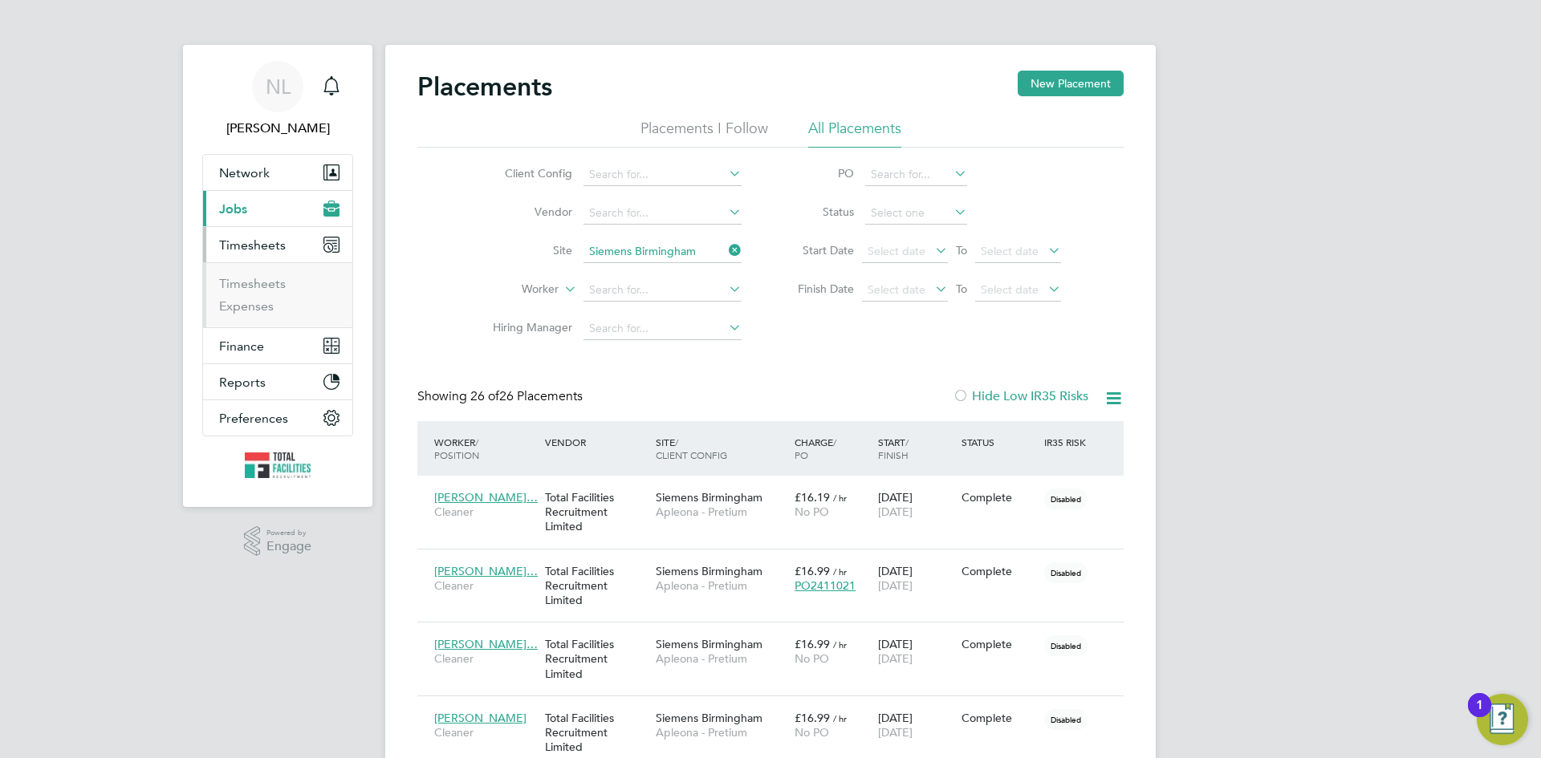
click at [235, 206] on span "Jobs" at bounding box center [233, 208] width 28 height 15
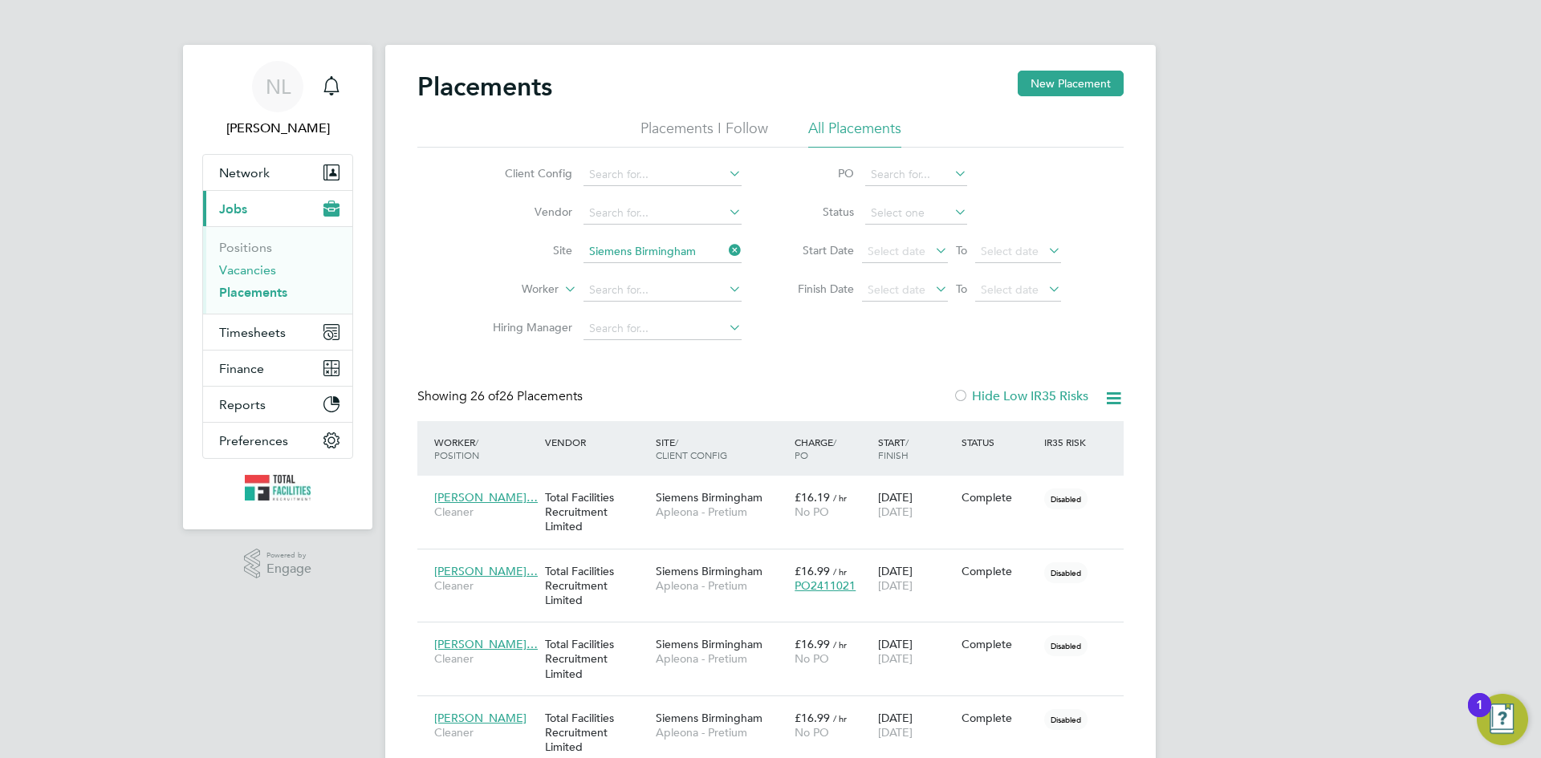
click at [247, 268] on link "Vacancies" at bounding box center [247, 269] width 57 height 15
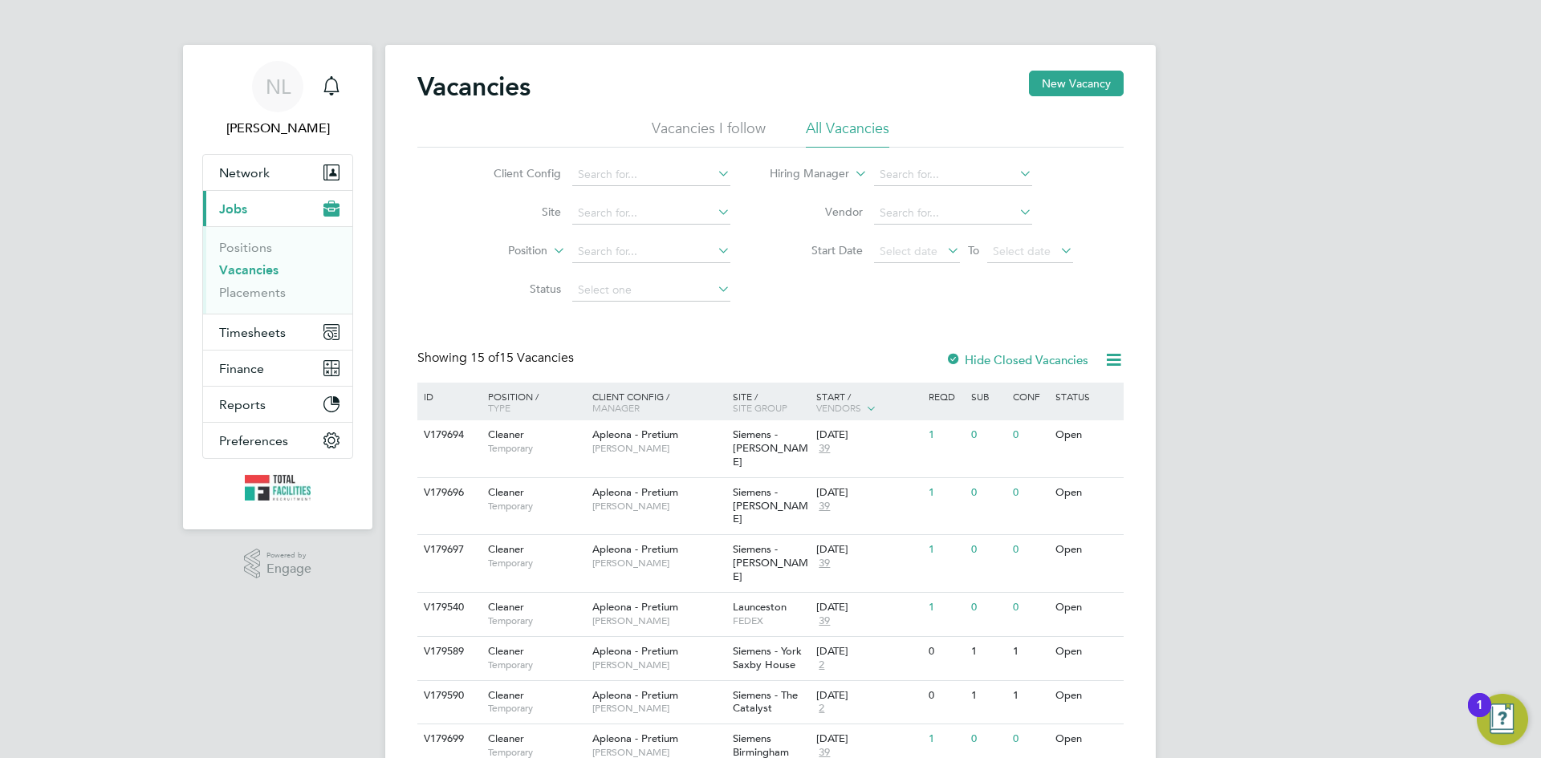
click at [242, 207] on span "Jobs" at bounding box center [233, 208] width 28 height 15
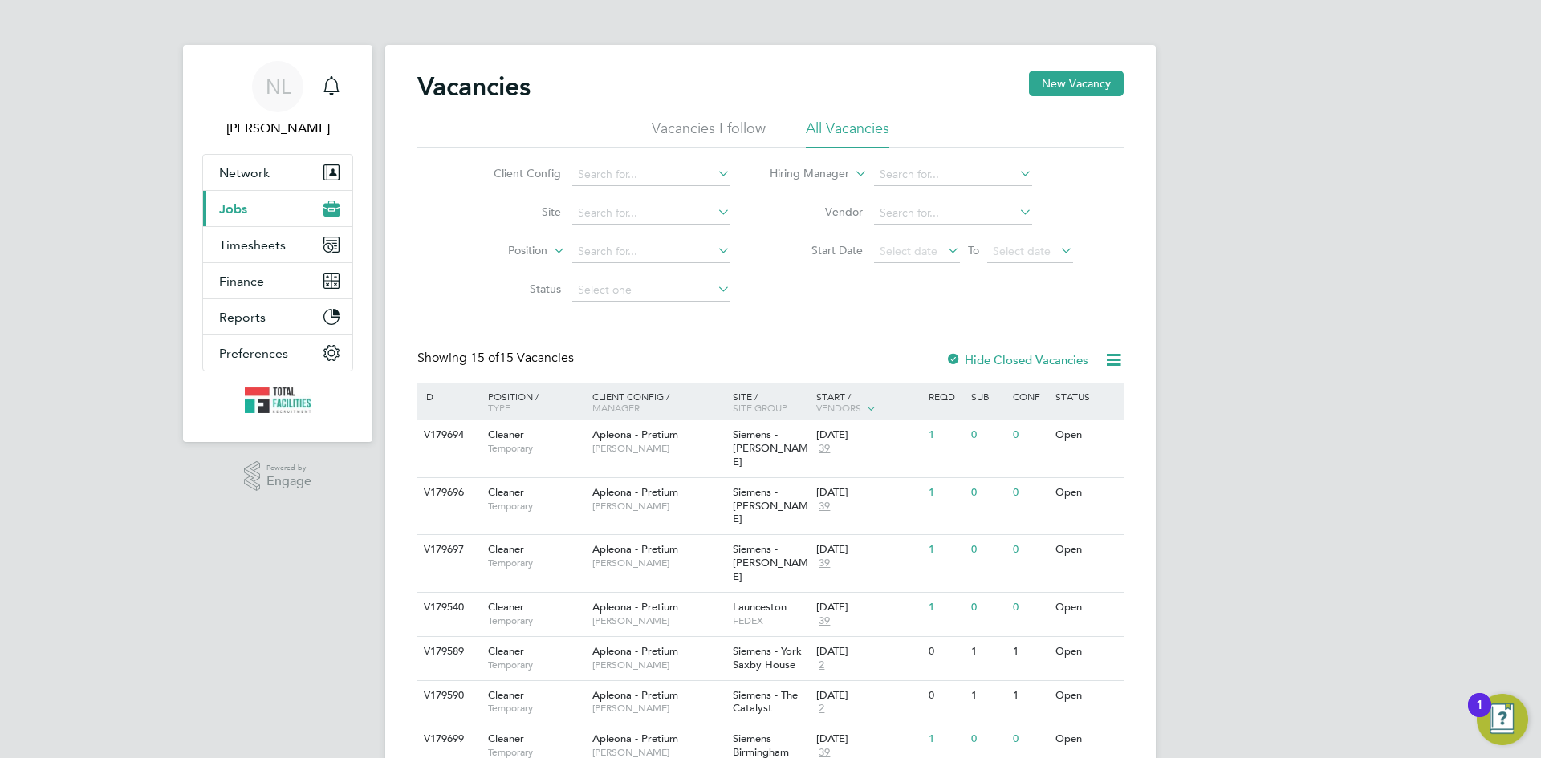
click at [242, 197] on button "Current page: Jobs" at bounding box center [277, 208] width 149 height 35
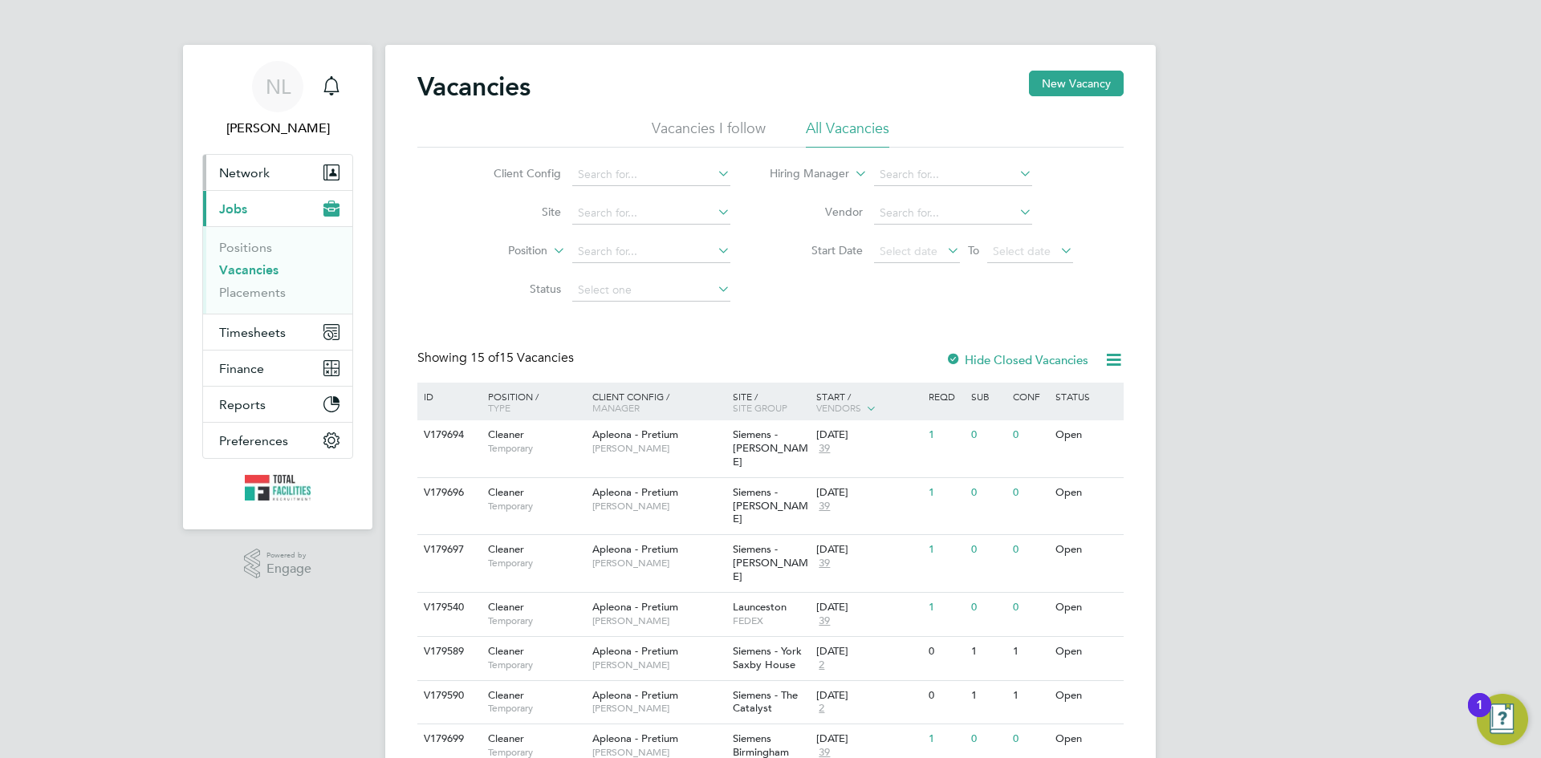
click at [249, 175] on span "Network" at bounding box center [244, 172] width 51 height 15
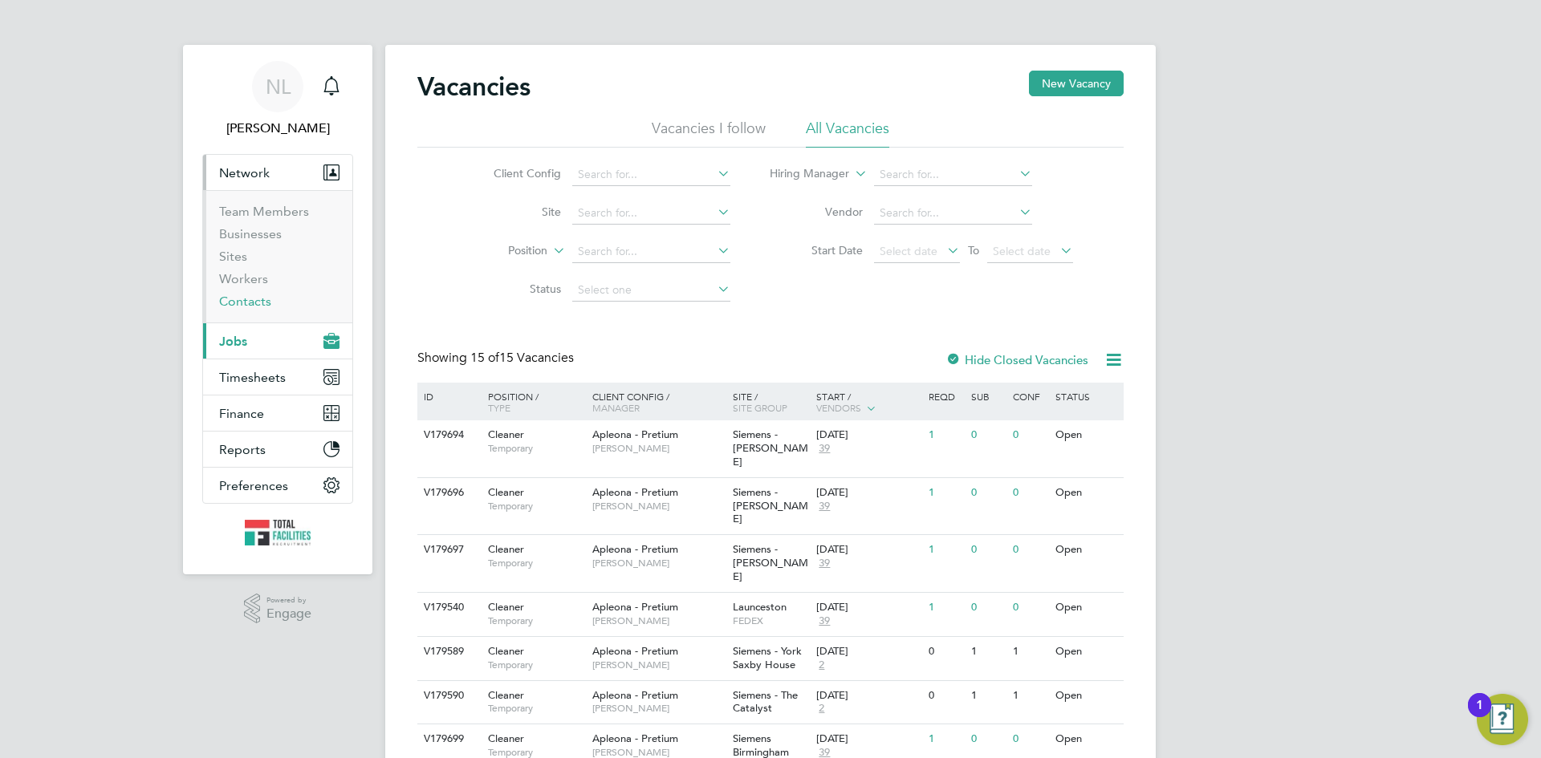
click at [240, 300] on link "Contacts" at bounding box center [245, 301] width 52 height 15
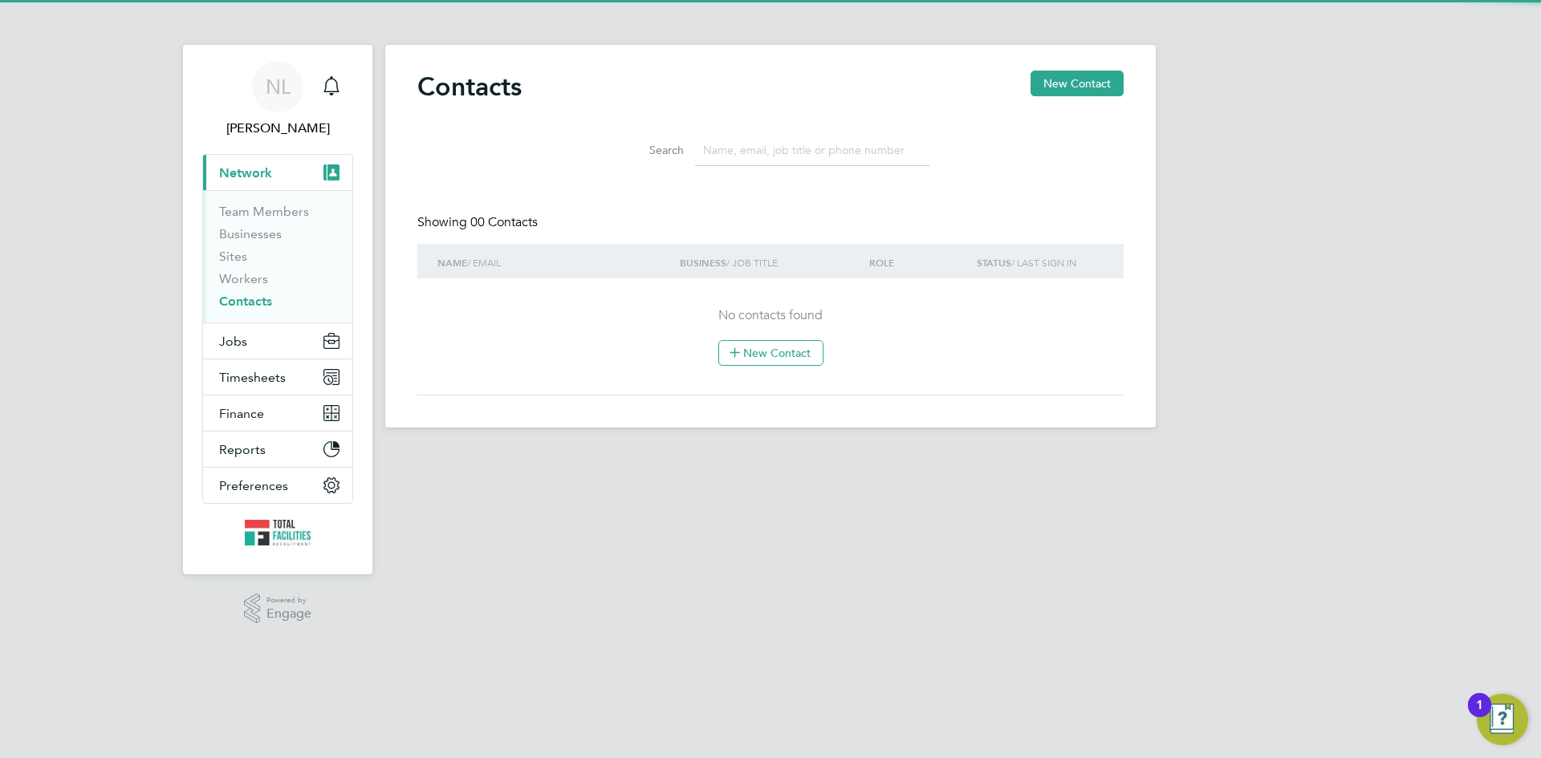
click at [714, 166] on input at bounding box center [812, 150] width 234 height 31
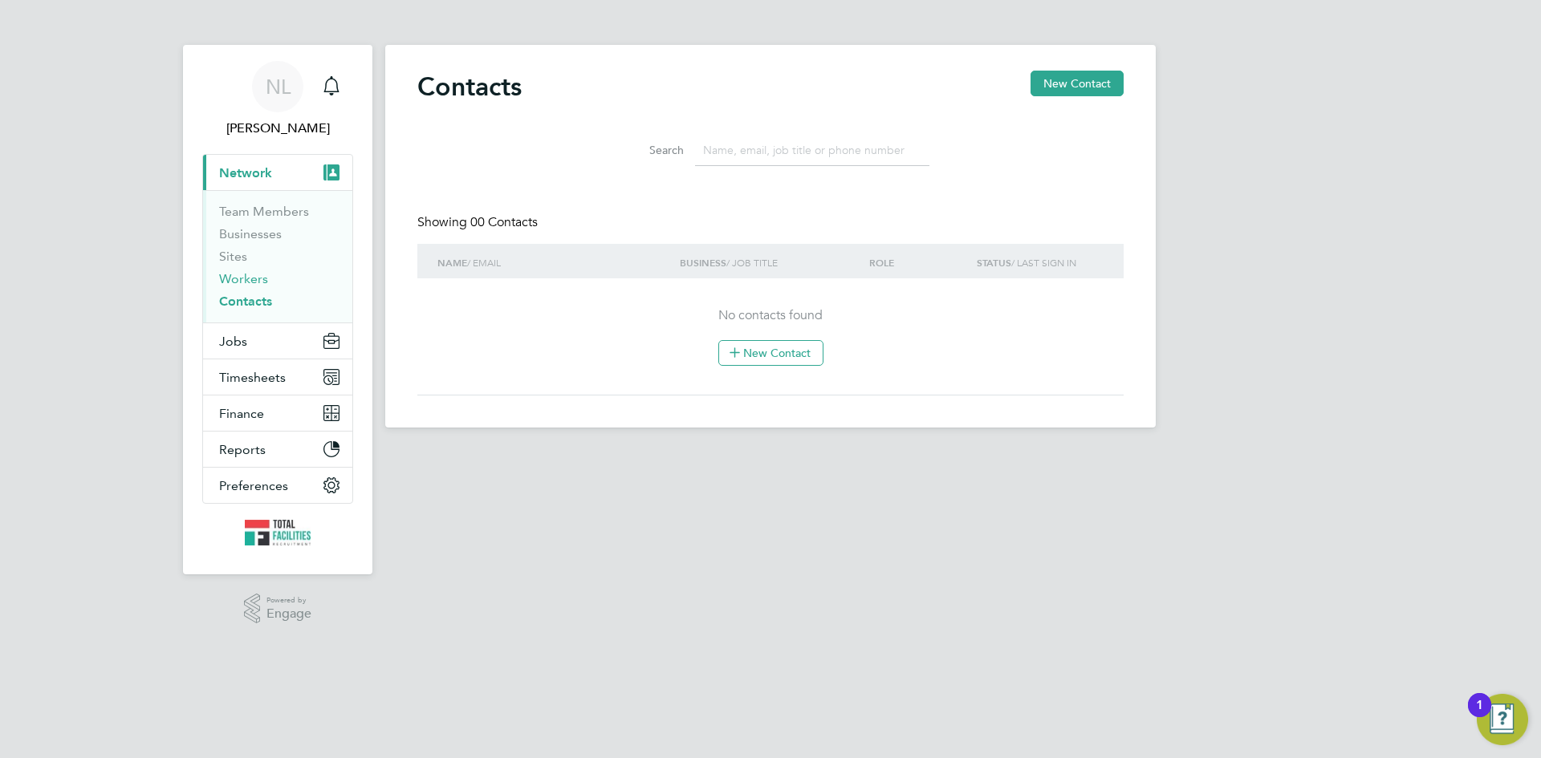
click at [240, 279] on link "Workers" at bounding box center [243, 278] width 49 height 15
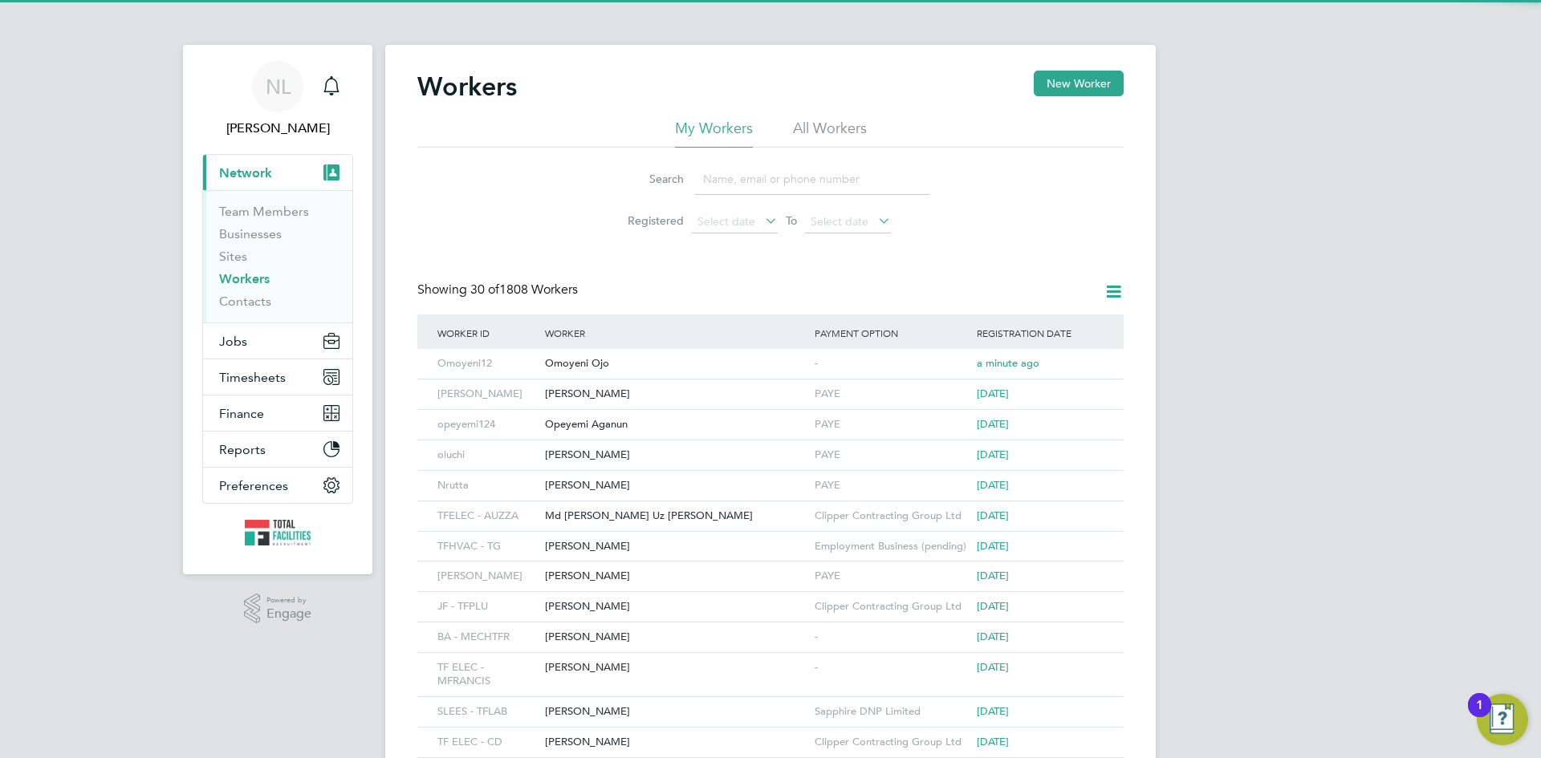
click at [725, 185] on input at bounding box center [812, 179] width 234 height 31
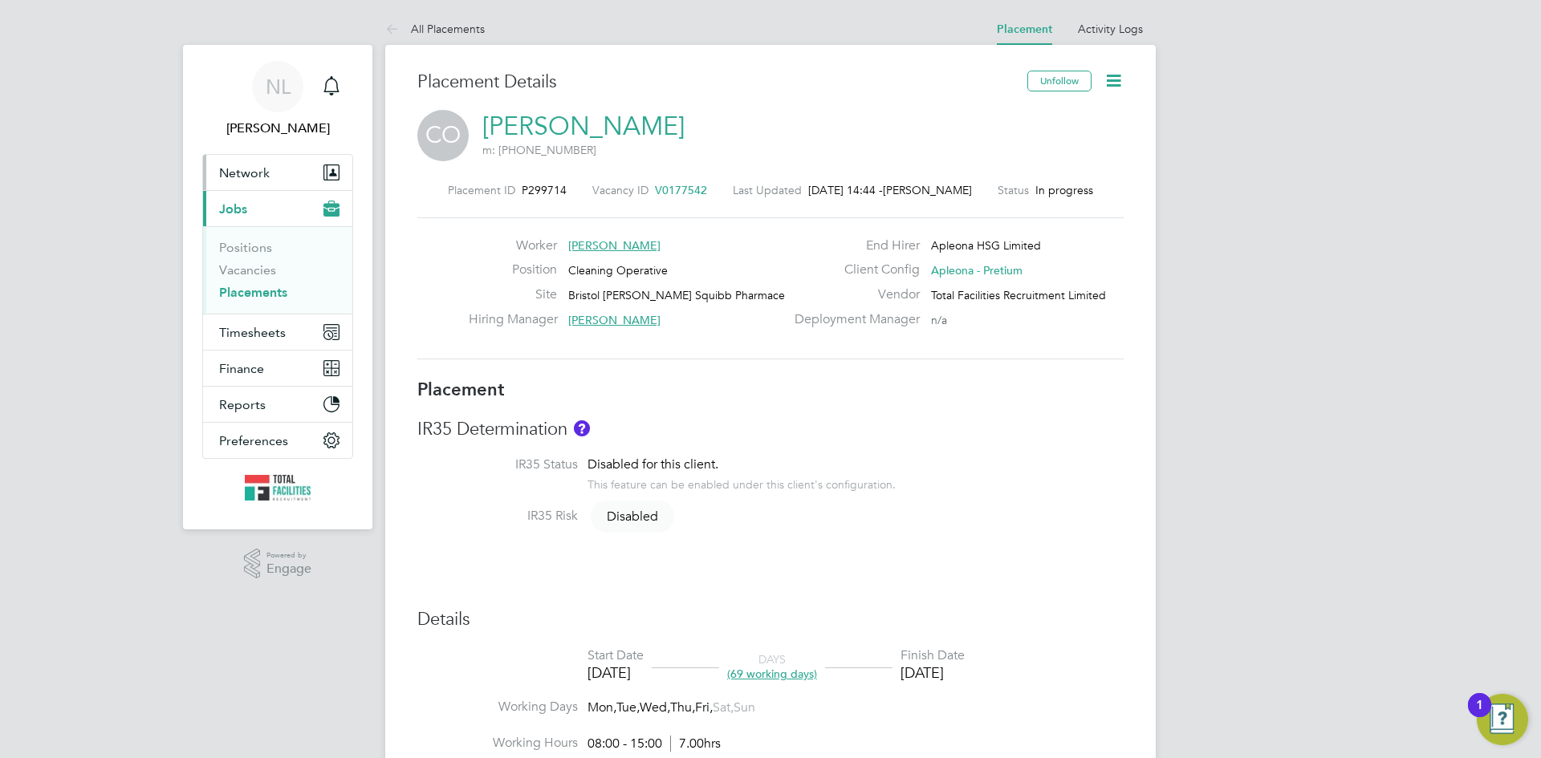
click at [230, 164] on button "Network" at bounding box center [277, 172] width 149 height 35
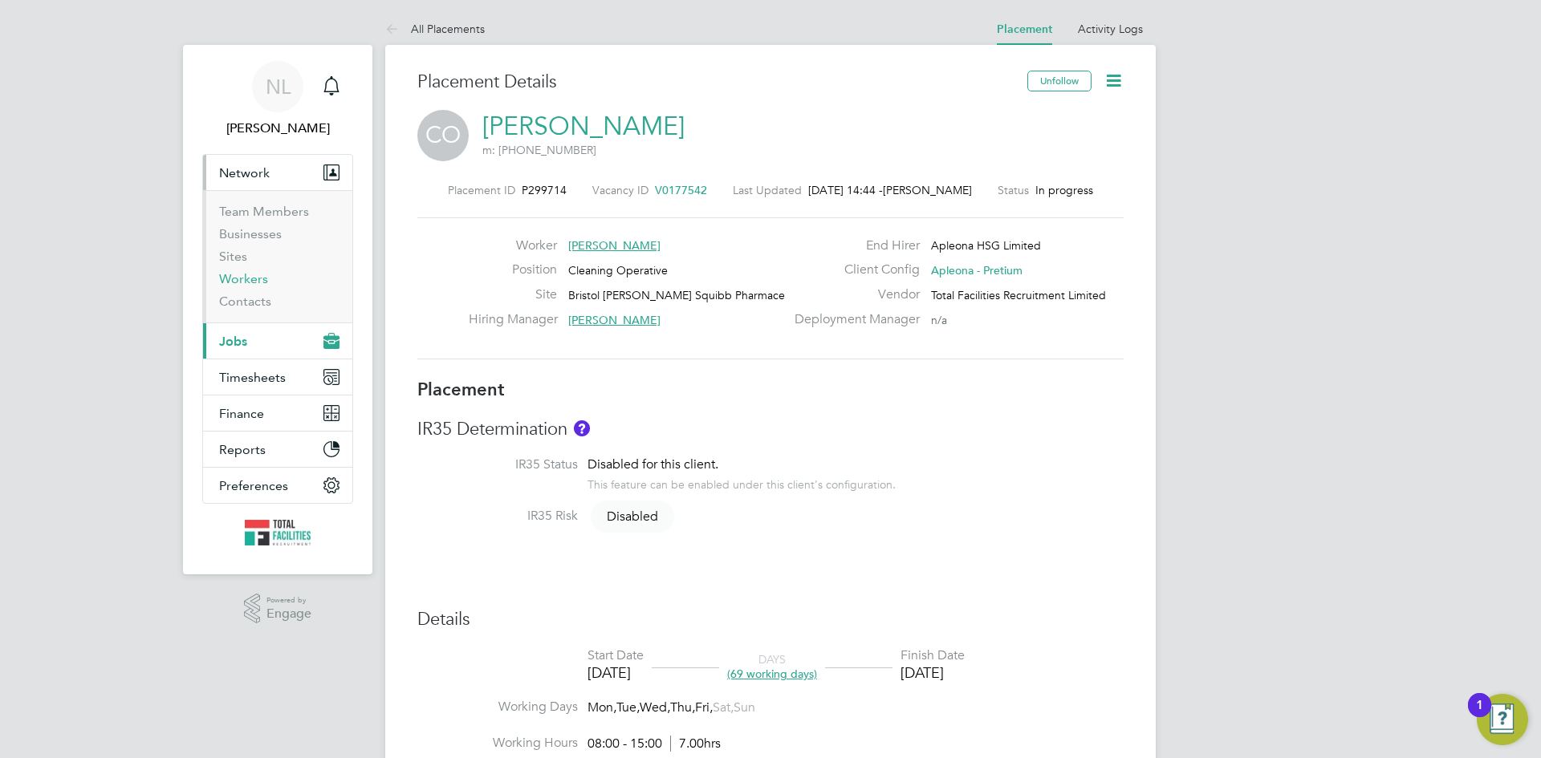
click at [242, 280] on link "Workers" at bounding box center [243, 278] width 49 height 15
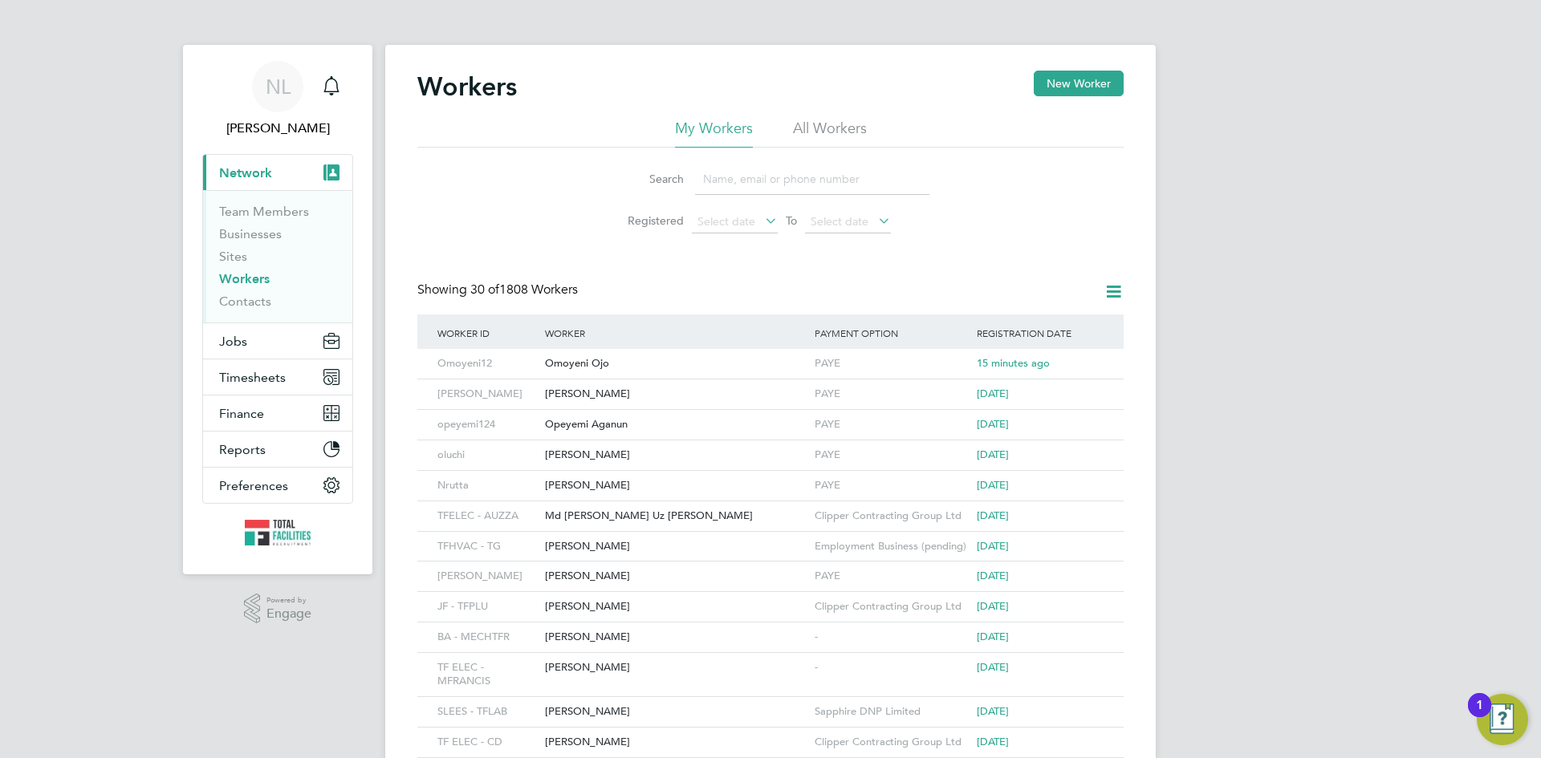
click at [719, 185] on input at bounding box center [812, 179] width 234 height 31
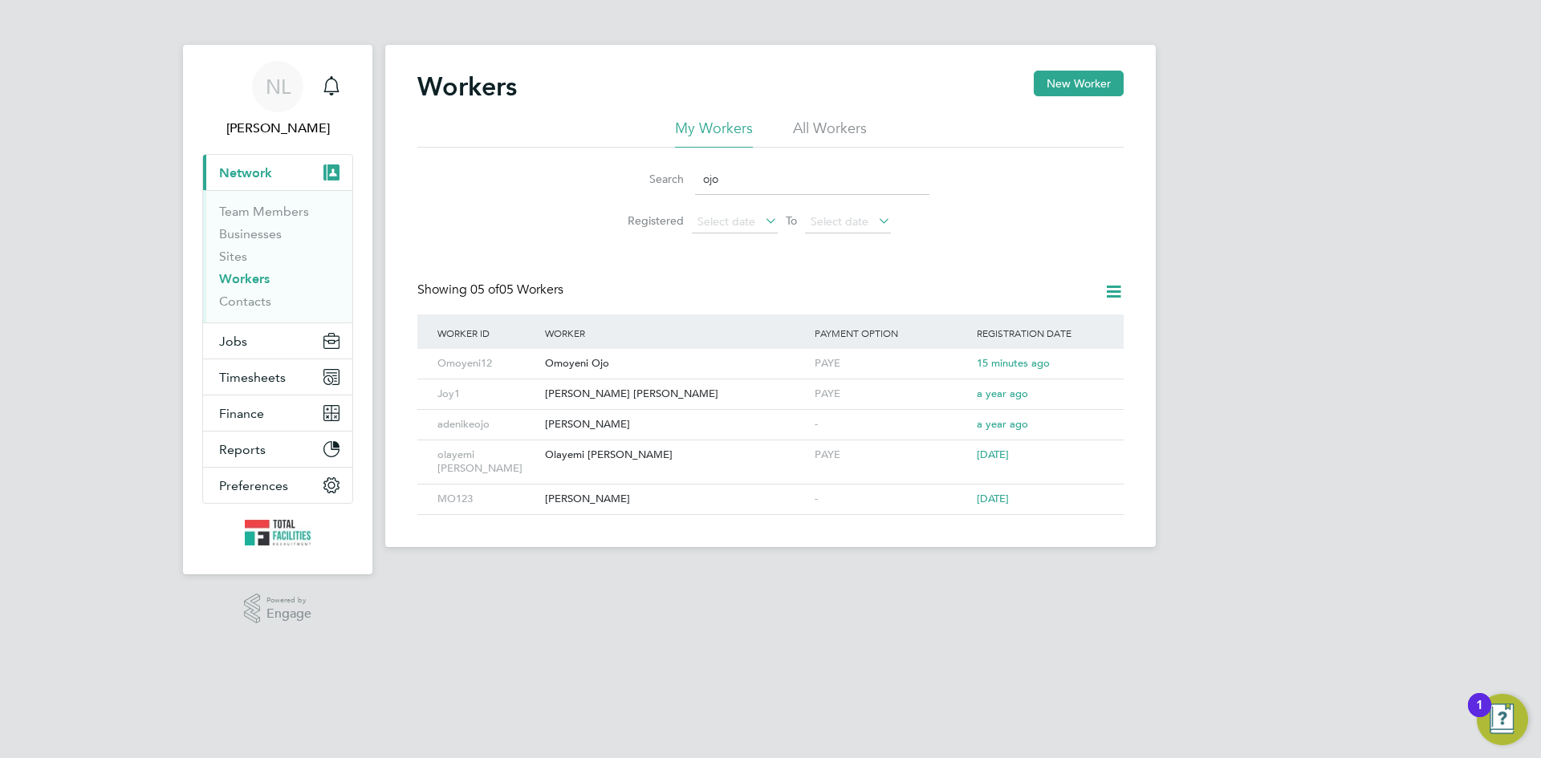
type input "ojo"
click at [567, 368] on div "Omoyeni Ojo" at bounding box center [676, 364] width 270 height 30
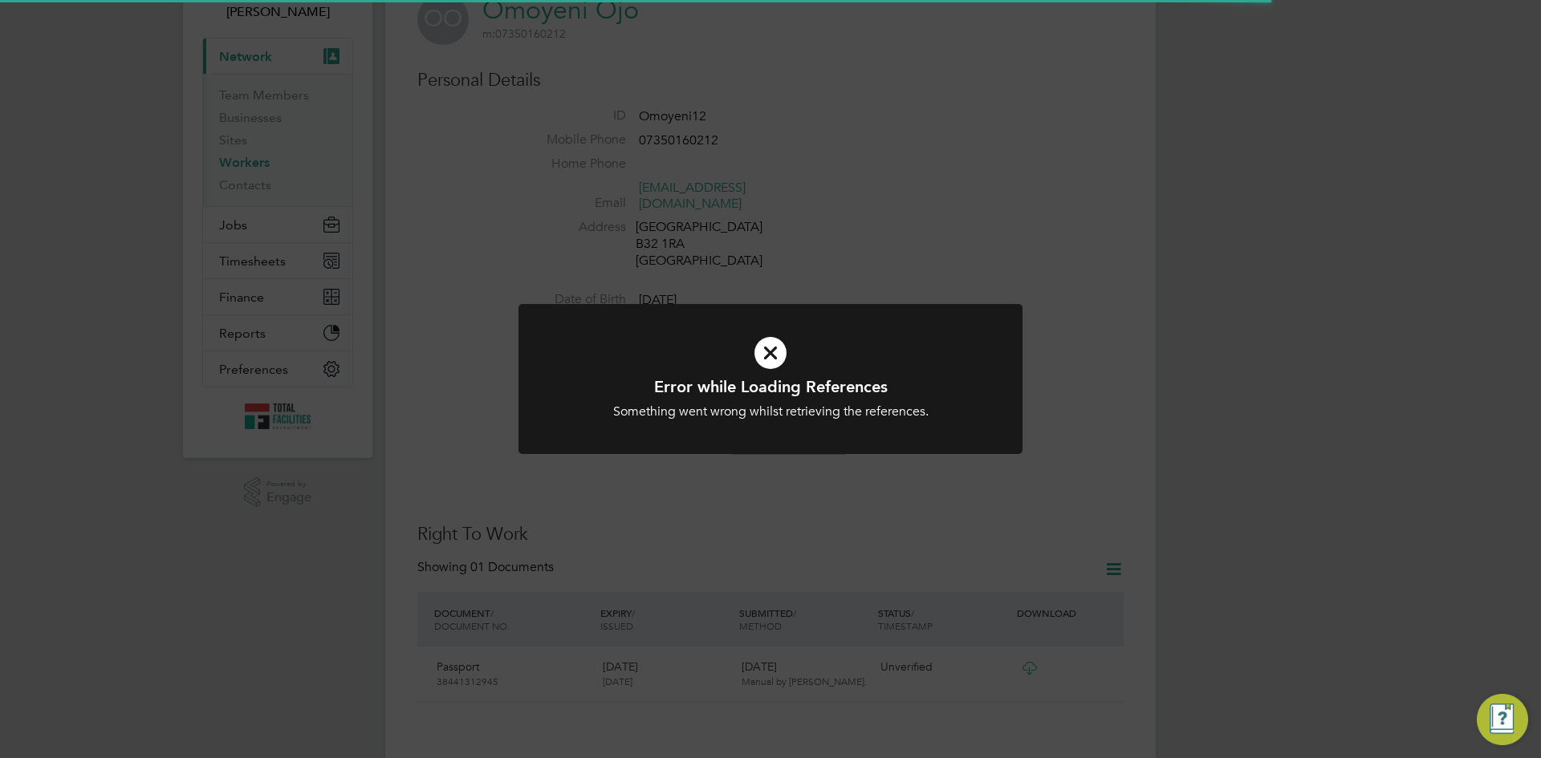
scroll to position [241, 0]
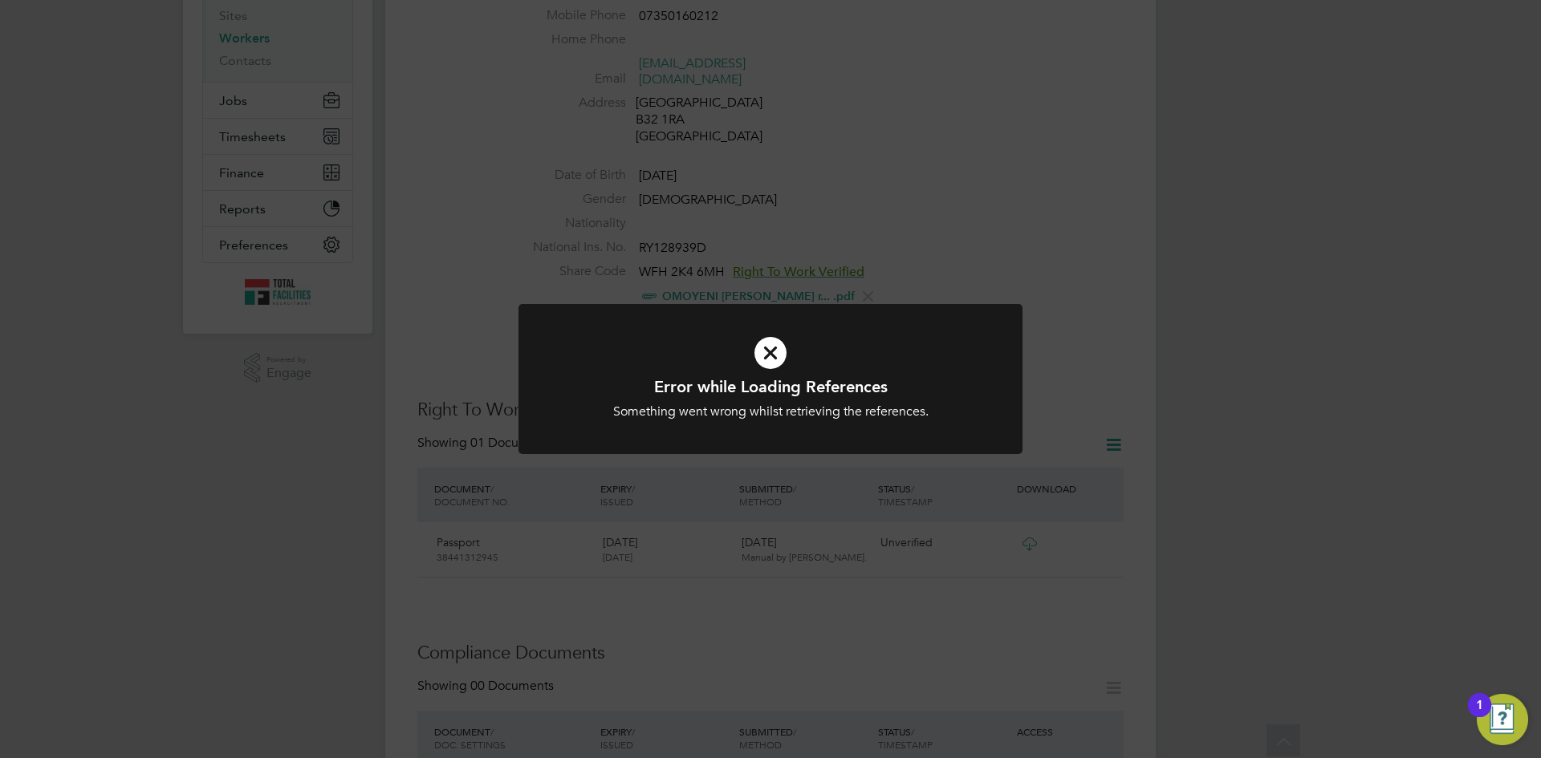
click at [774, 357] on icon at bounding box center [770, 353] width 417 height 63
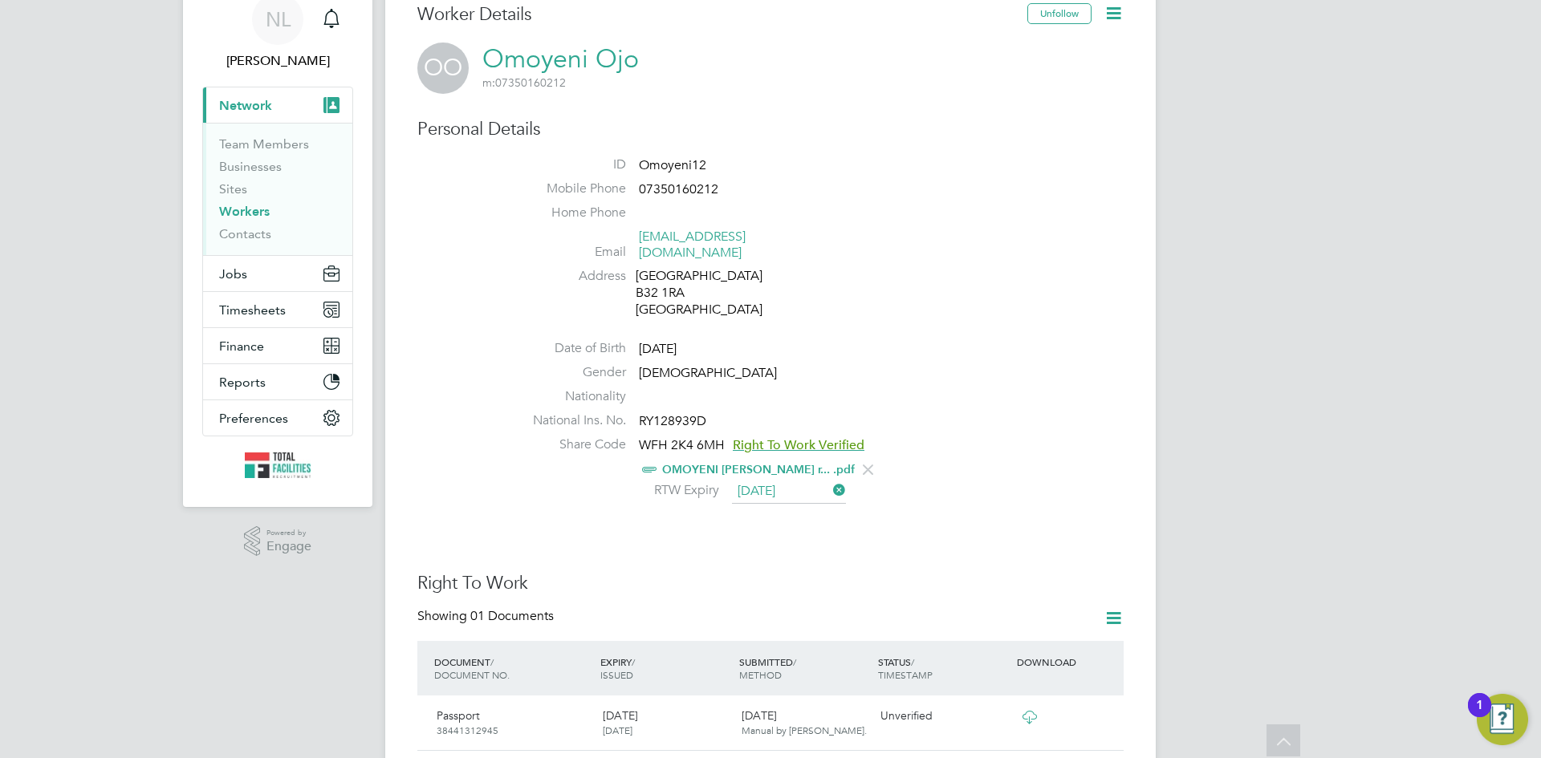
scroll to position [0, 0]
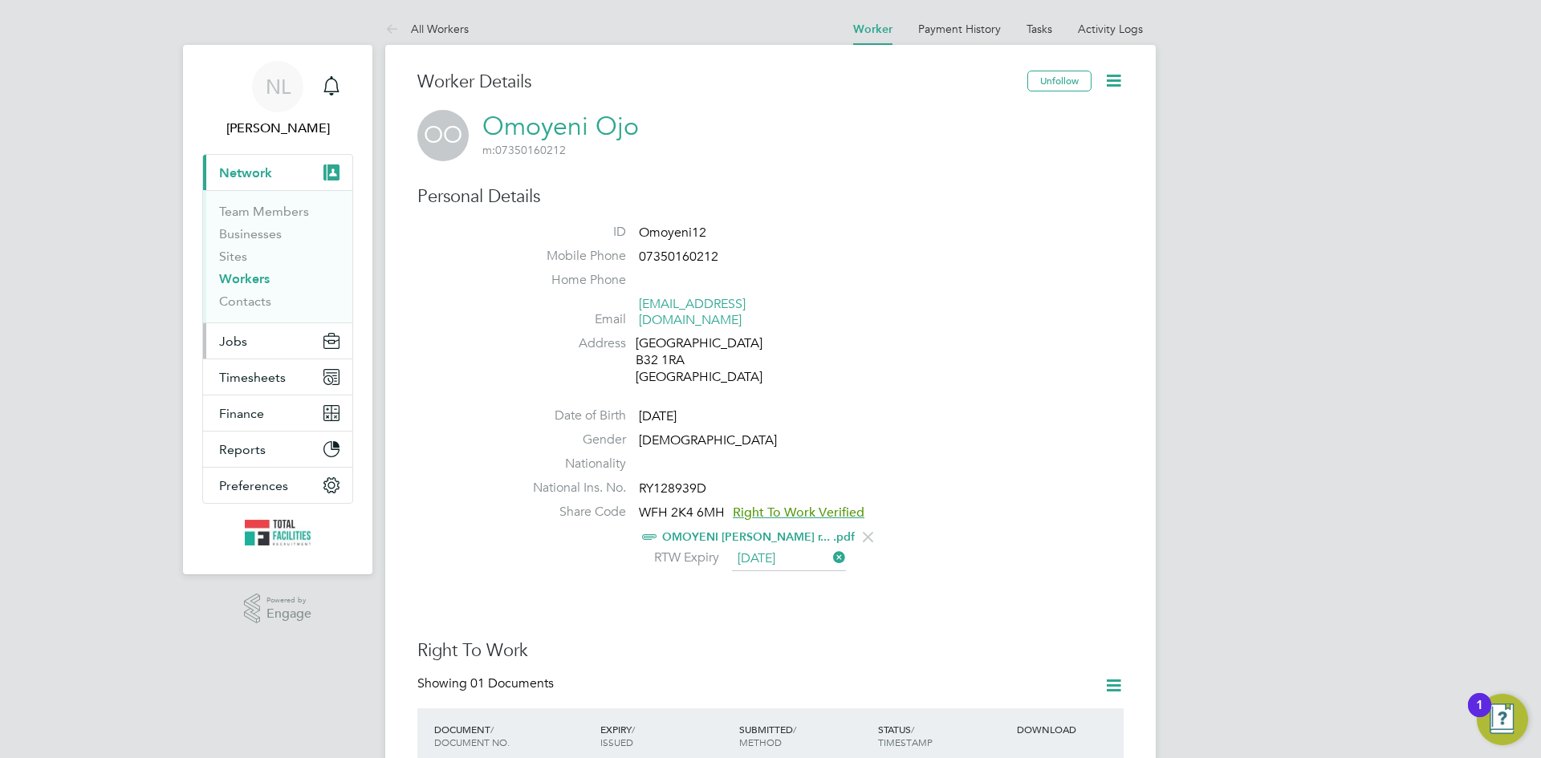
click at [238, 347] on span "Jobs" at bounding box center [233, 341] width 28 height 15
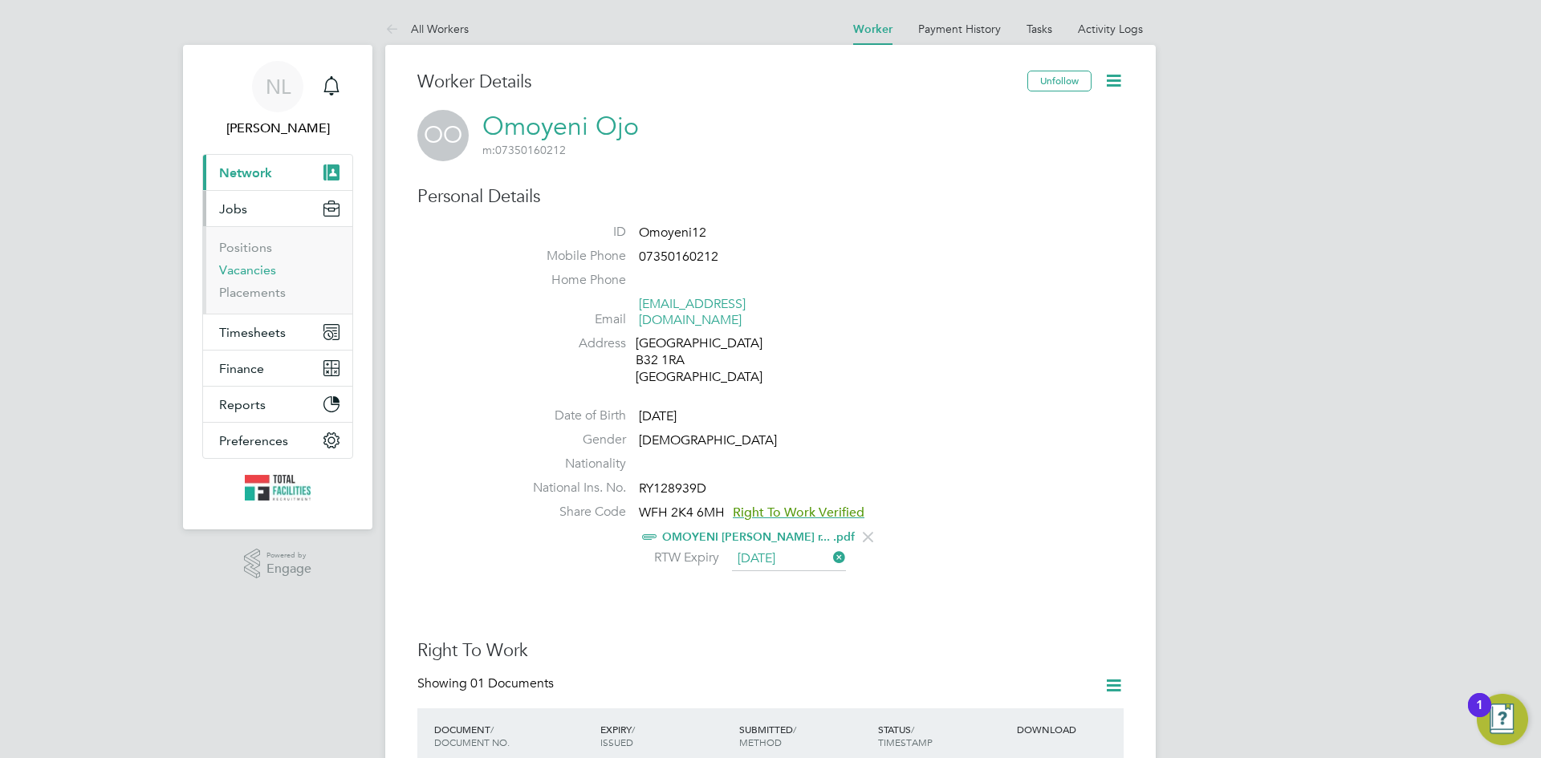
click at [252, 270] on link "Vacancies" at bounding box center [247, 269] width 57 height 15
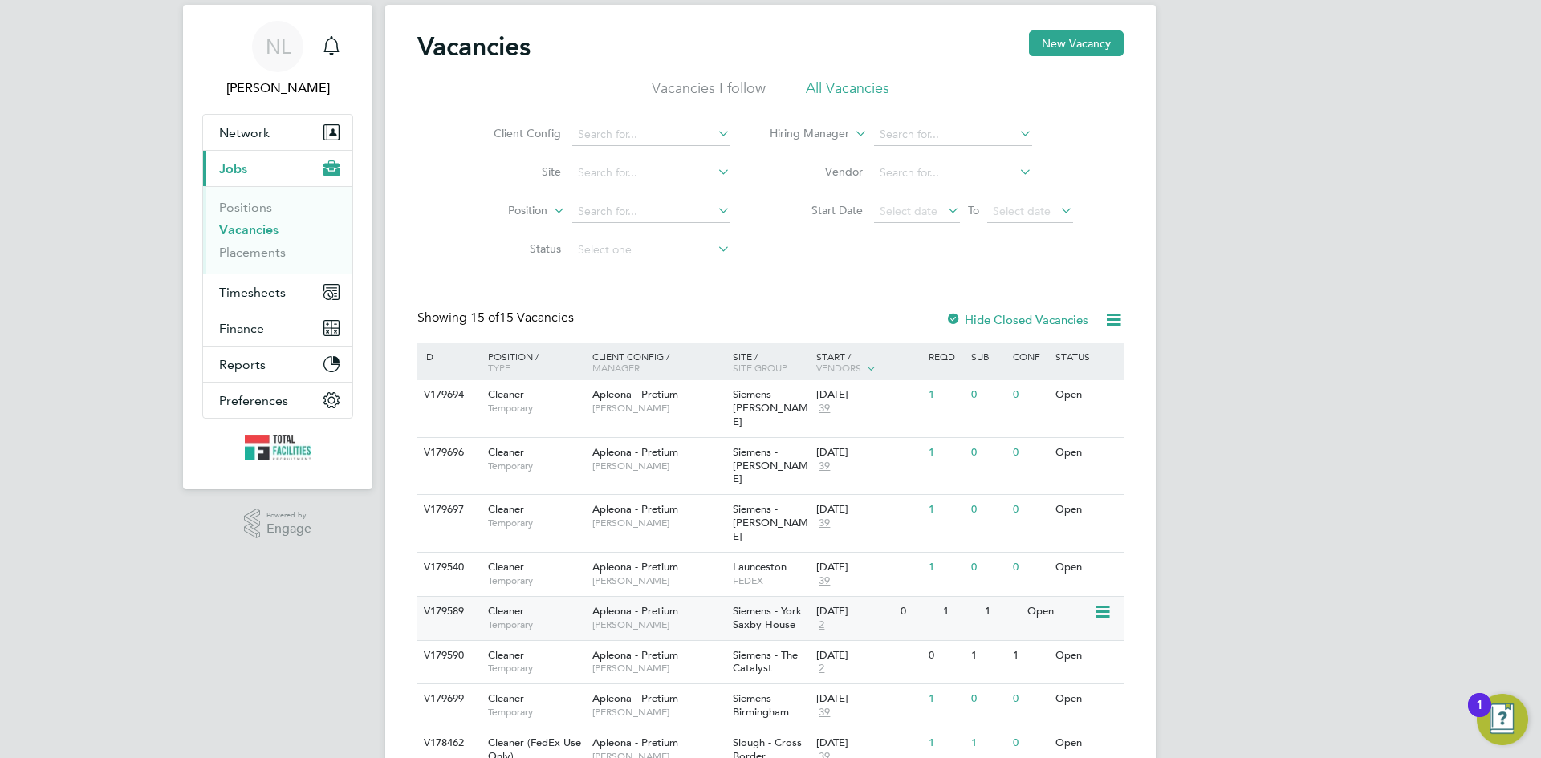
scroll to position [80, 0]
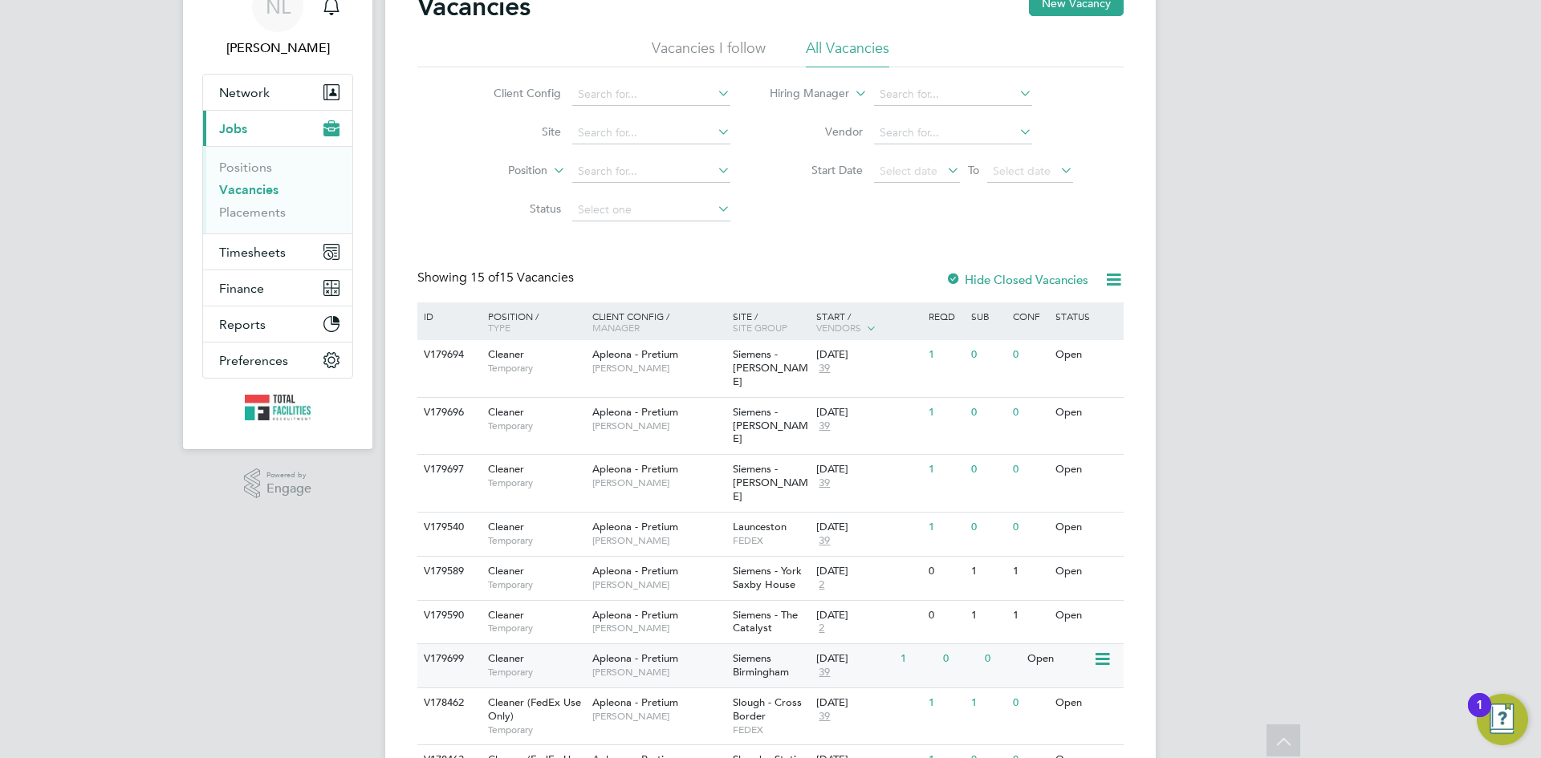
click at [1047, 644] on div "Open" at bounding box center [1058, 659] width 70 height 30
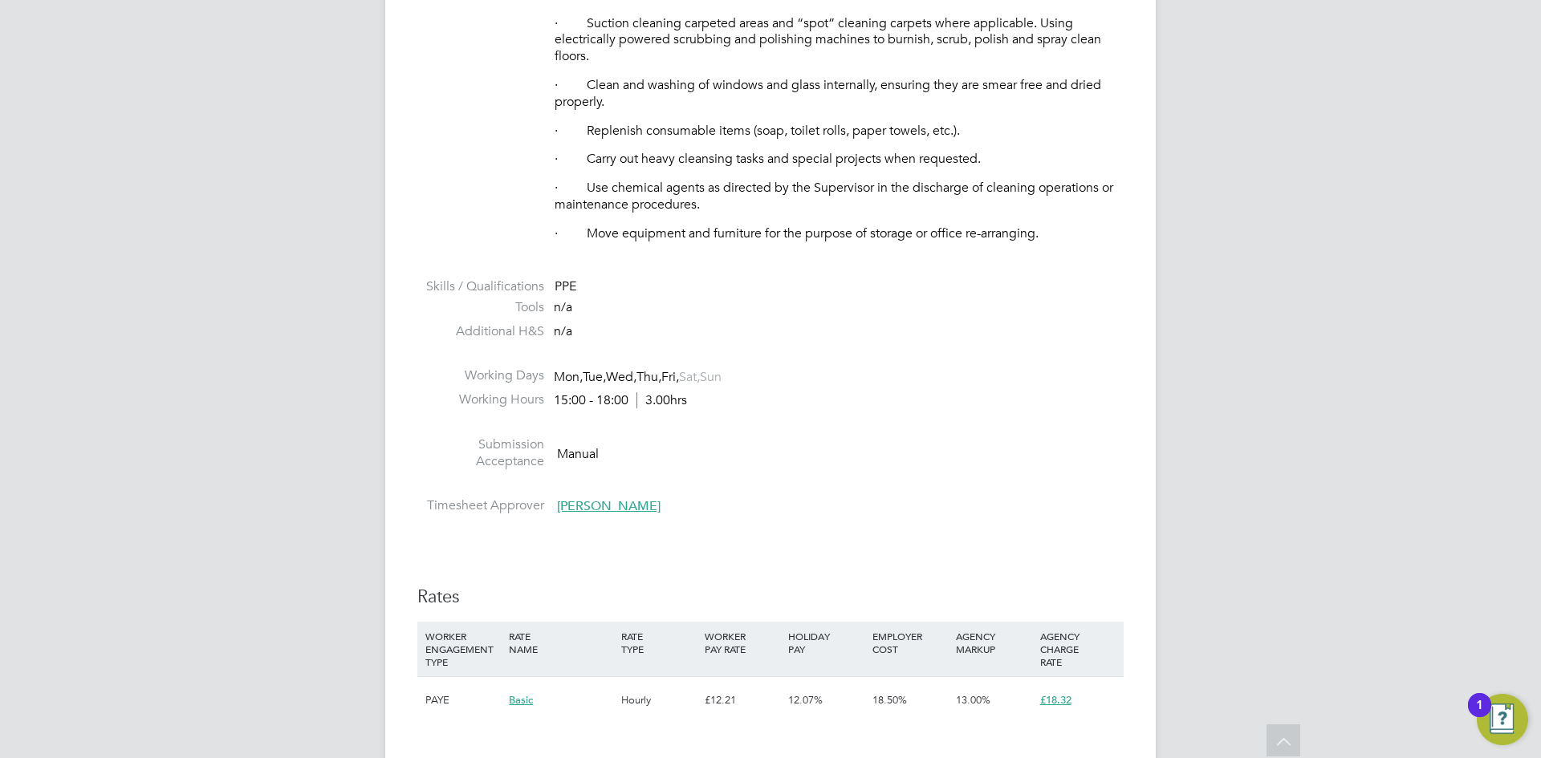
scroll to position [1204, 0]
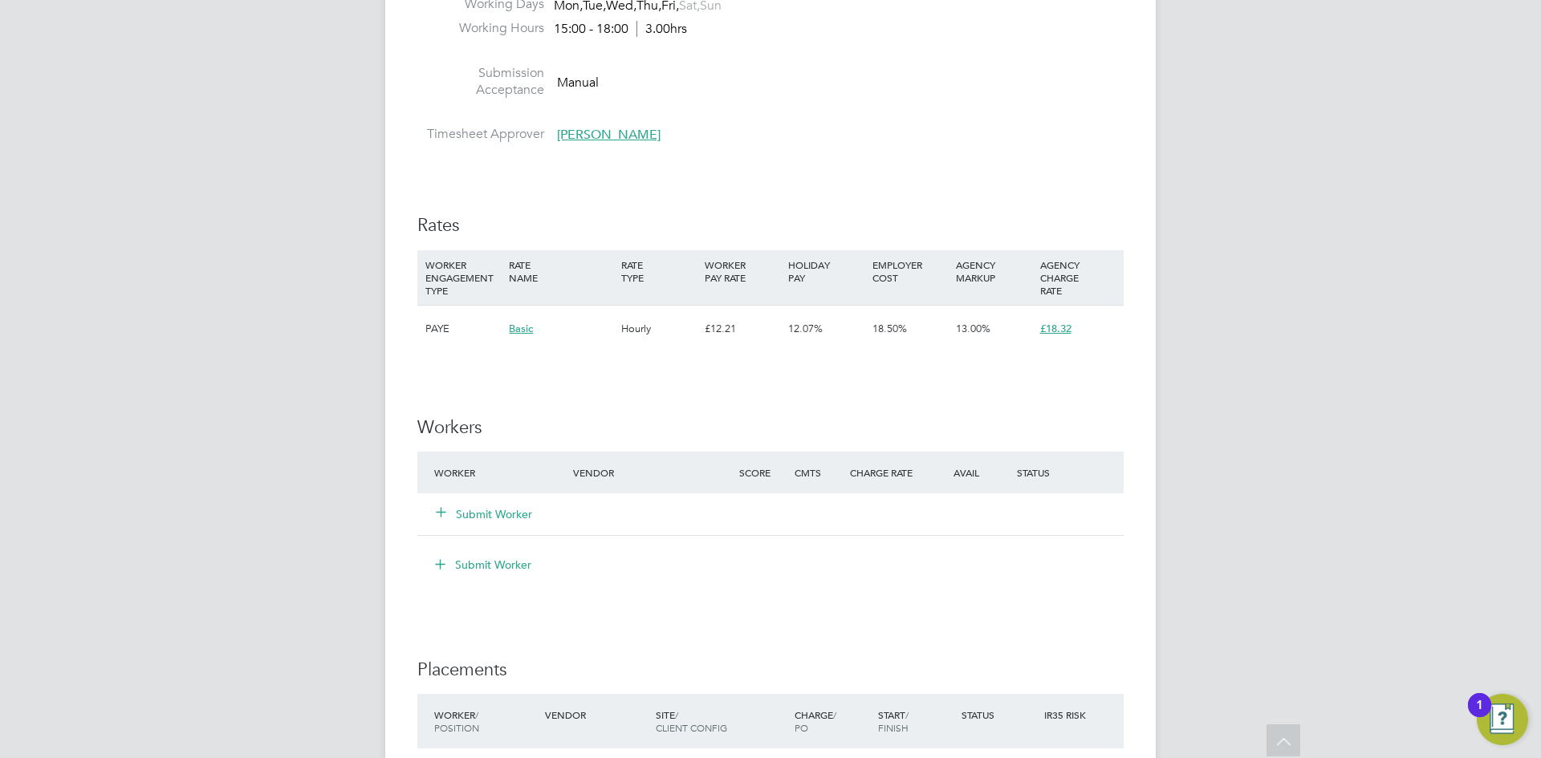
click at [479, 522] on button "Submit Worker" at bounding box center [485, 514] width 96 height 16
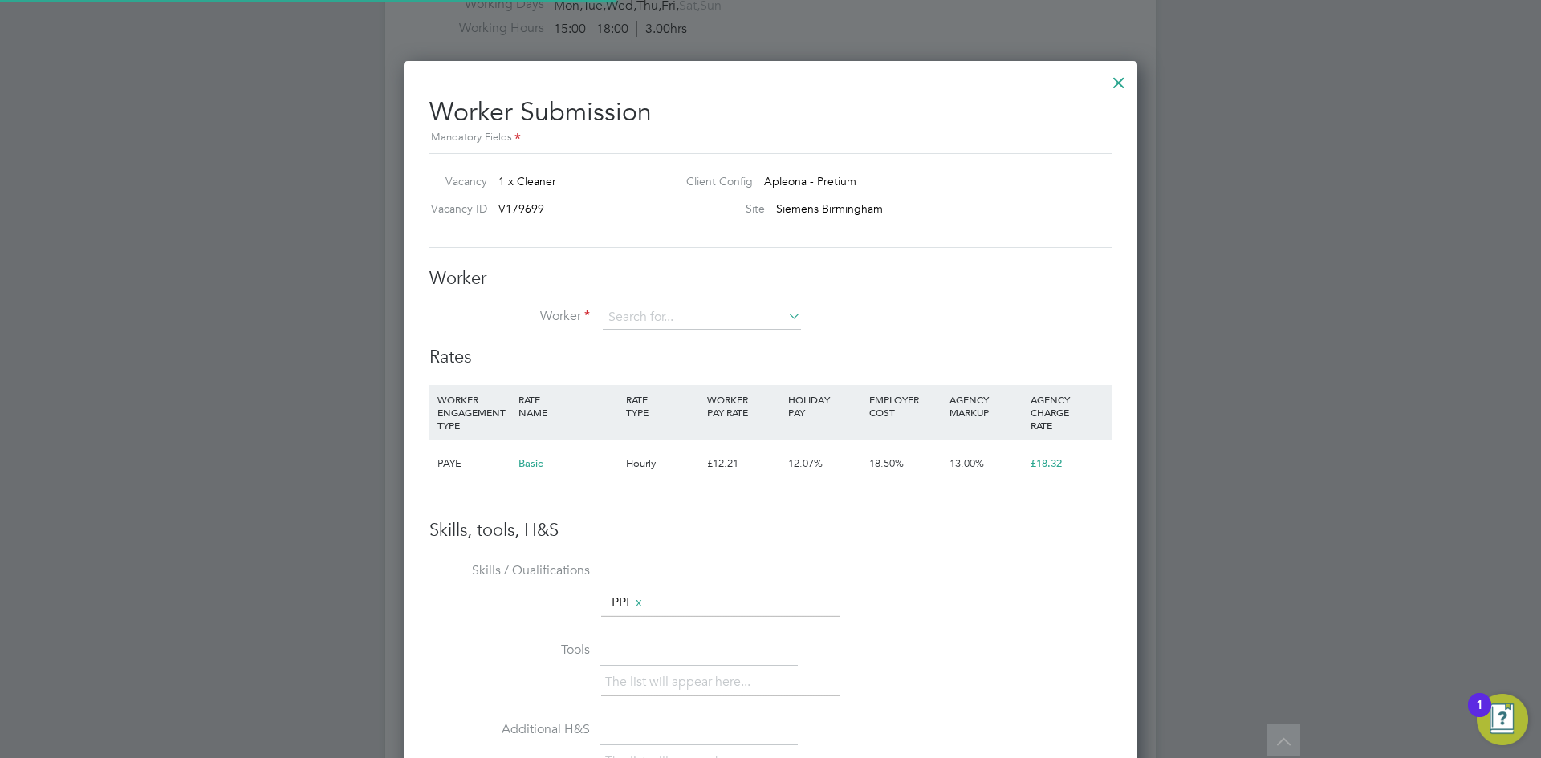
scroll to position [974, 734]
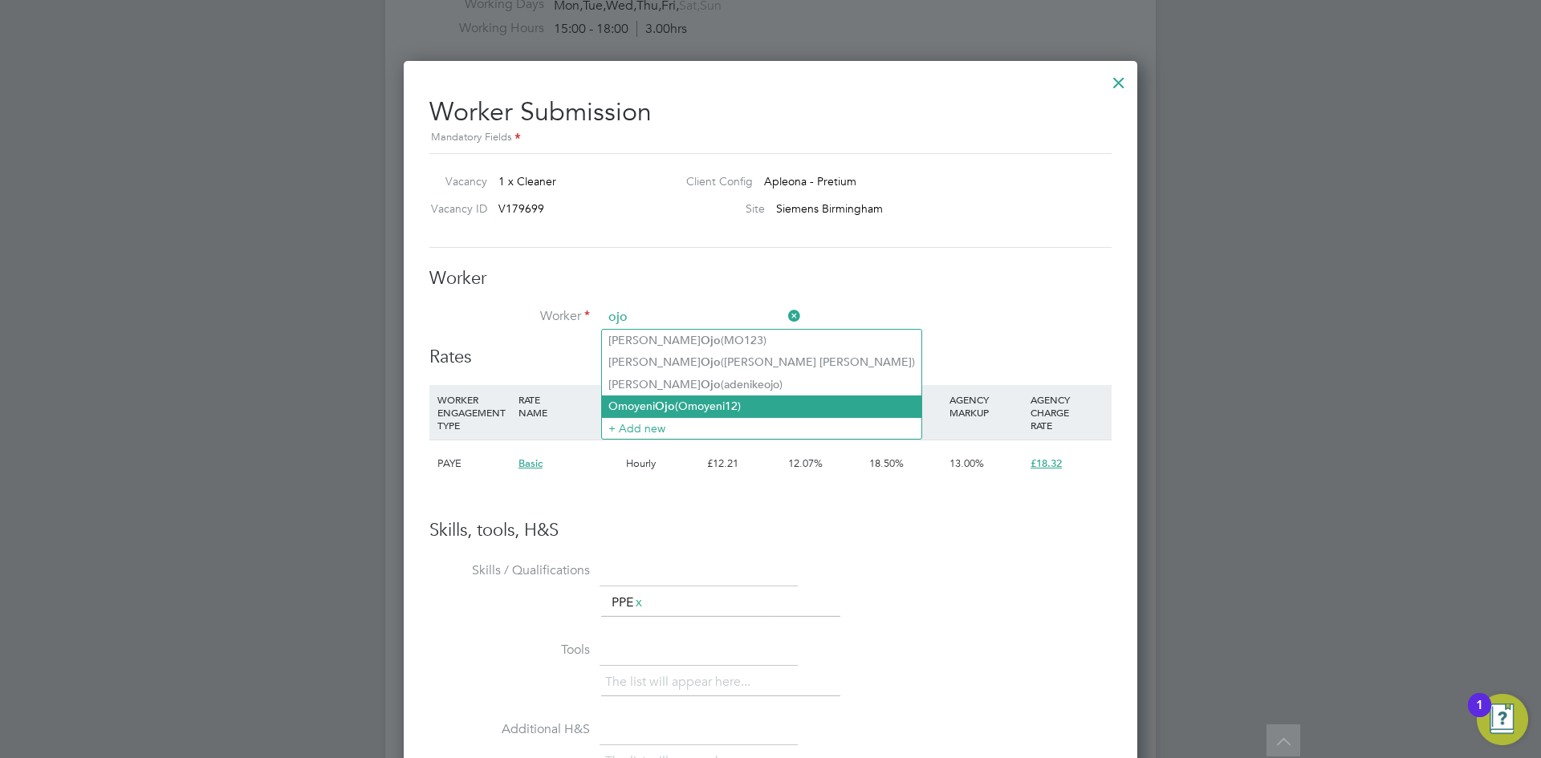
click at [686, 400] on li "Omoyeni Ojo (Omoyeni12)" at bounding box center [761, 407] width 319 height 22
type input "Omoyeni Ojo (Omoyeni12)"
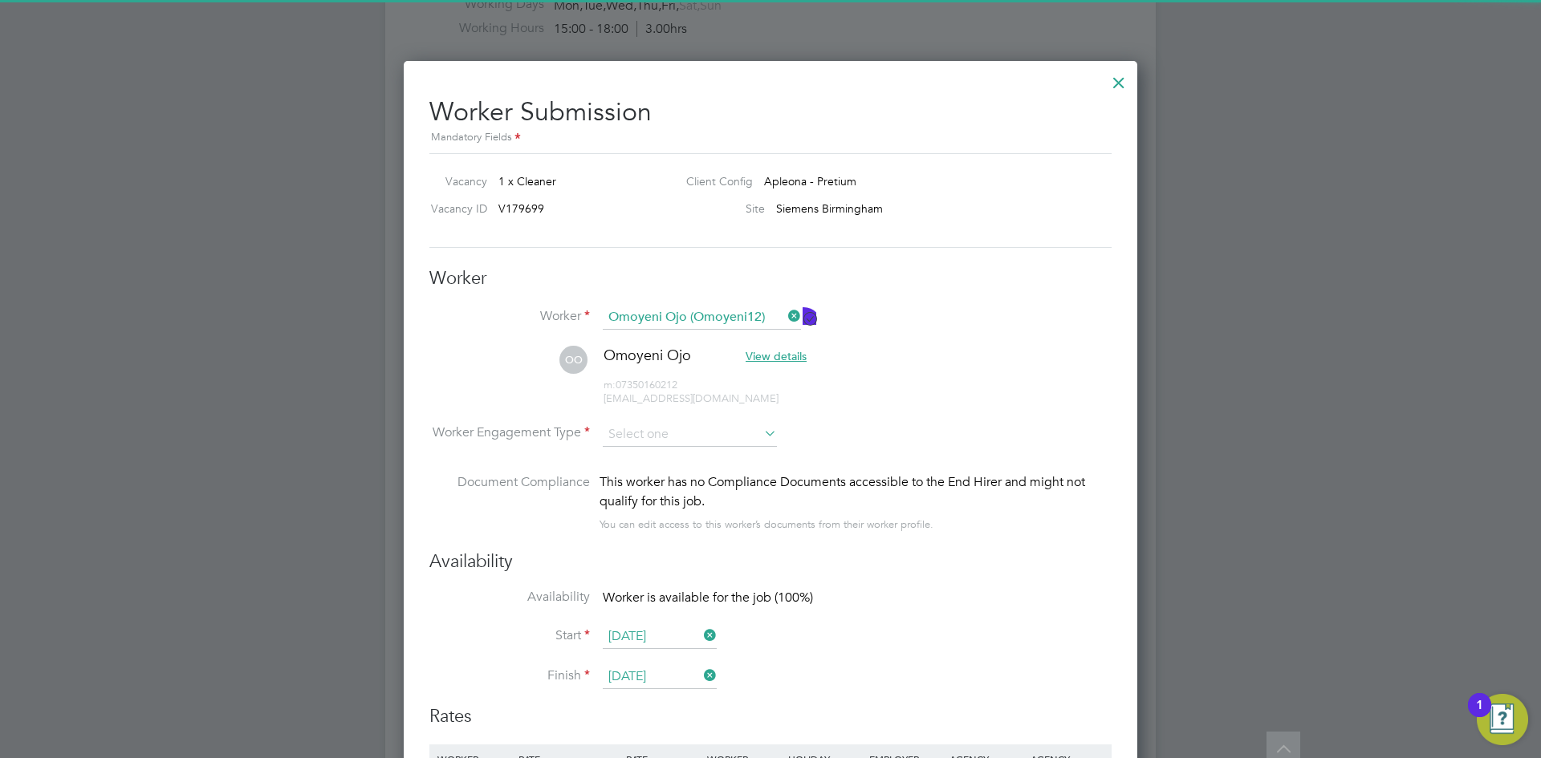
scroll to position [1525, 0]
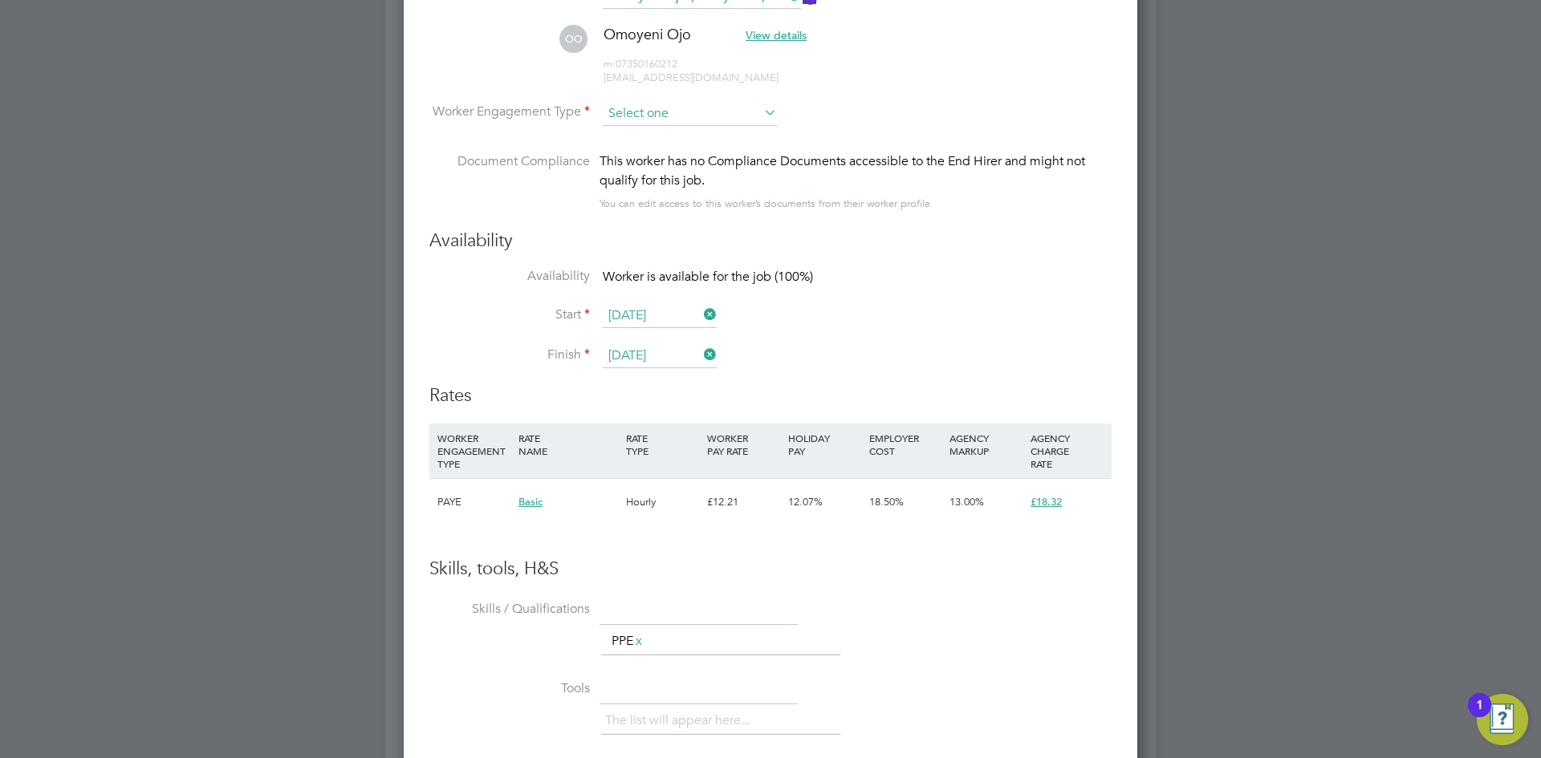
click at [645, 123] on input at bounding box center [690, 114] width 174 height 24
click at [631, 156] on li "PAYE" at bounding box center [690, 156] width 176 height 21
type input "PAYE"
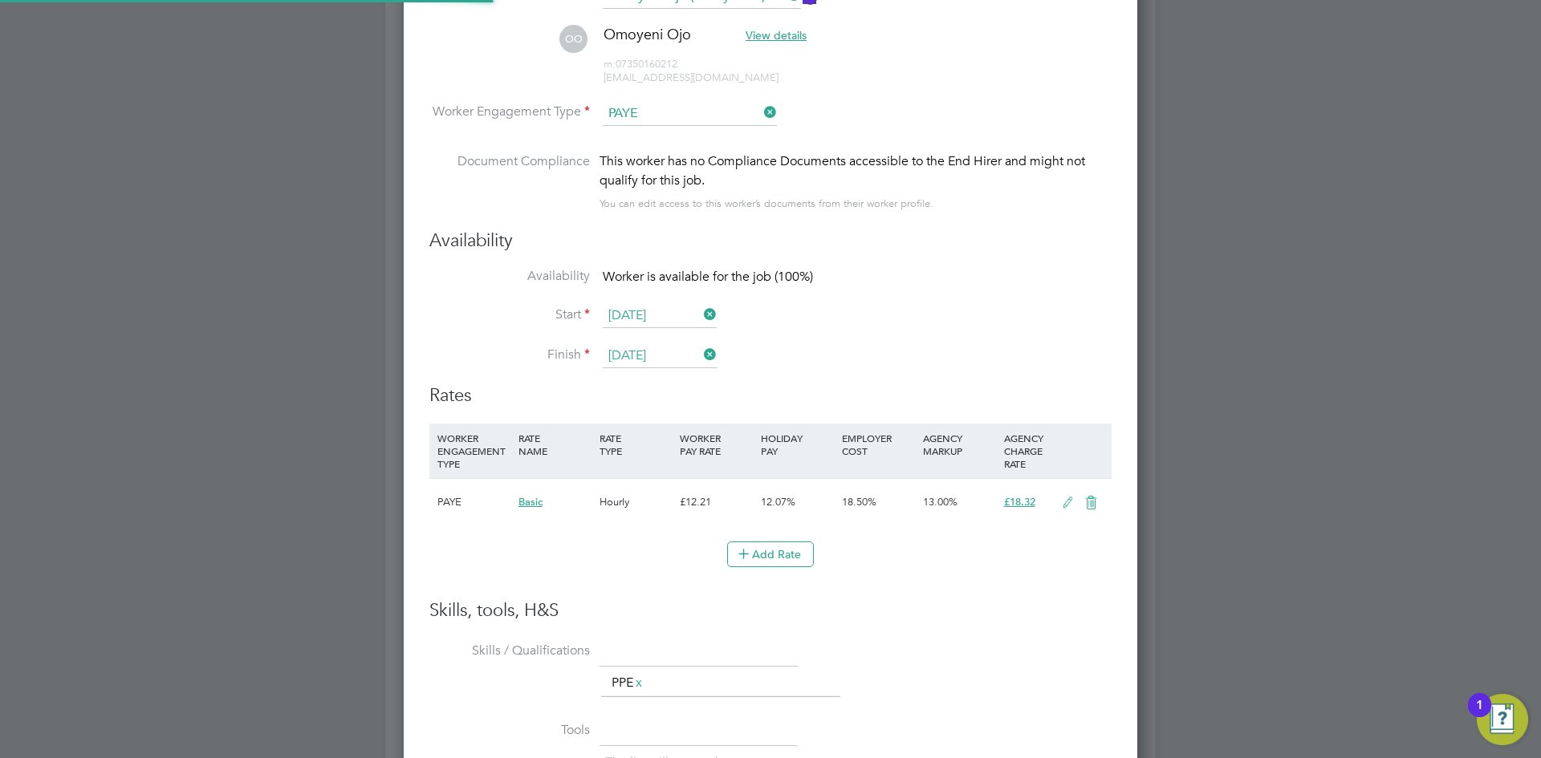
scroll to position [0, 0]
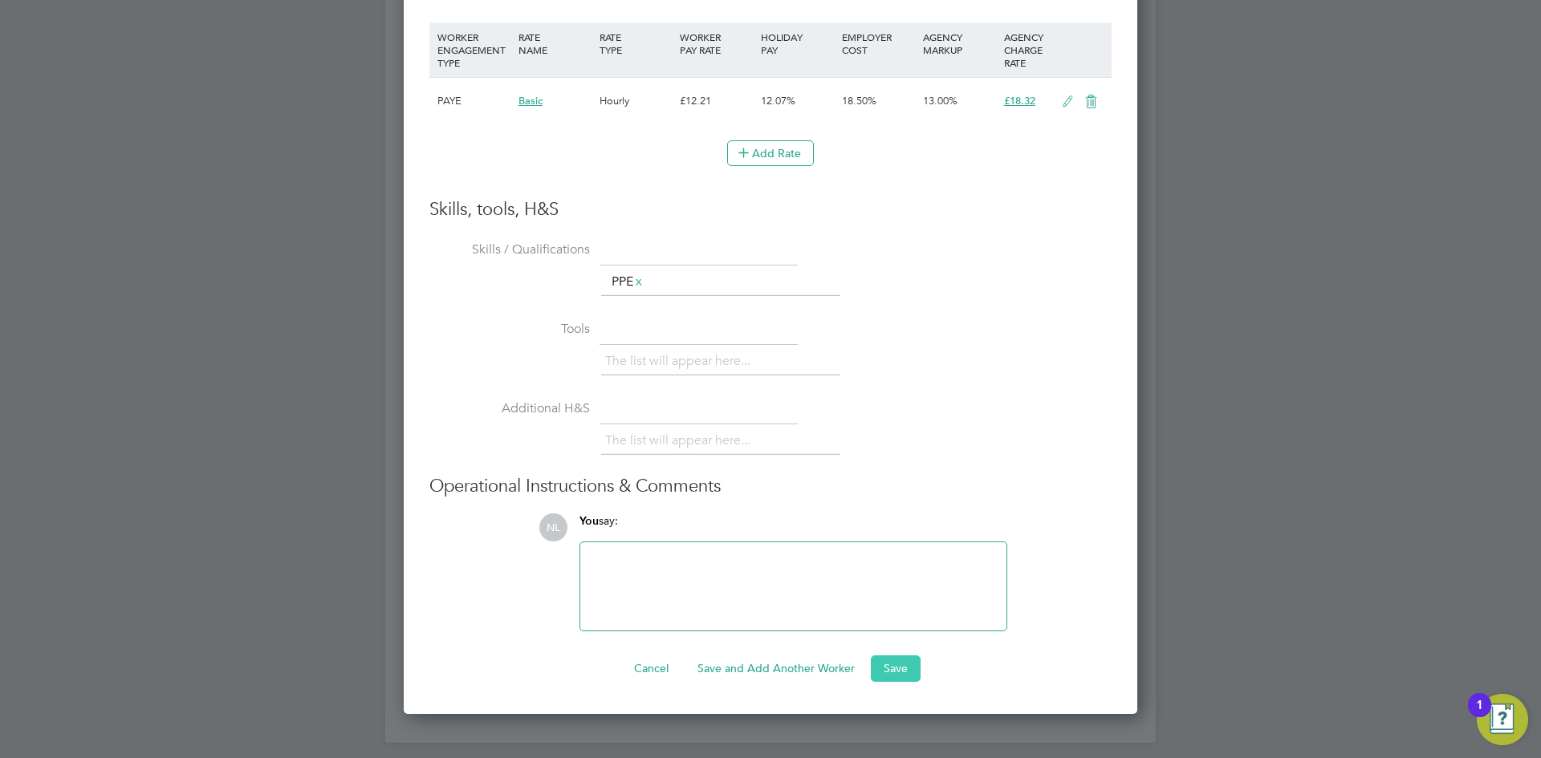
click at [886, 665] on button "Save" at bounding box center [896, 669] width 50 height 26
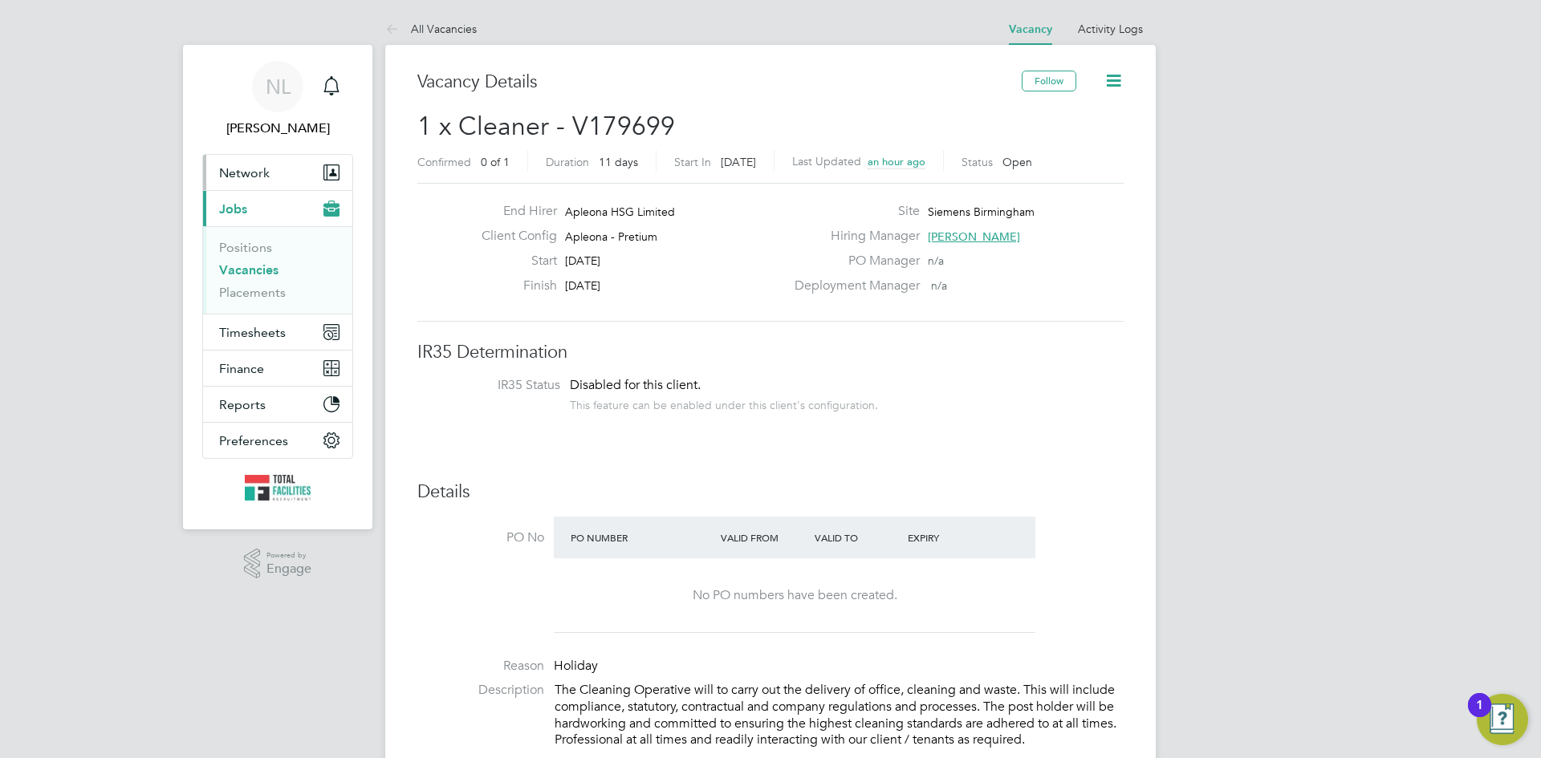
click at [239, 179] on span "Network" at bounding box center [244, 172] width 51 height 15
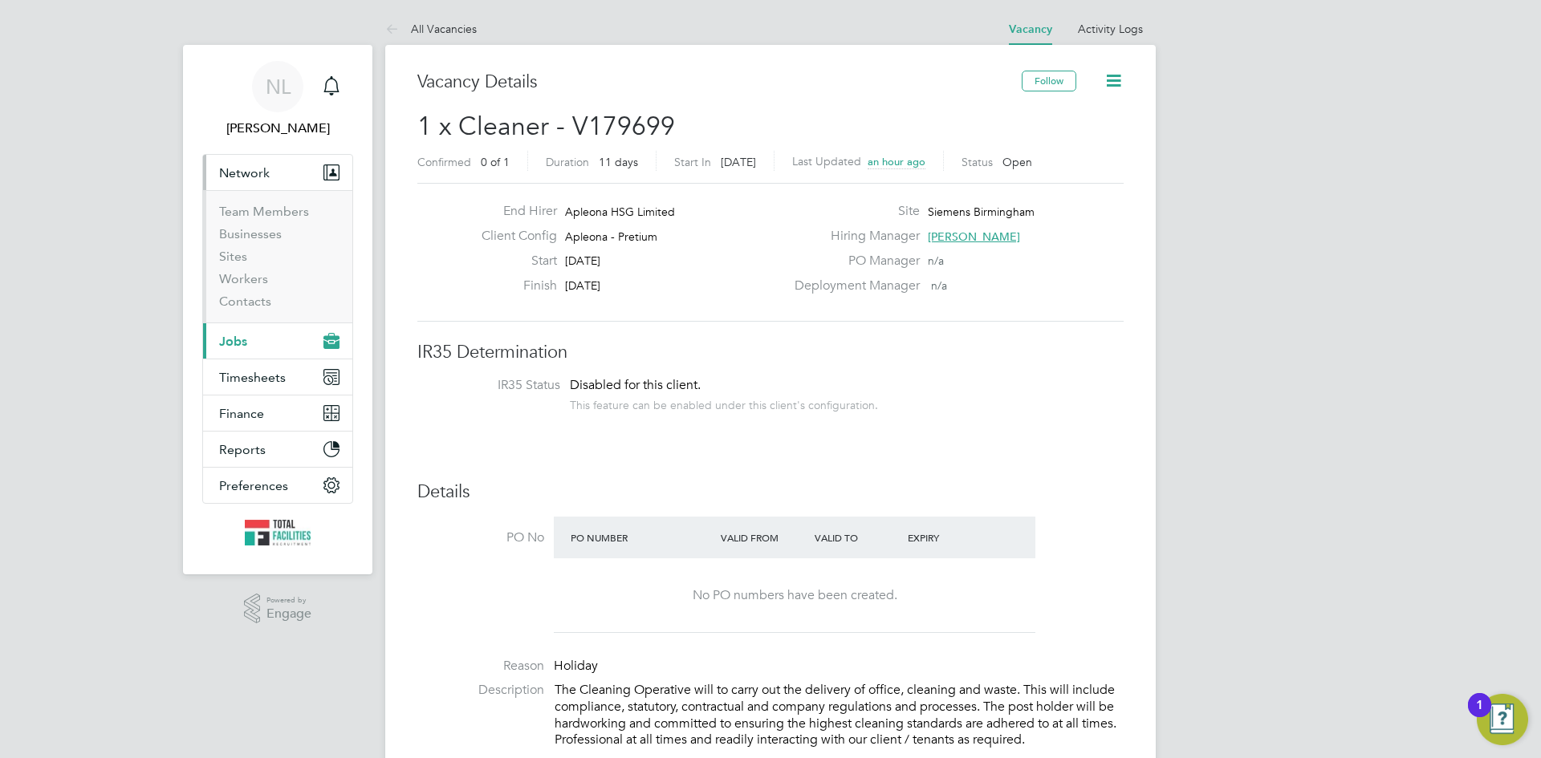
click at [234, 334] on span "Jobs" at bounding box center [233, 341] width 28 height 15
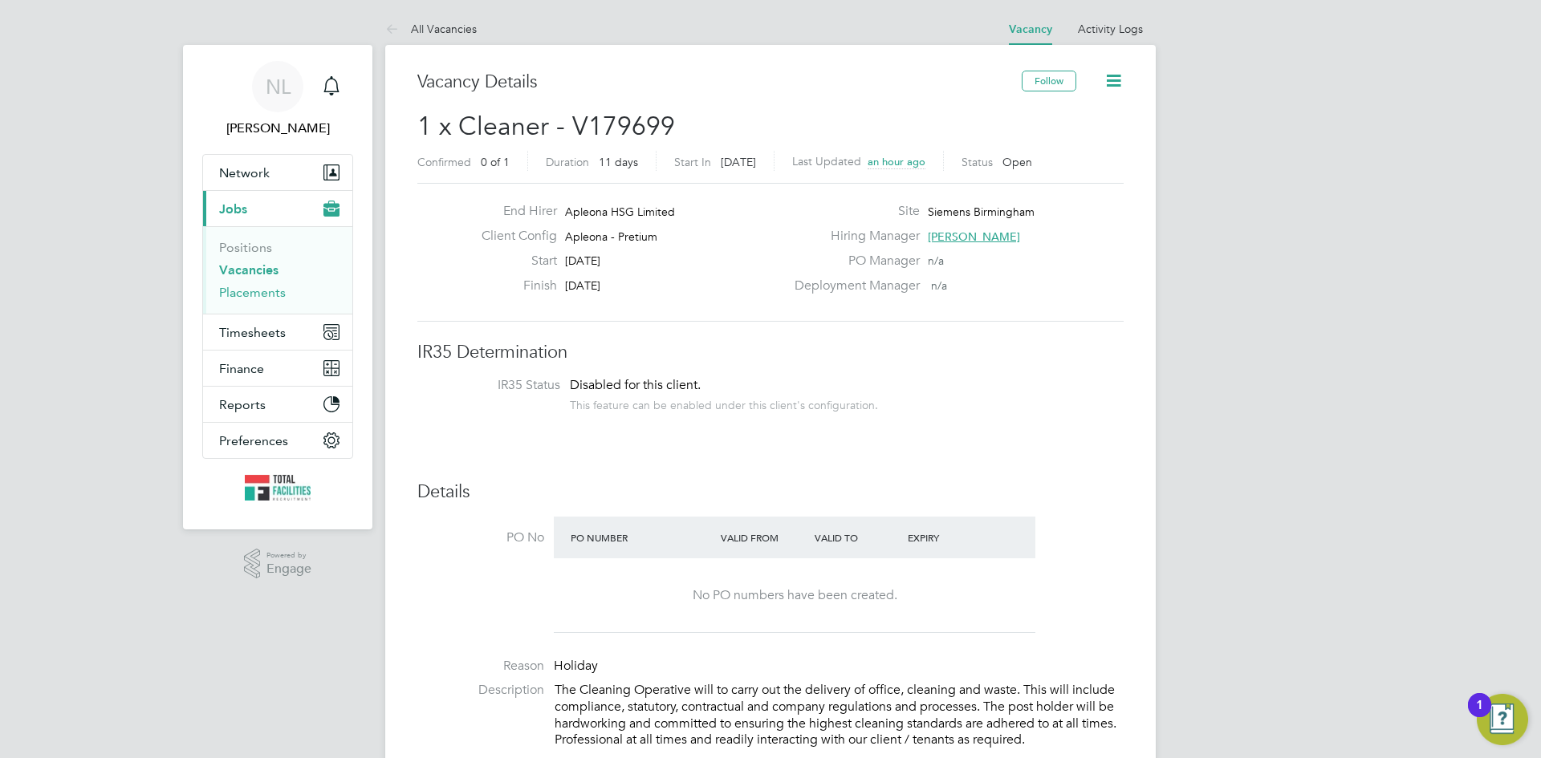
click at [253, 293] on link "Placements" at bounding box center [252, 292] width 67 height 15
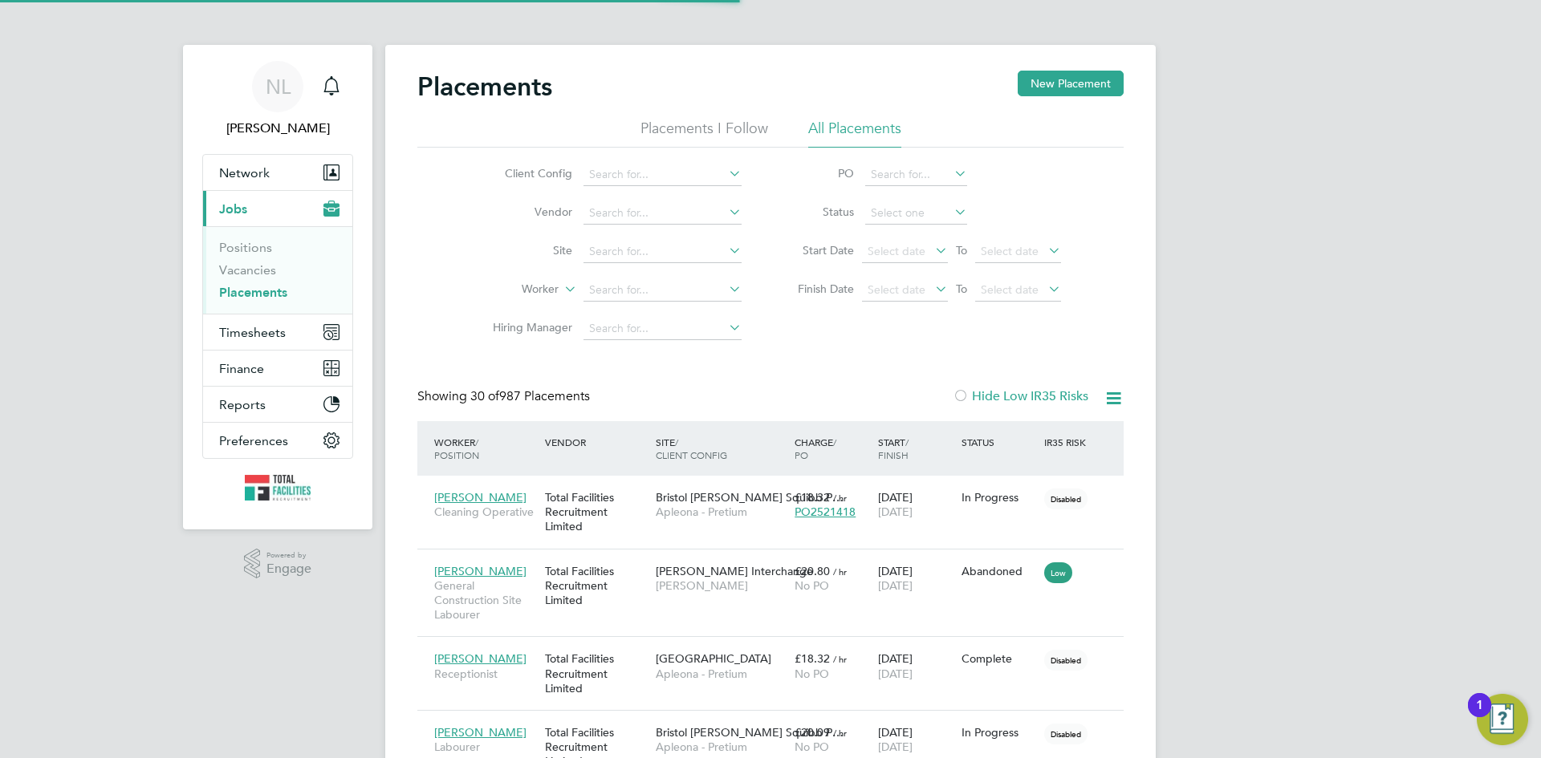
scroll to position [47, 112]
click at [226, 208] on span "Jobs" at bounding box center [233, 208] width 28 height 15
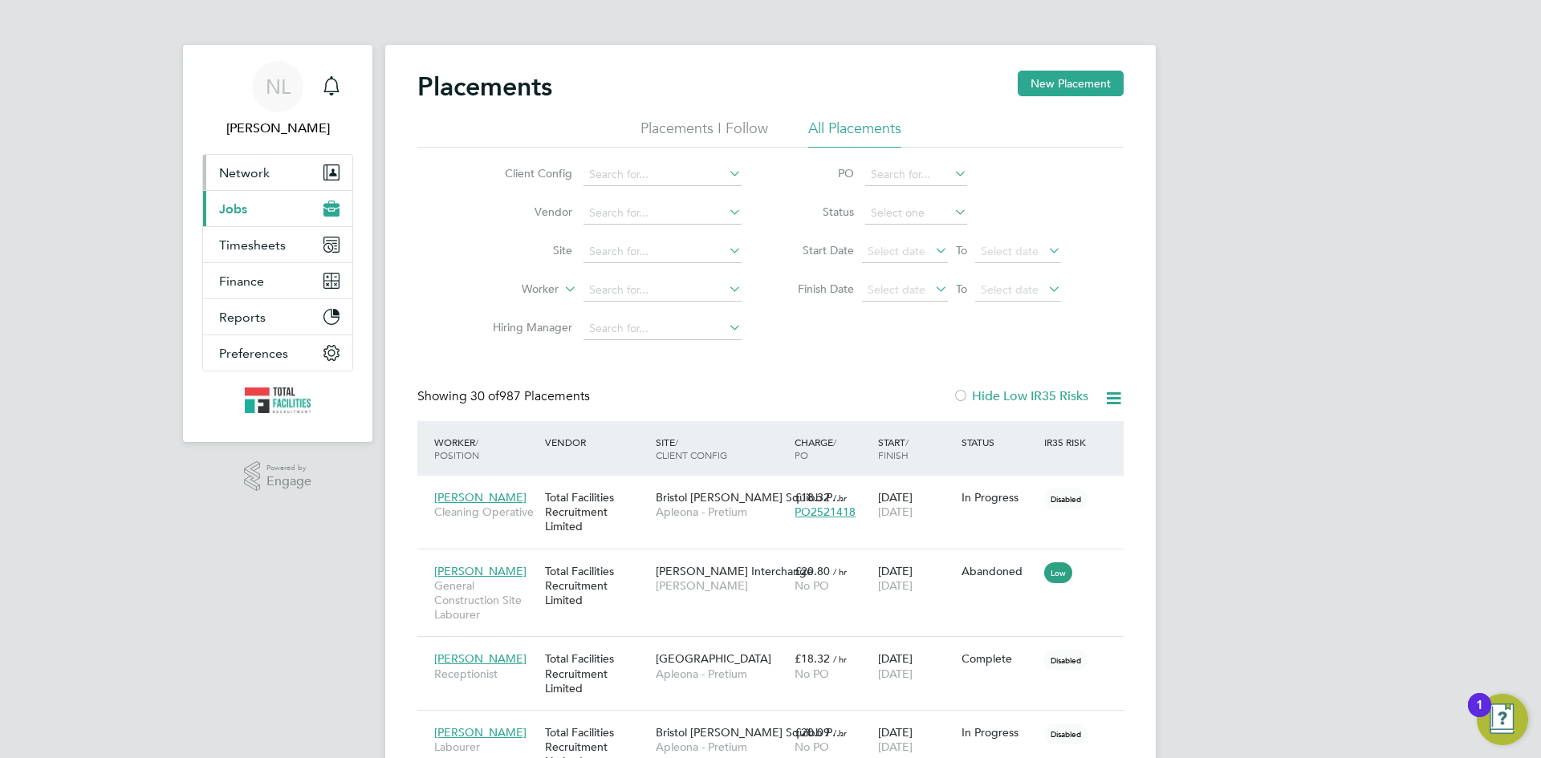
click at [246, 181] on button "Network" at bounding box center [277, 172] width 149 height 35
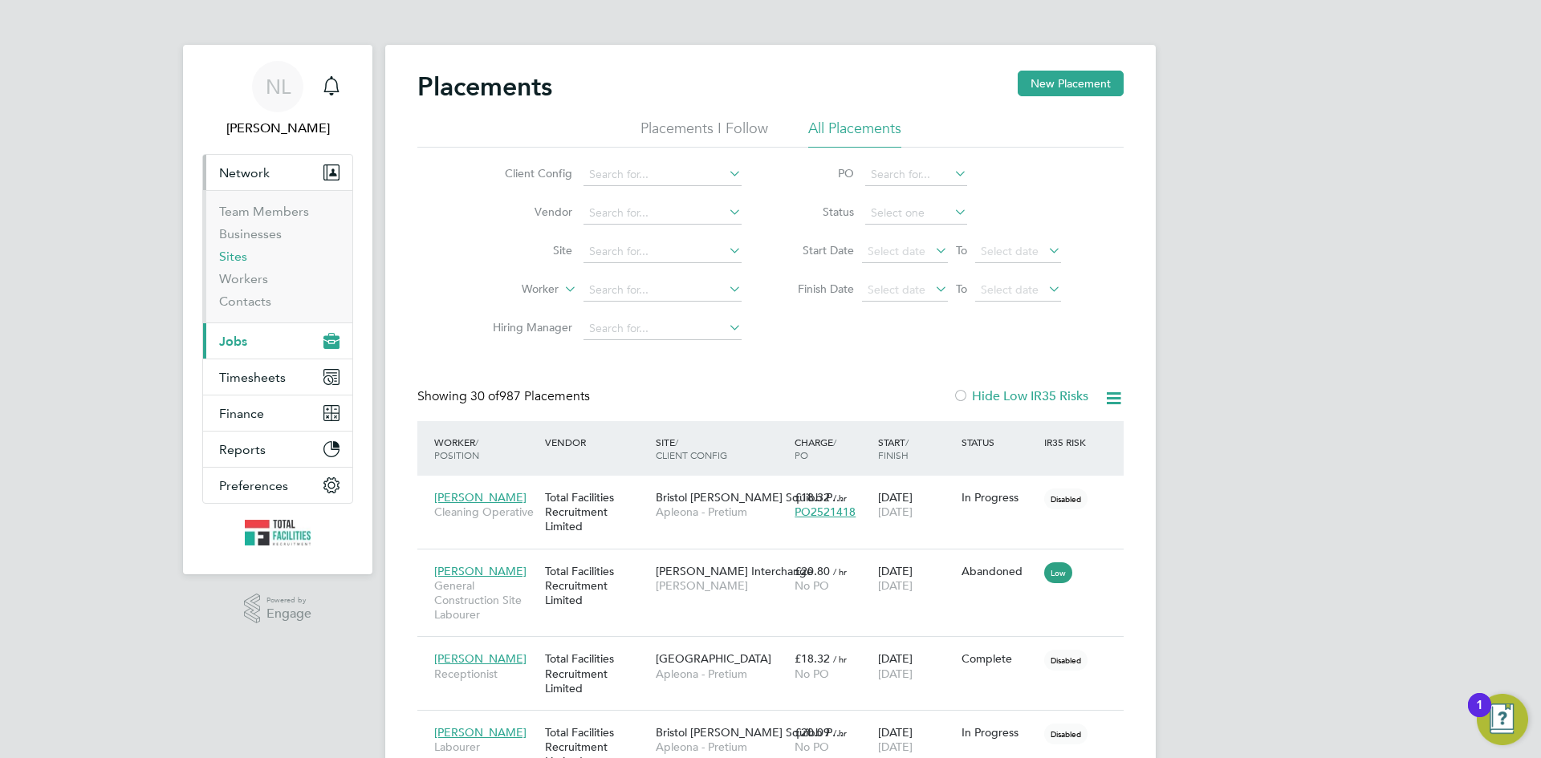
click at [236, 258] on link "Sites" at bounding box center [233, 256] width 28 height 15
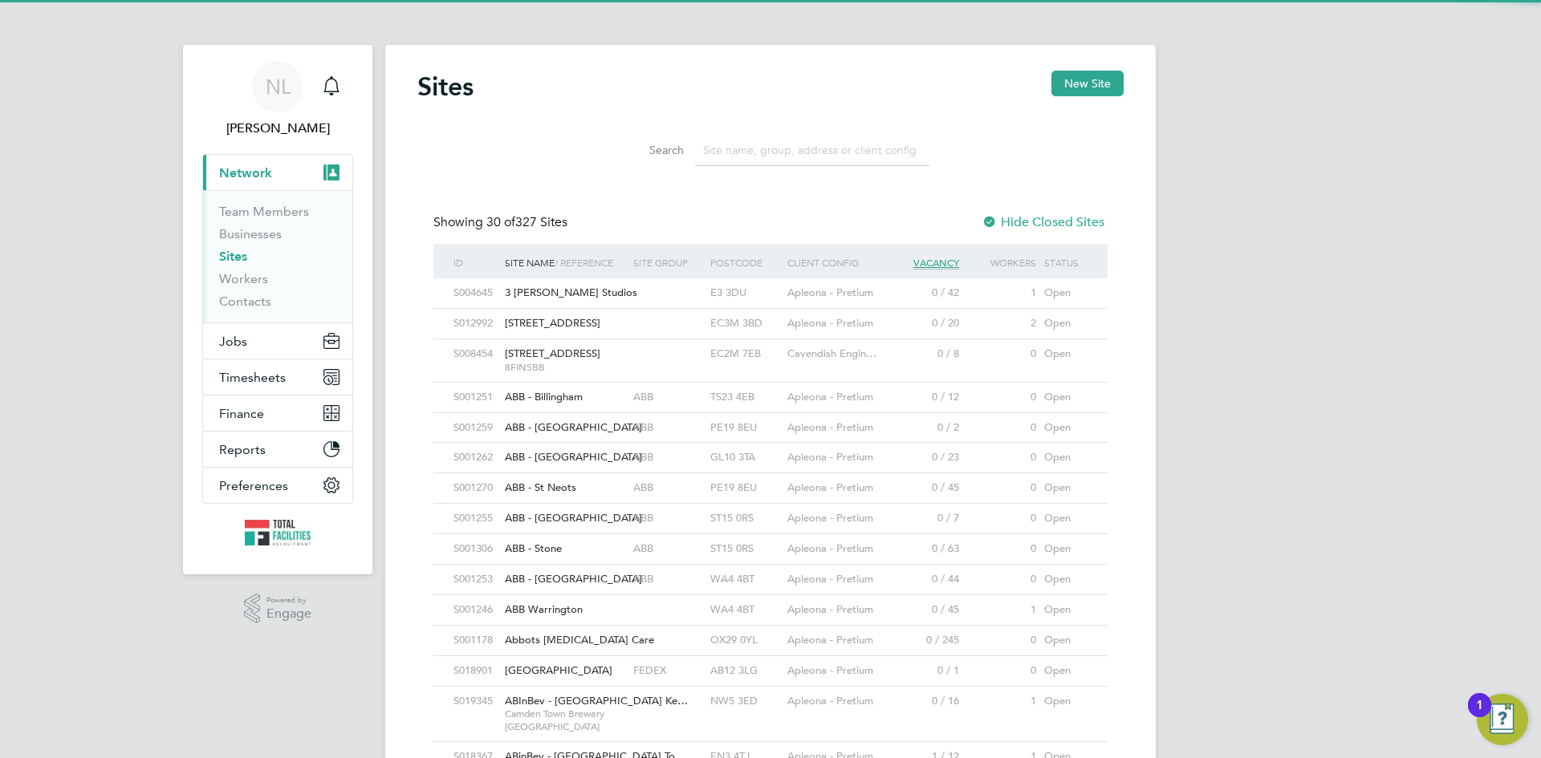
click at [775, 149] on input at bounding box center [812, 150] width 234 height 31
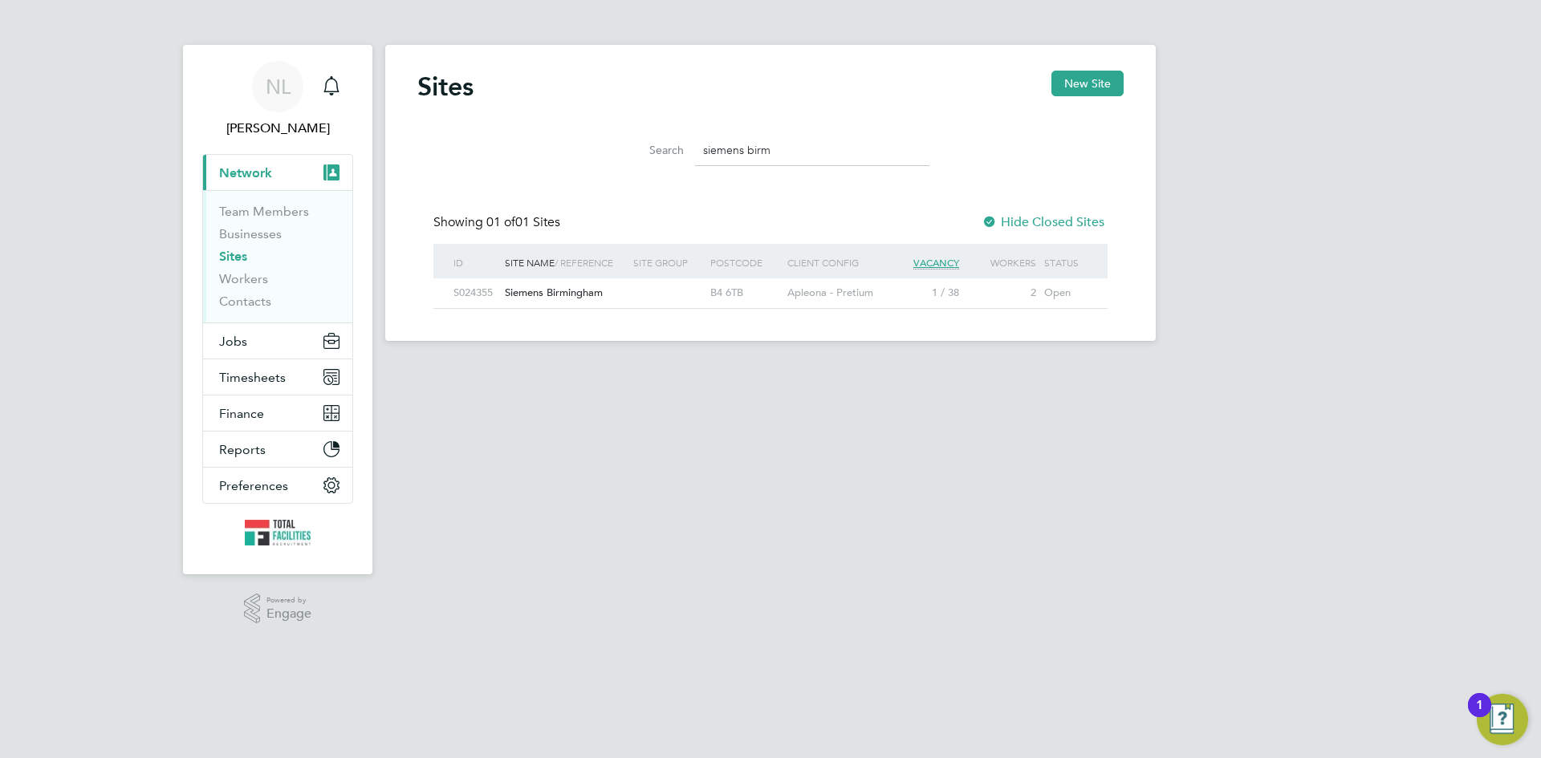
type input "siemens birm"
click at [570, 288] on span "Siemens Birmingham" at bounding box center [554, 293] width 98 height 14
